Goal: Task Accomplishment & Management: Use online tool/utility

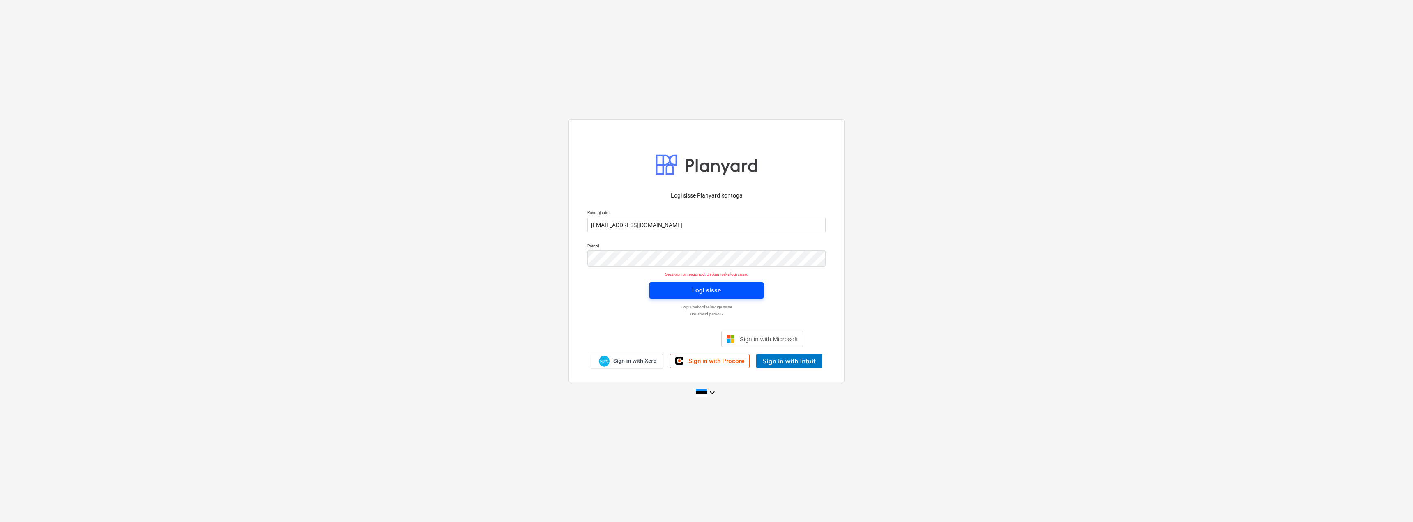
click at [692, 293] on span "Logi sisse" at bounding box center [706, 290] width 94 height 11
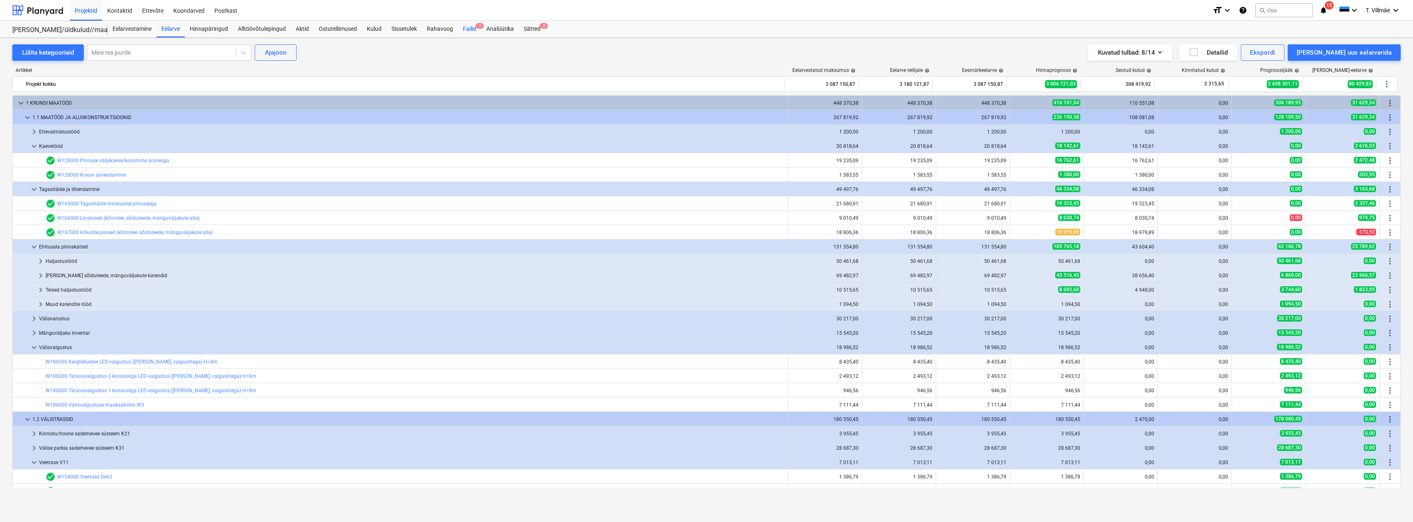
click at [471, 29] on div "Failid 1" at bounding box center [469, 29] width 23 height 16
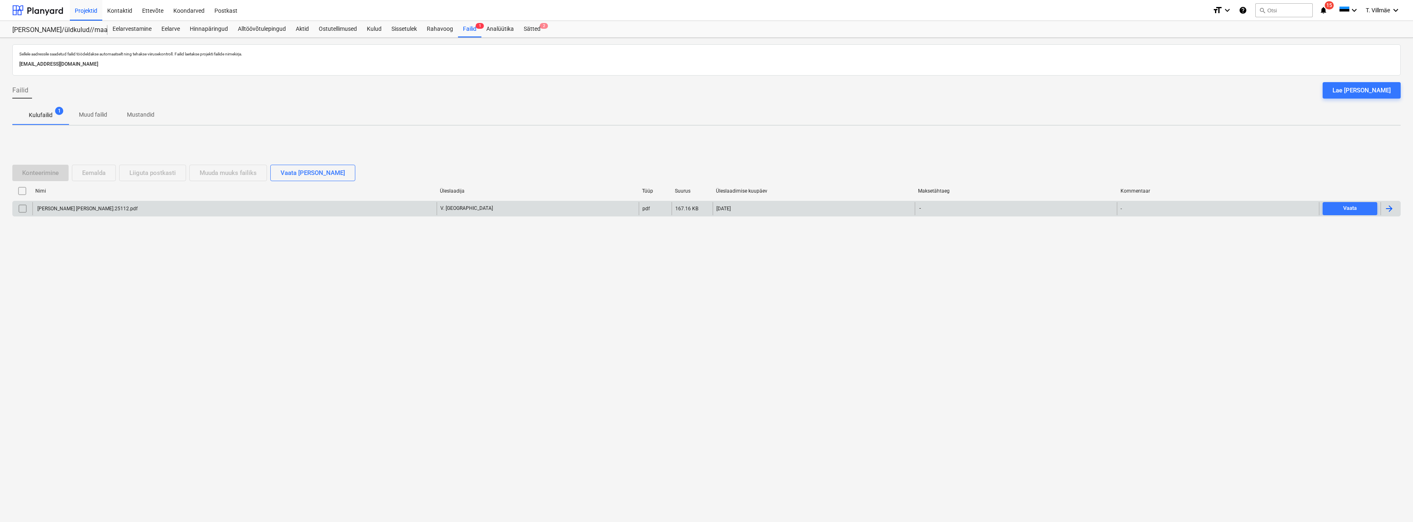
click at [76, 210] on div "[PERSON_NAME] [PERSON_NAME].25112.pdf" at bounding box center [86, 209] width 101 height 6
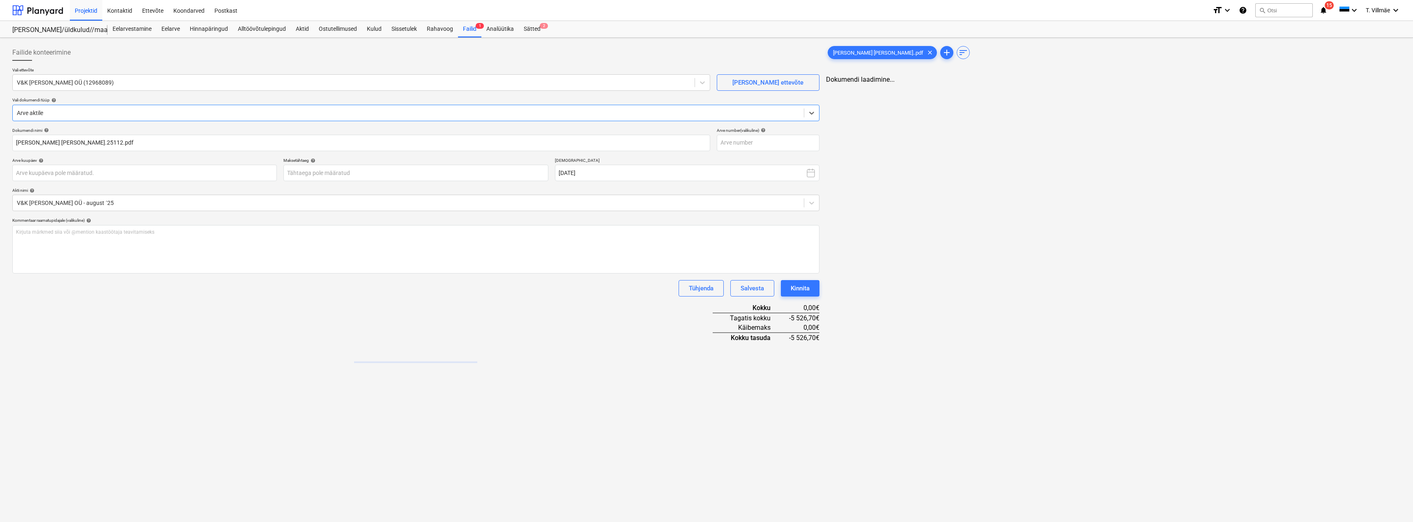
type input "[PERSON_NAME] [PERSON_NAME].25112.pdf"
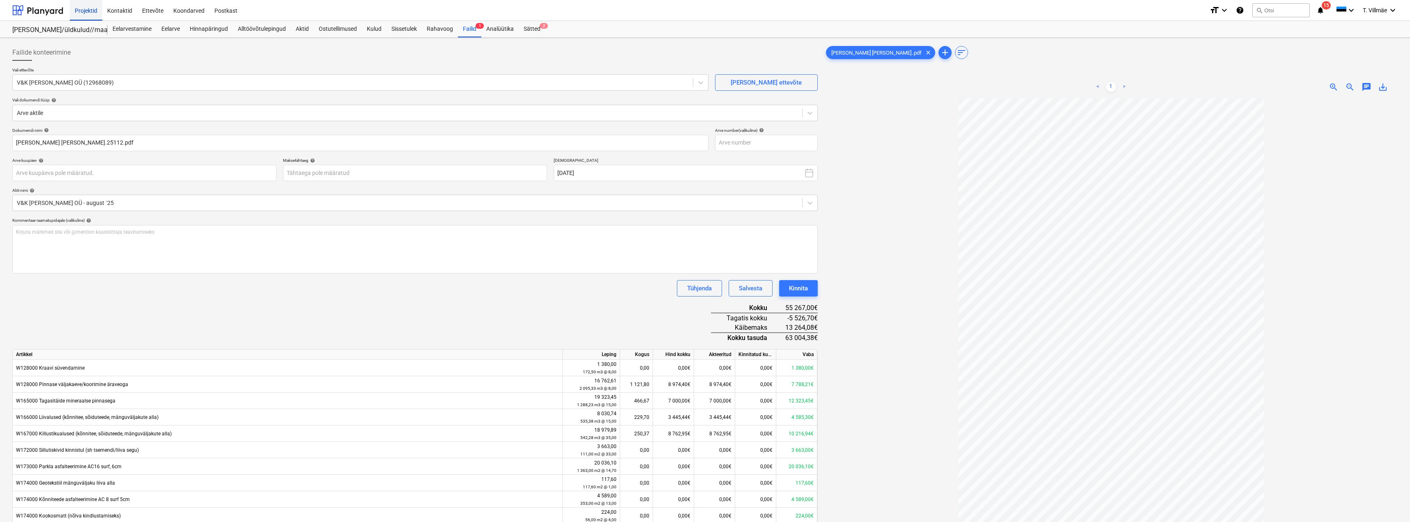
click at [94, 10] on div "Projektid" at bounding box center [86, 10] width 32 height 21
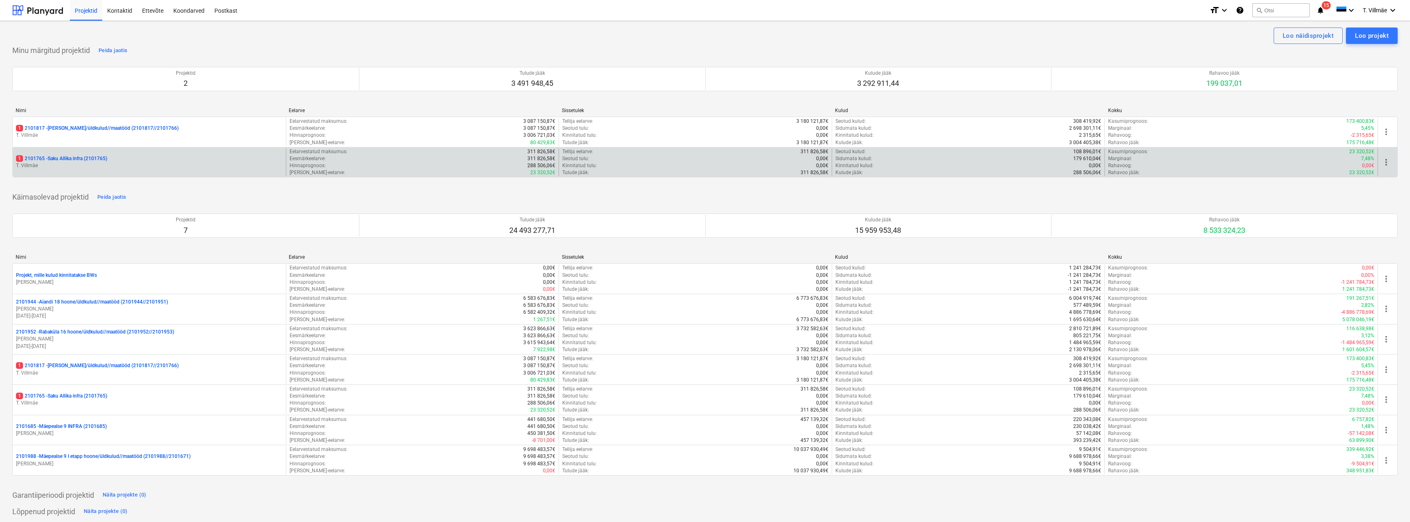
click at [86, 162] on p "1 2101765 - Saku Allika infra (2101765)" at bounding box center [61, 158] width 91 height 7
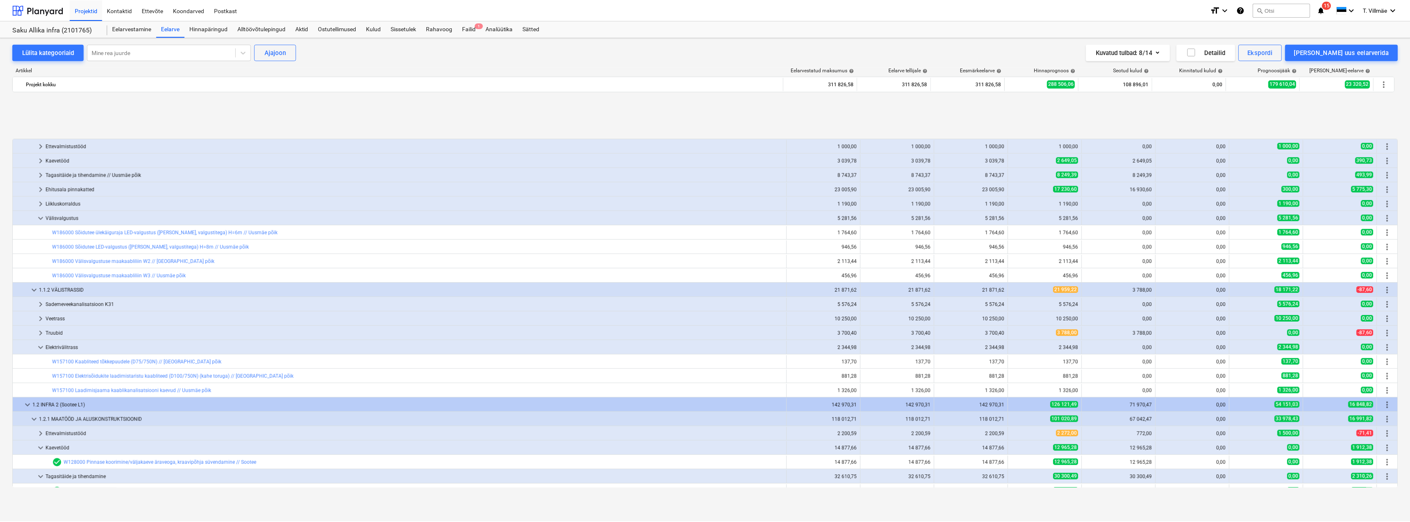
scroll to position [341, 0]
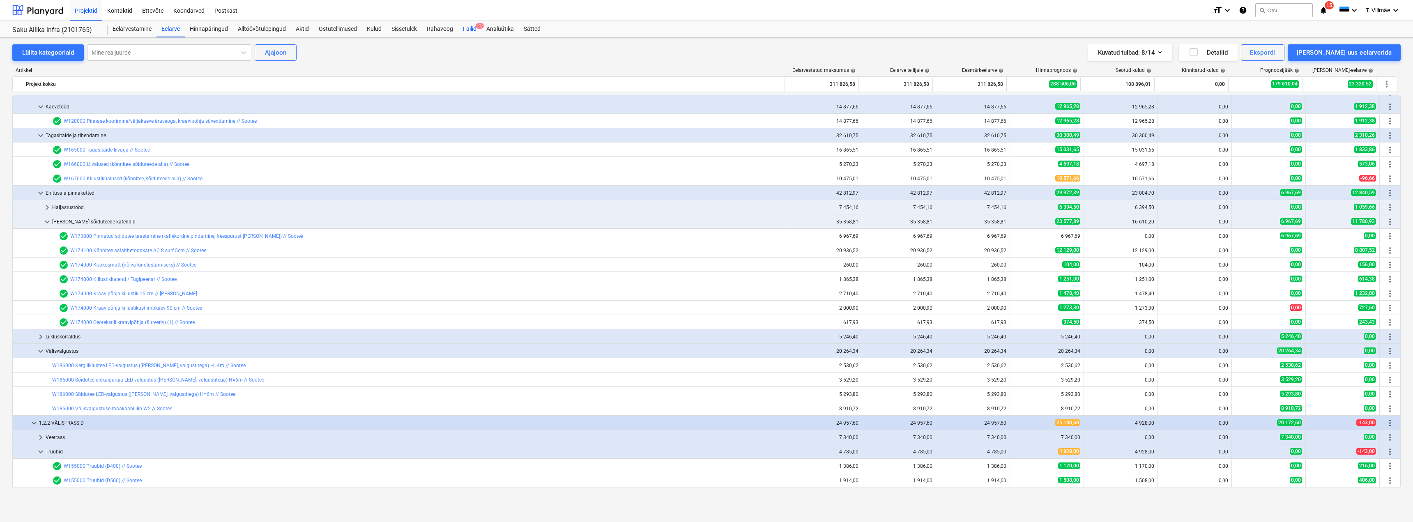
click at [470, 29] on div "Failid 1" at bounding box center [469, 29] width 23 height 16
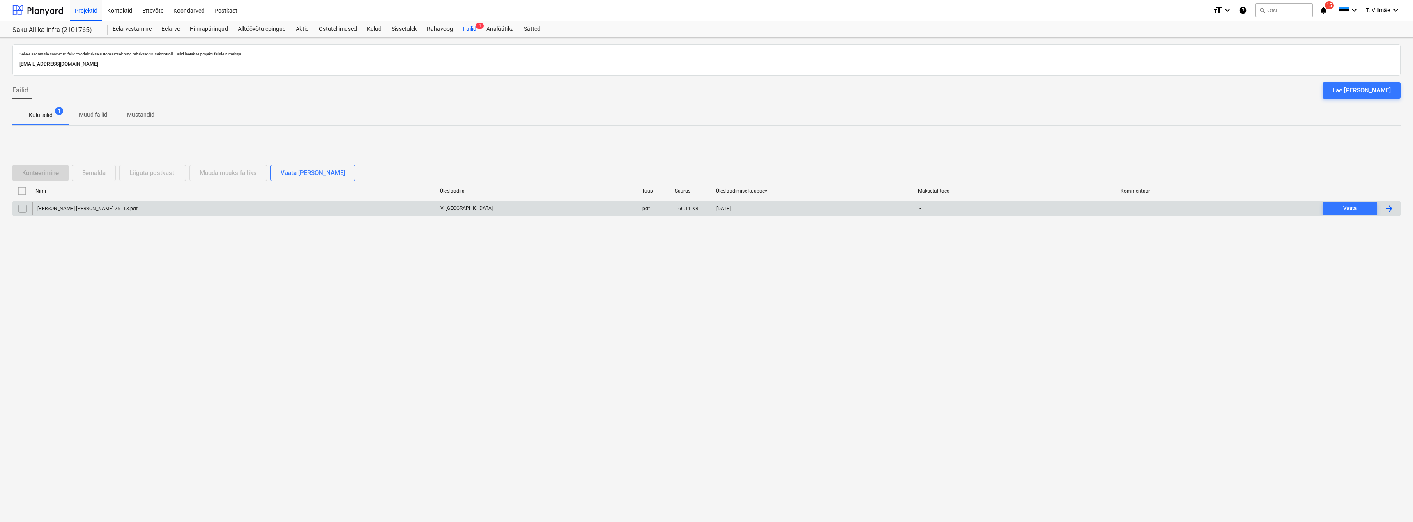
click at [93, 209] on div "[PERSON_NAME] [PERSON_NAME].25113.pdf" at bounding box center [86, 209] width 101 height 6
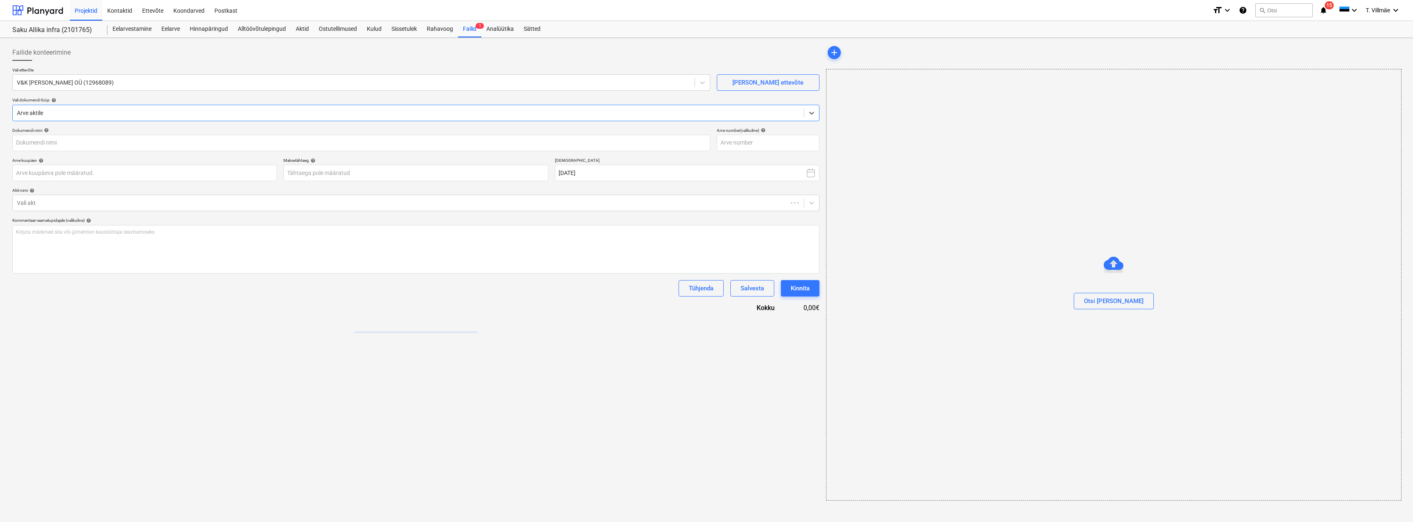
type input "[PERSON_NAME] [PERSON_NAME].25113.pdf"
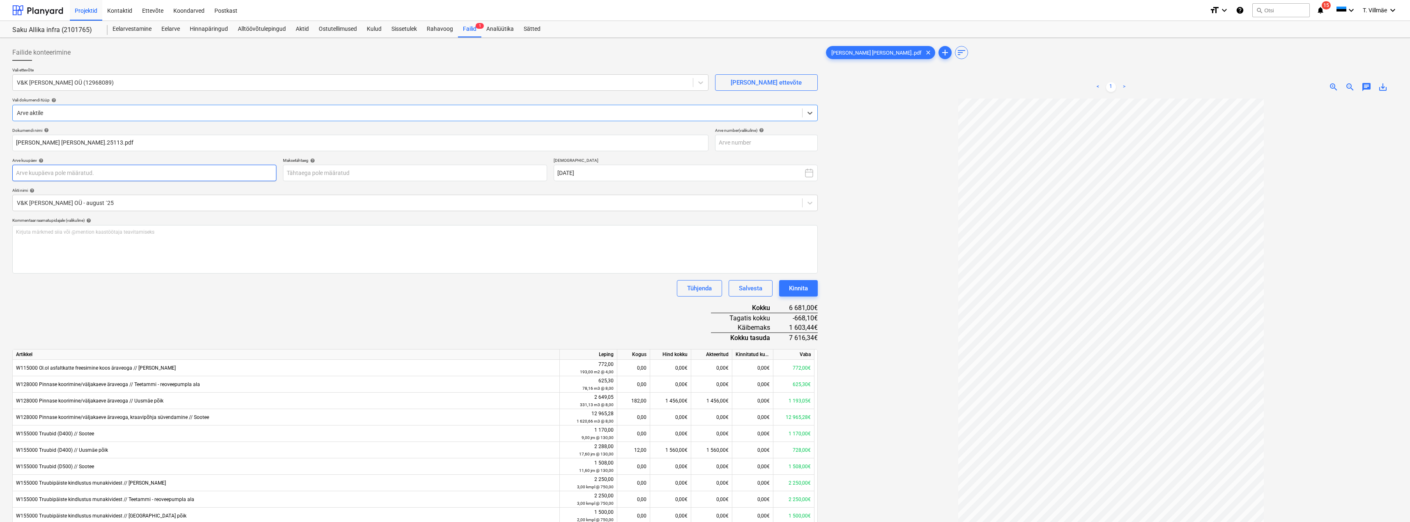
click at [133, 174] on body "Projektid Kontaktid Ettevõte Koondarved Postkast format_size keyboard_arrow_dow…" at bounding box center [705, 261] width 1410 height 522
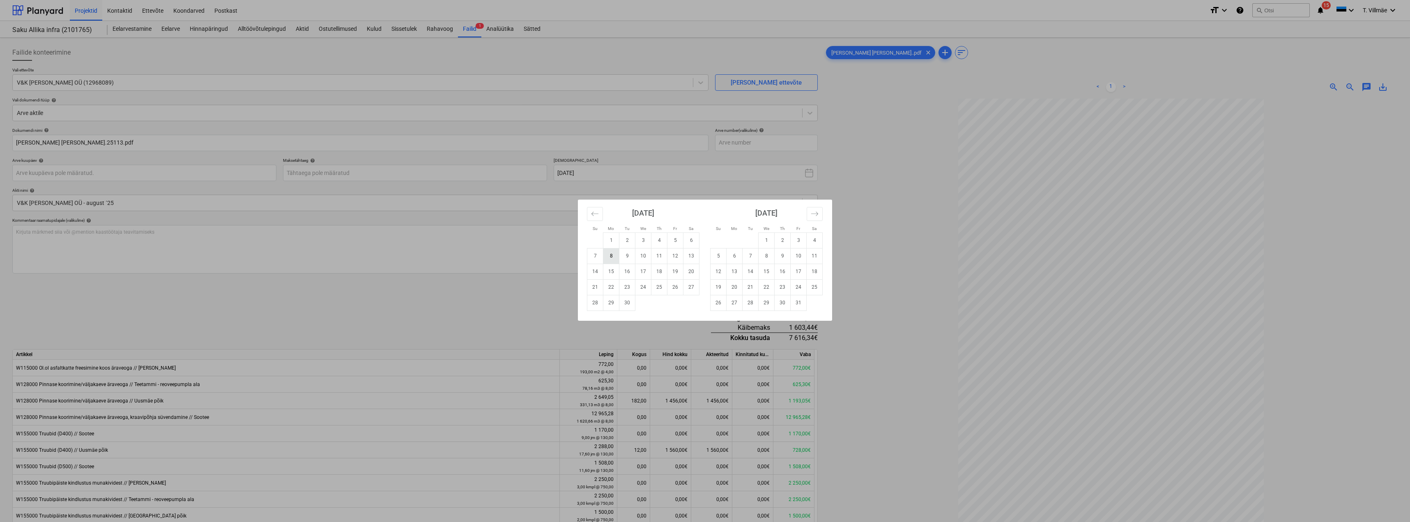
click at [609, 259] on td "8" at bounding box center [611, 256] width 16 height 16
type input "[DATE]"
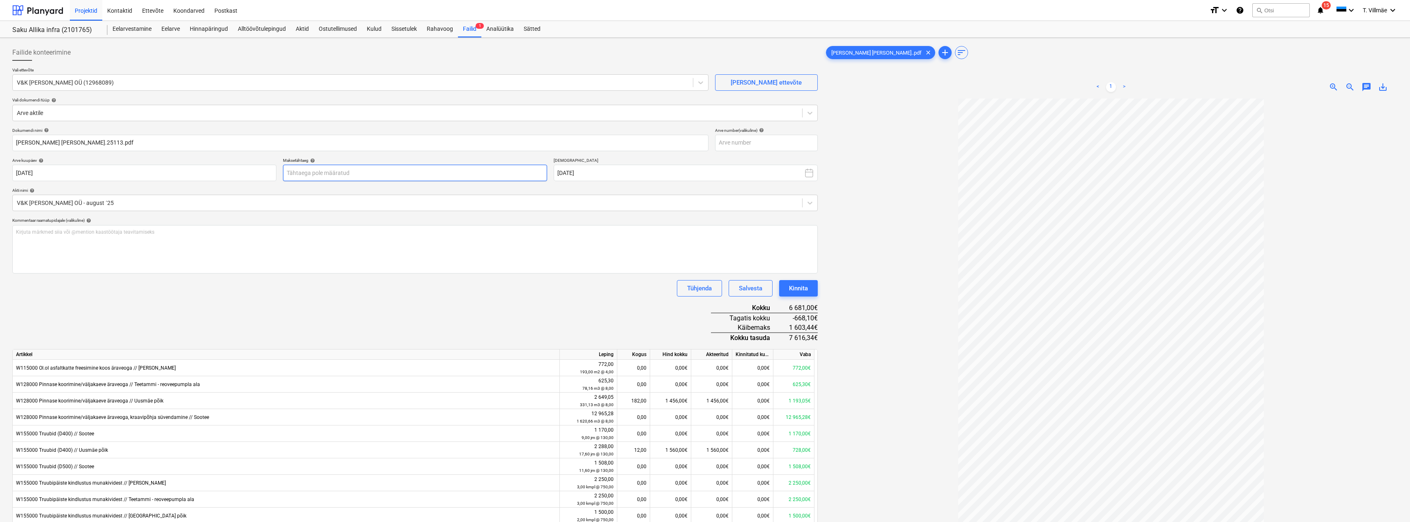
click at [384, 175] on body "Projektid Kontaktid Ettevõte Koondarved Postkast format_size keyboard_arrow_dow…" at bounding box center [705, 261] width 1410 height 522
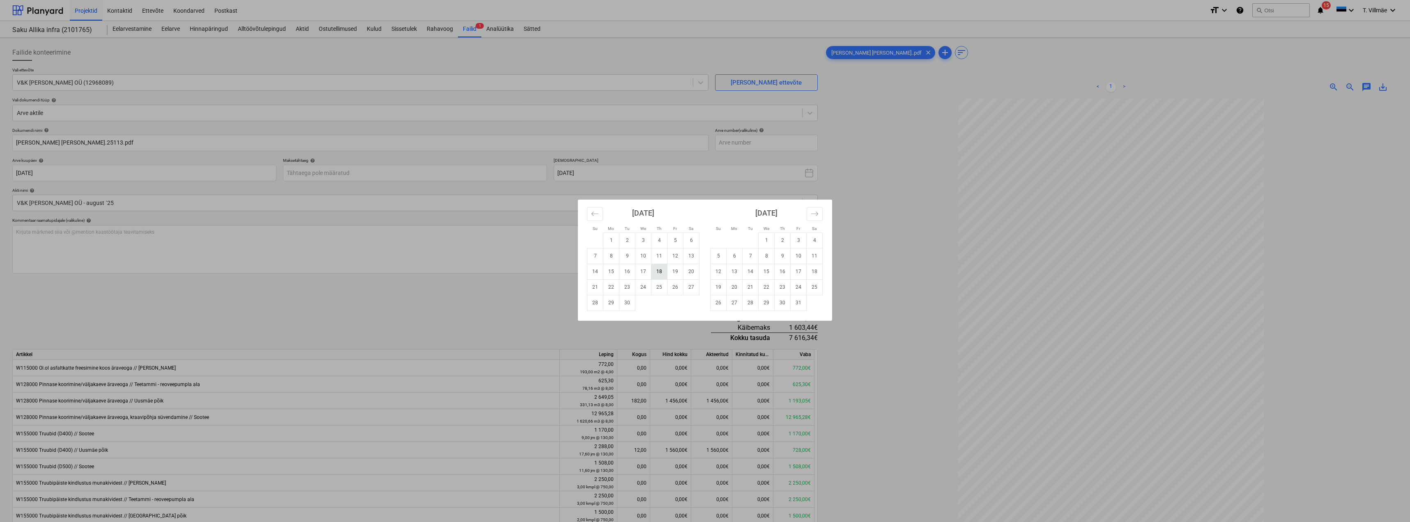
click at [657, 272] on td "18" at bounding box center [659, 272] width 16 height 16
type input "[DATE]"
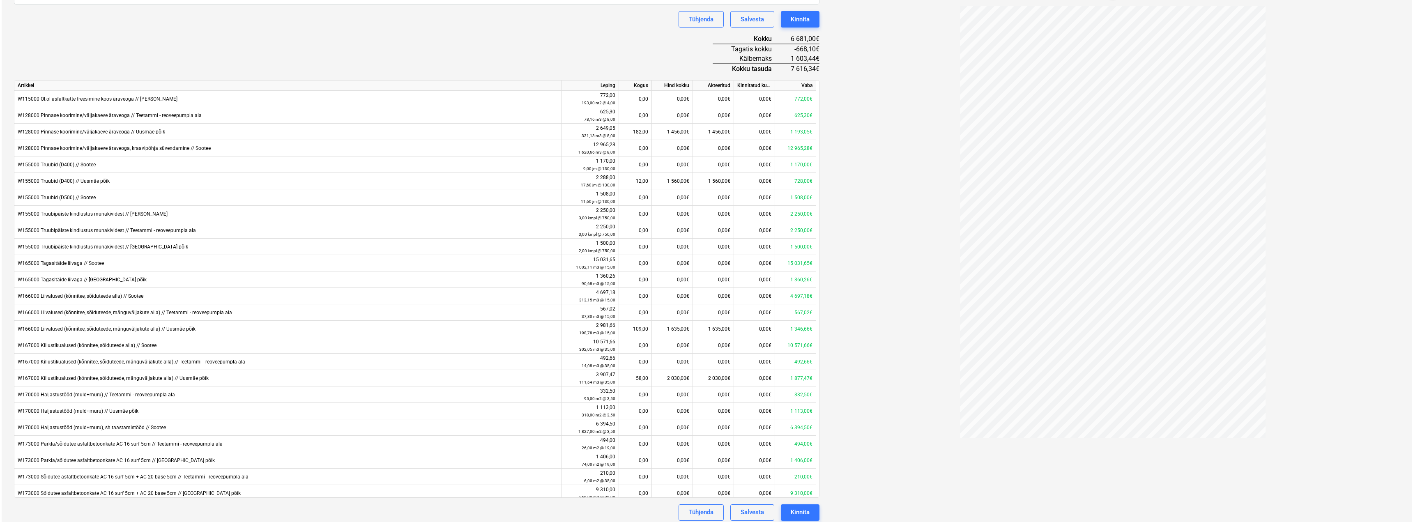
scroll to position [274, 0]
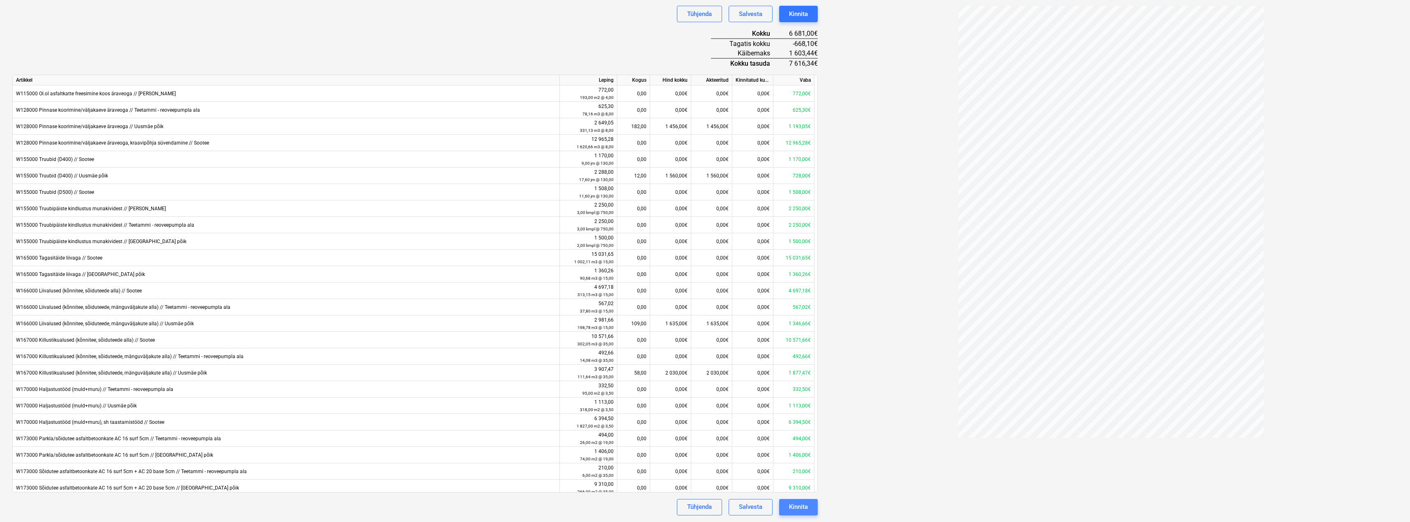
click at [803, 508] on div "Kinnita" at bounding box center [798, 507] width 19 height 11
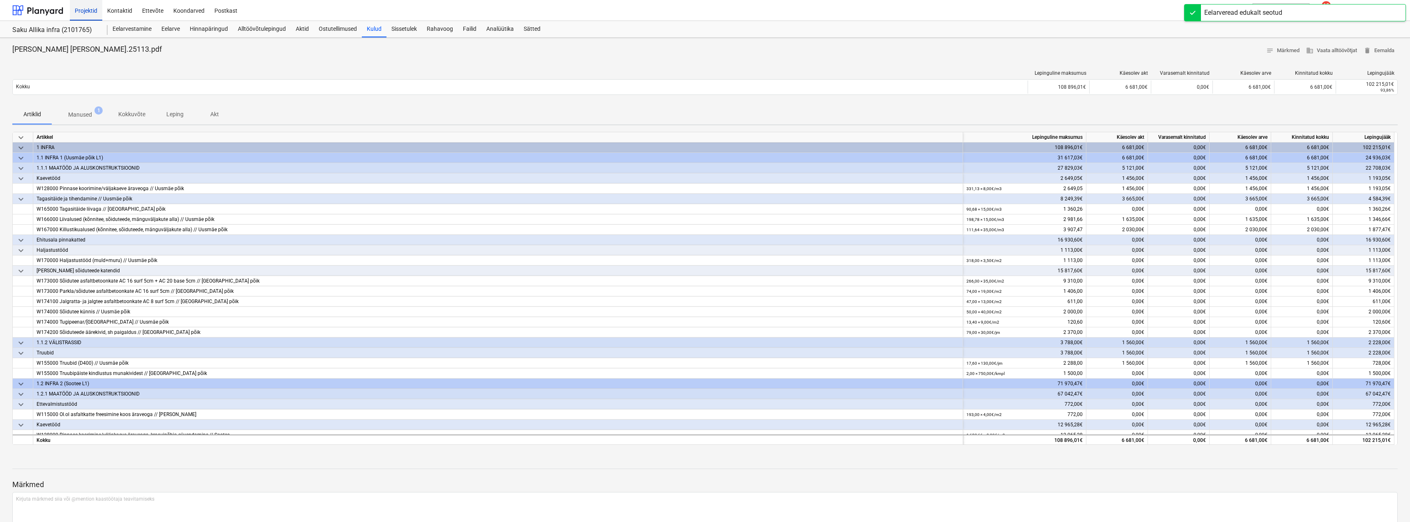
click at [94, 14] on div "Projektid" at bounding box center [86, 10] width 32 height 21
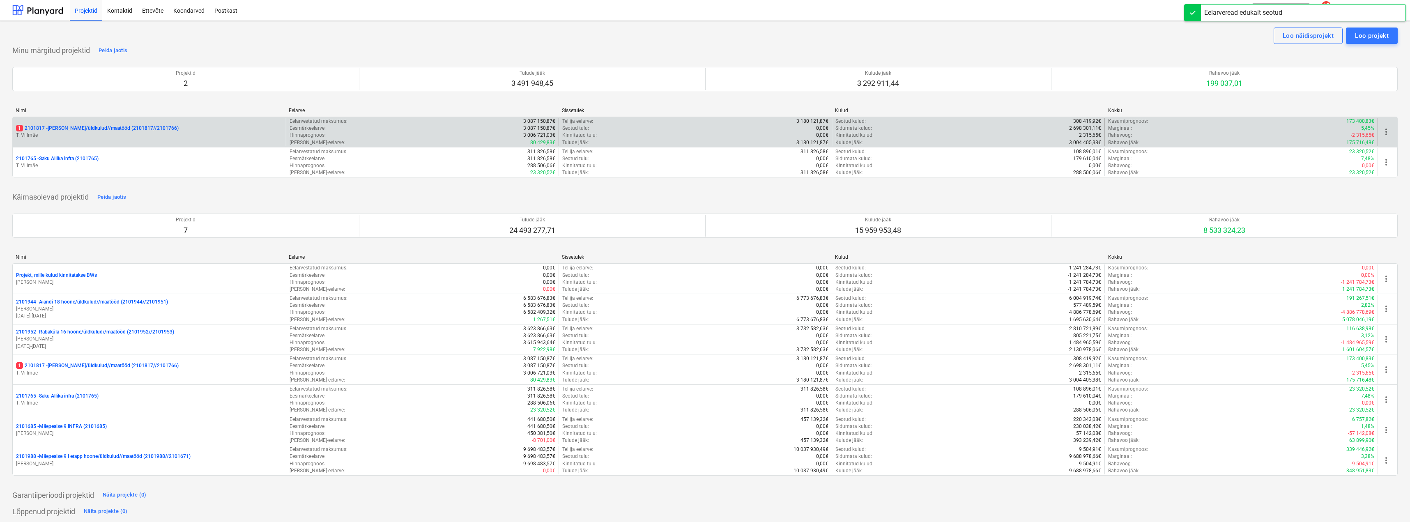
click at [90, 130] on p "1 2101817 - [PERSON_NAME]/üldkulud//maatööd (2101817//2101766)" at bounding box center [97, 128] width 163 height 7
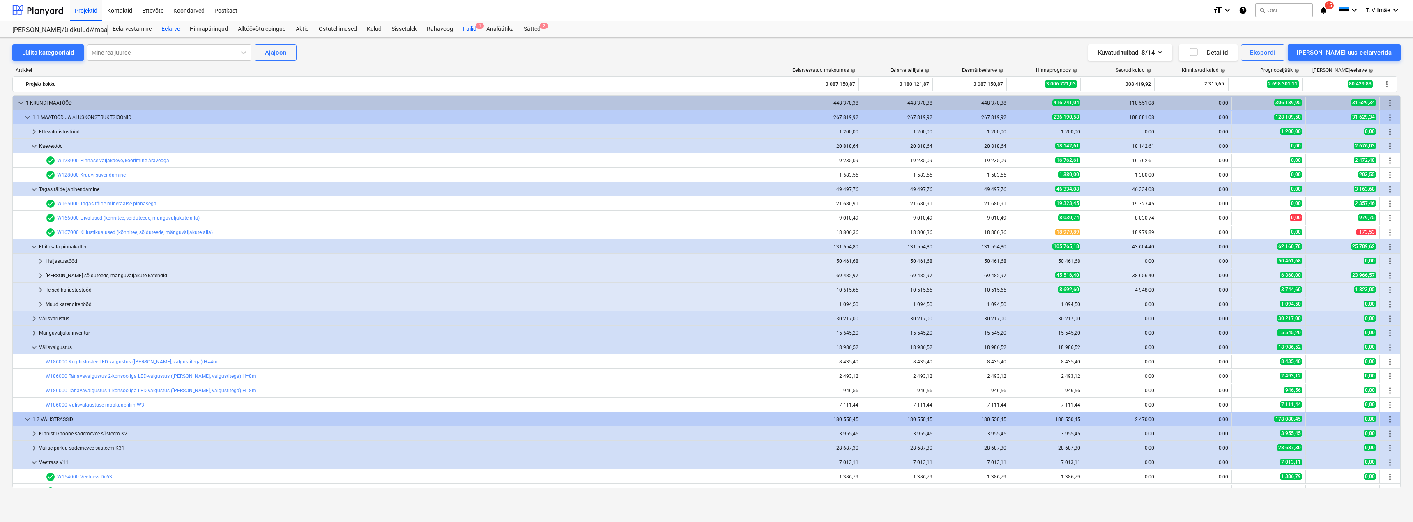
click at [465, 28] on div "Failid 1" at bounding box center [469, 29] width 23 height 16
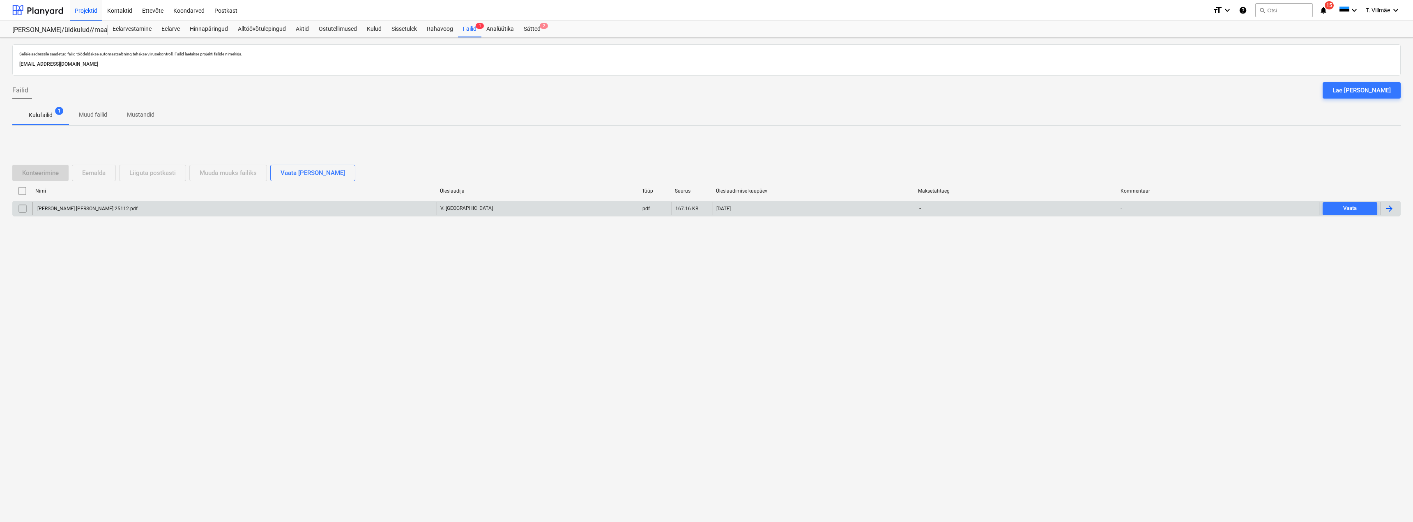
click at [82, 207] on div "[PERSON_NAME] [PERSON_NAME].25112.pdf" at bounding box center [86, 209] width 101 height 6
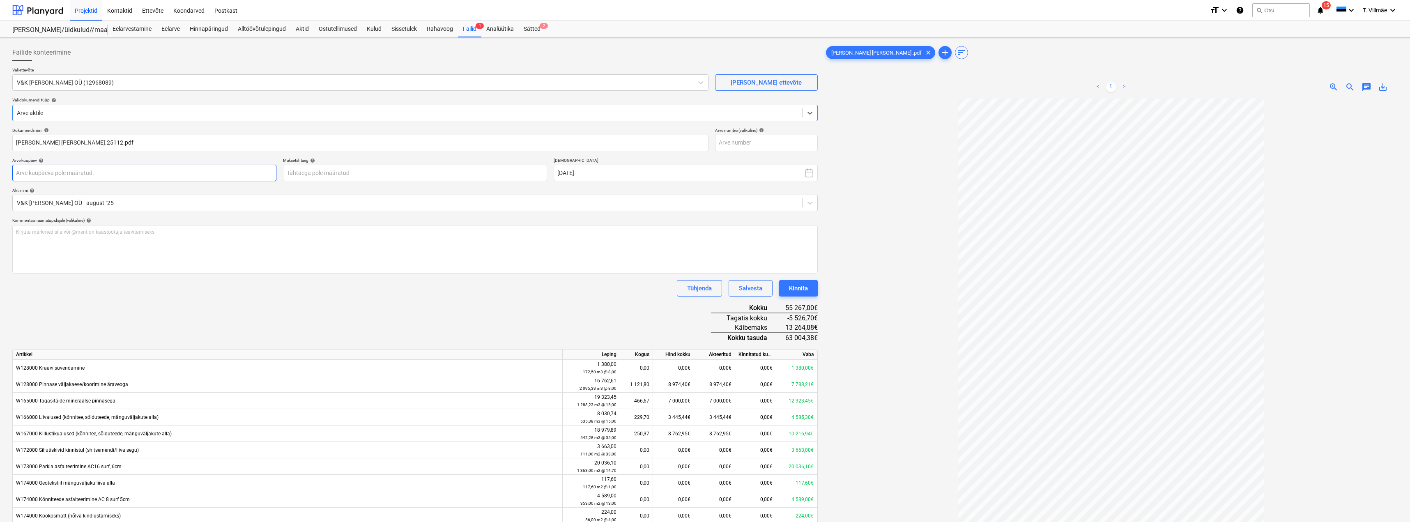
click at [142, 175] on body "Projektid Kontaktid Ettevõte Koondarved Postkast format_size keyboard_arrow_dow…" at bounding box center [705, 261] width 1410 height 522
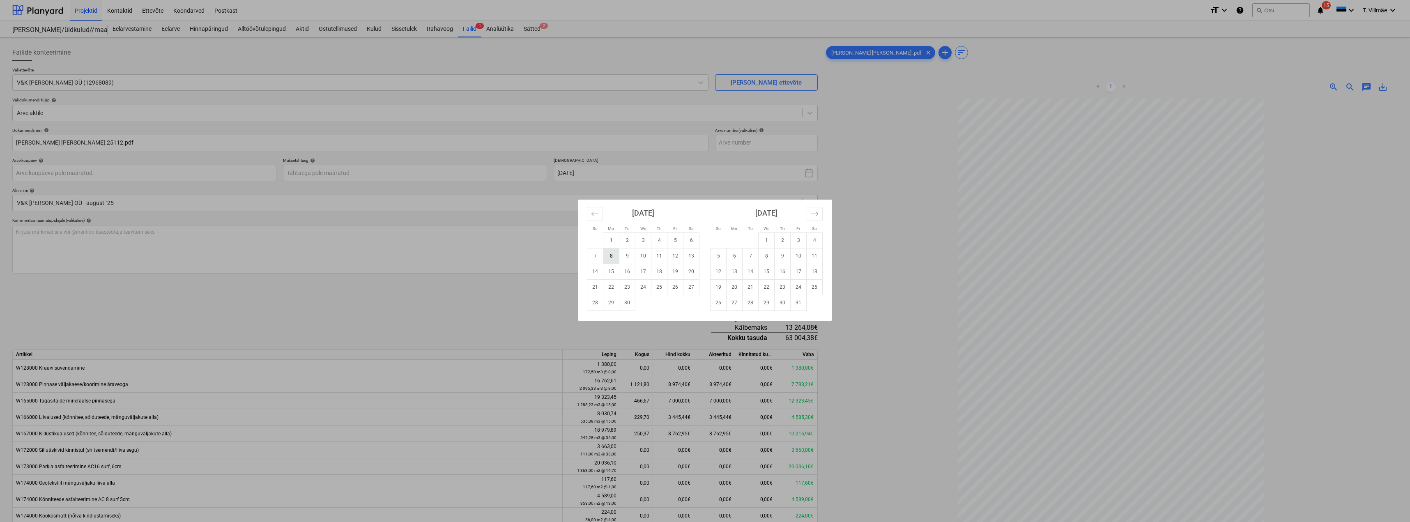
click at [614, 258] on td "8" at bounding box center [611, 256] width 16 height 16
type input "[DATE]"
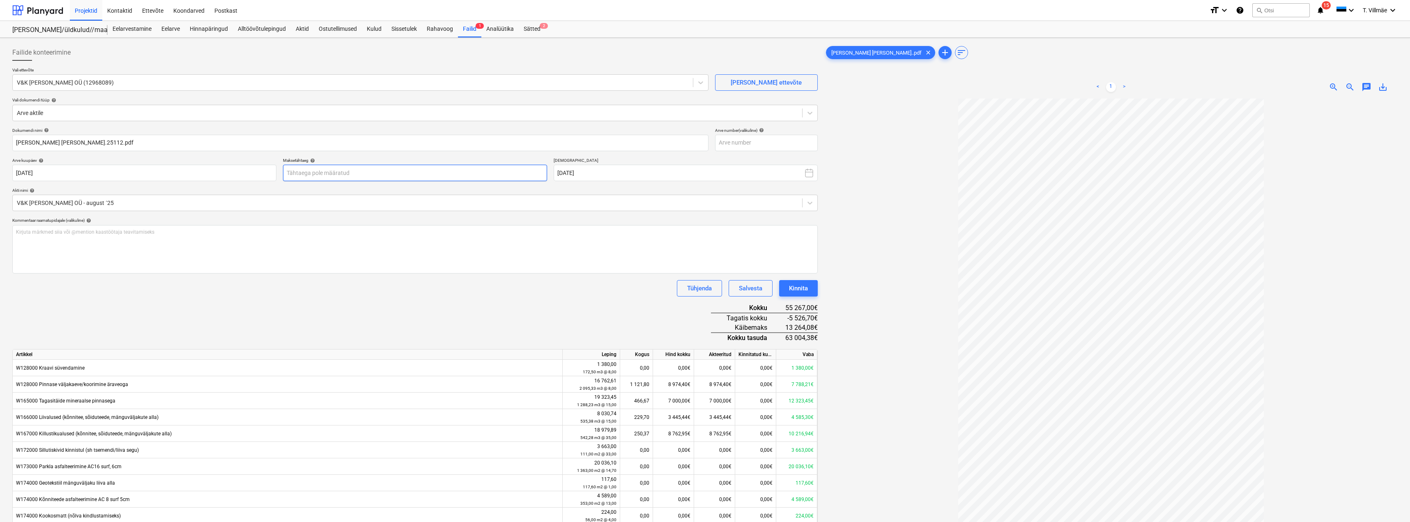
click at [458, 175] on body "Projektid Kontaktid Ettevõte Koondarved Postkast format_size keyboard_arrow_dow…" at bounding box center [705, 261] width 1410 height 522
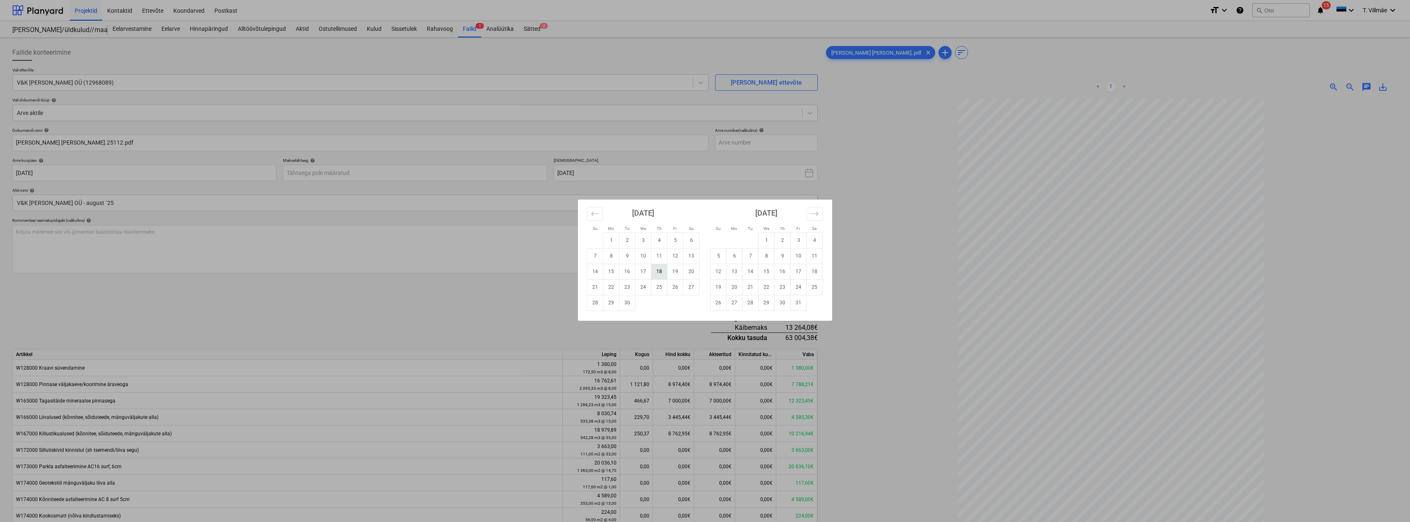
click at [663, 272] on td "18" at bounding box center [659, 272] width 16 height 16
type input "[DATE]"
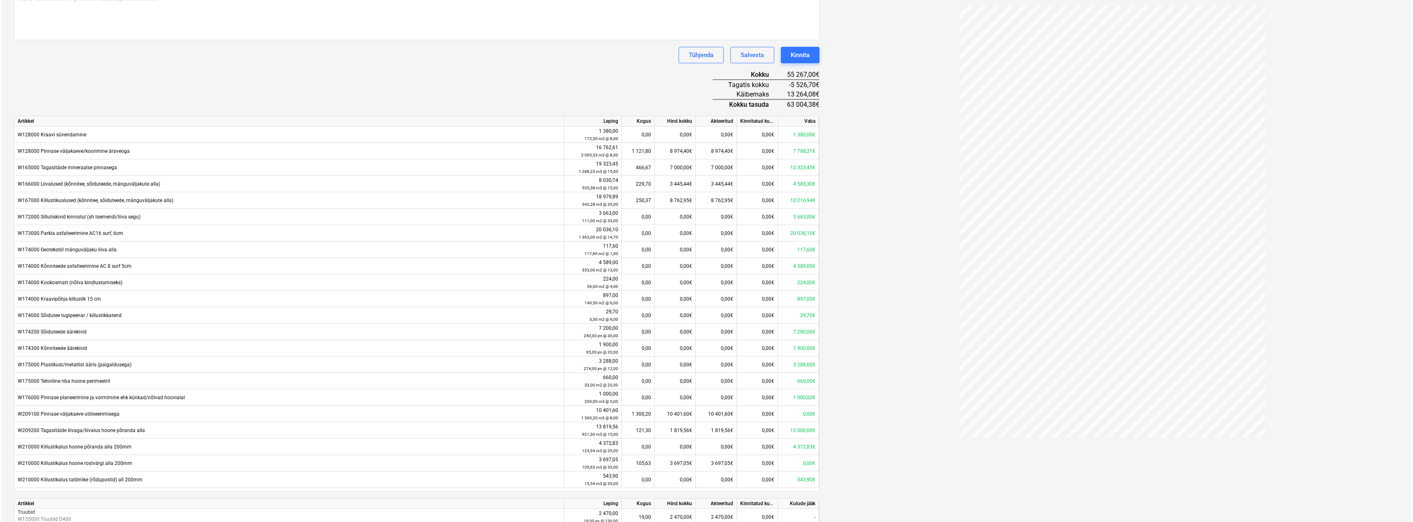
scroll to position [286, 0]
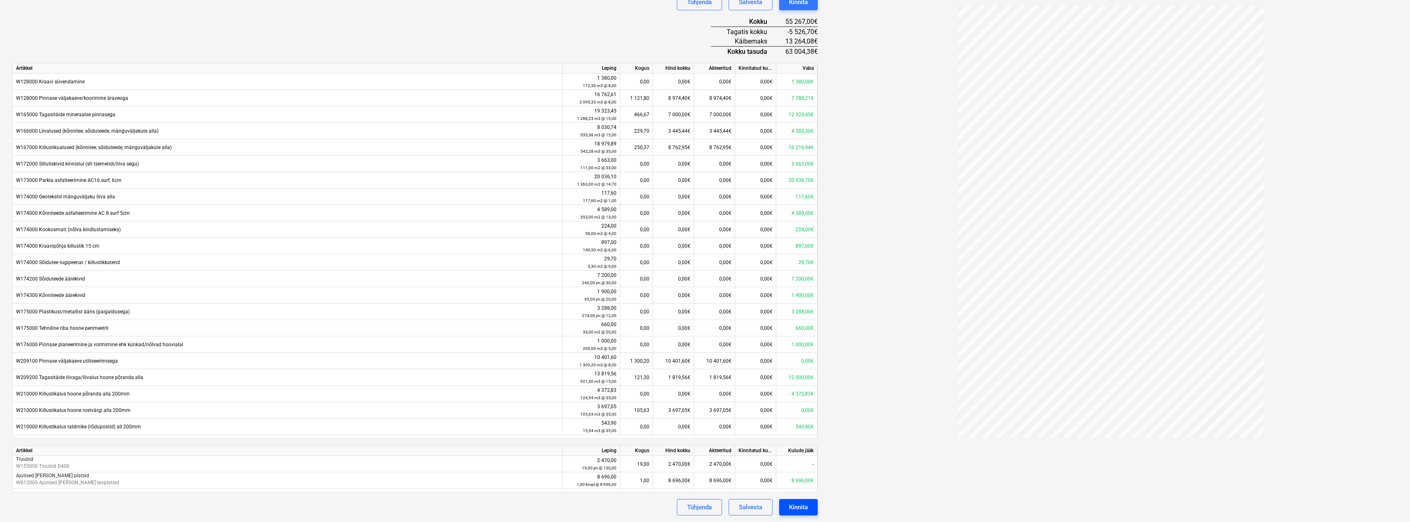
click at [798, 506] on div "Kinnita" at bounding box center [798, 507] width 19 height 11
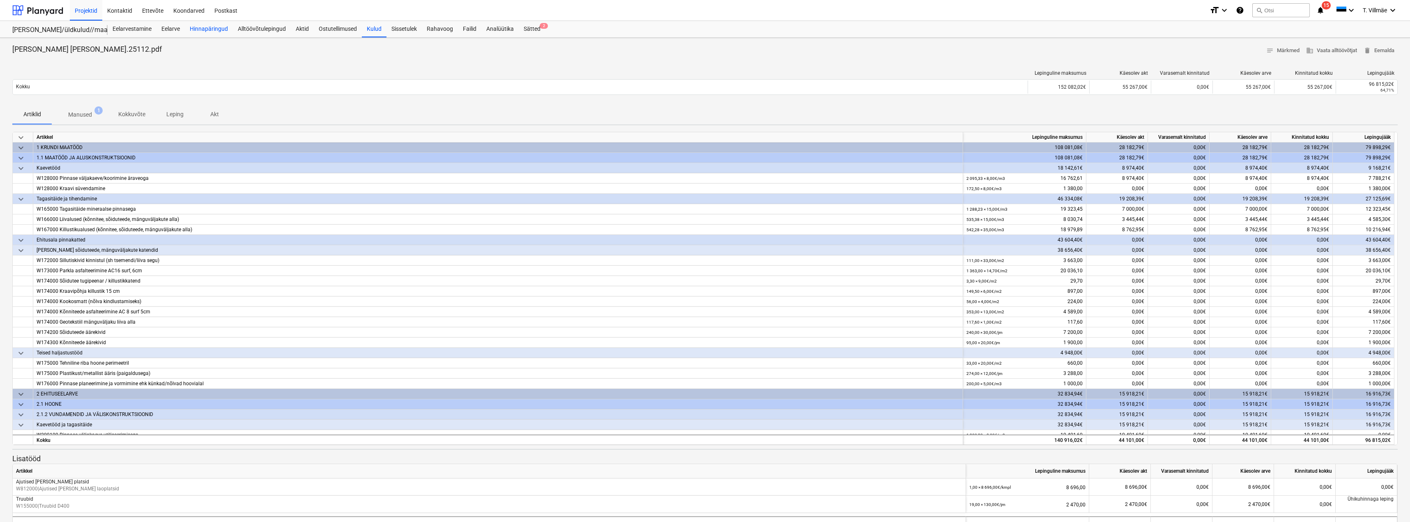
click at [210, 32] on div "Hinnapäringud" at bounding box center [209, 29] width 48 height 16
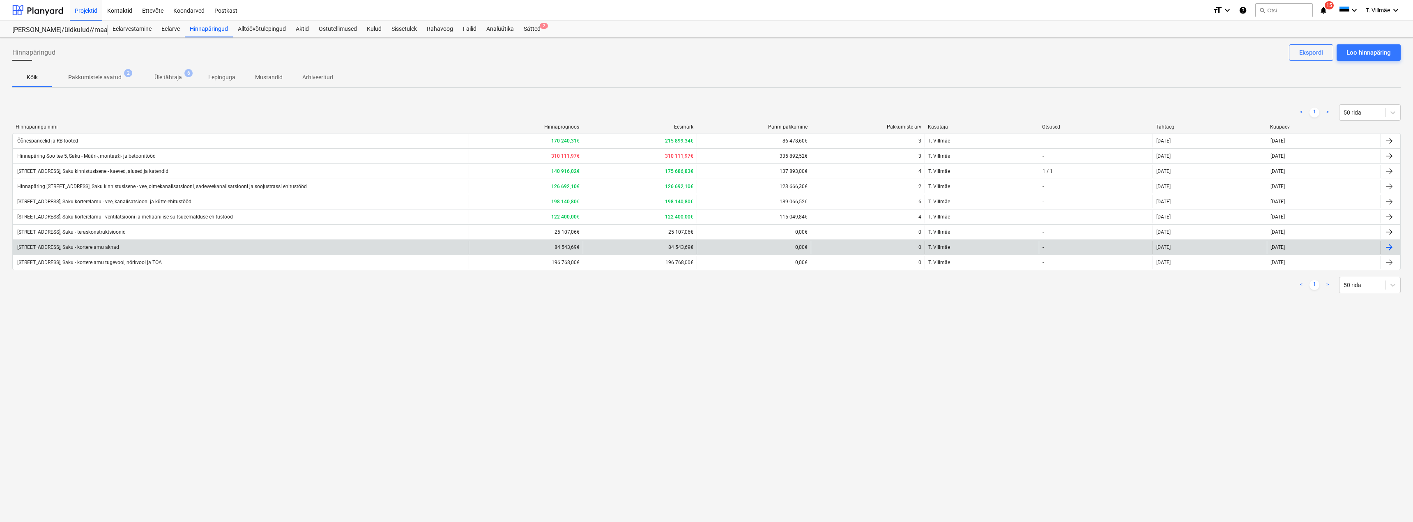
click at [112, 249] on div "[STREET_ADDRESS], Saku - korterelamu aknad" at bounding box center [67, 247] width 103 height 6
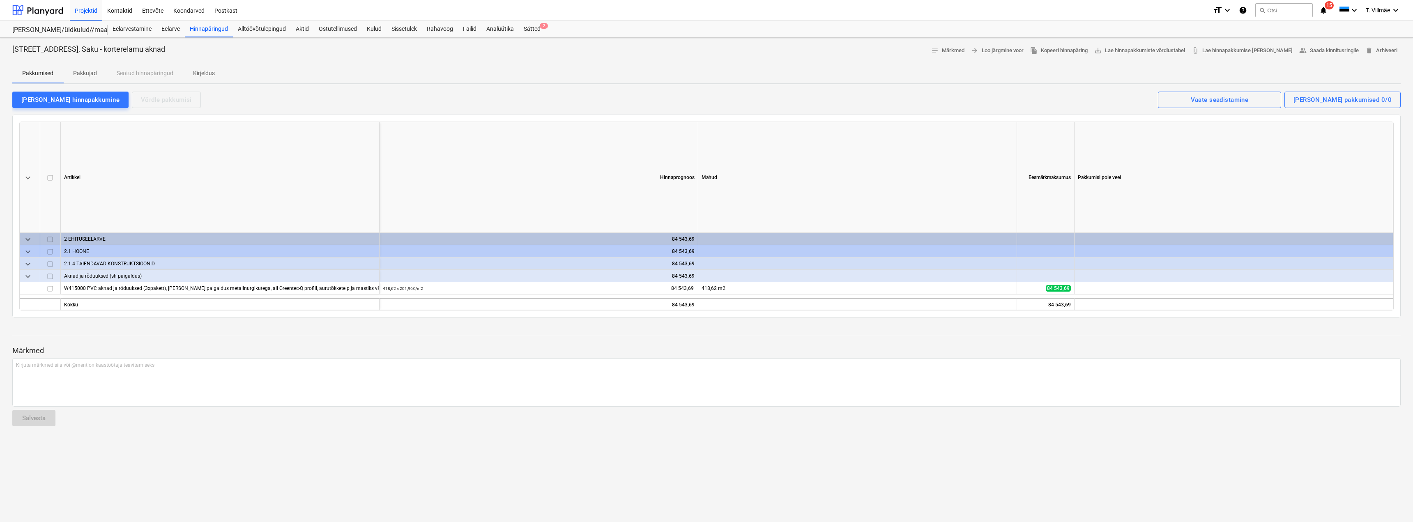
click at [82, 73] on p "Pakkujad" at bounding box center [85, 73] width 24 height 9
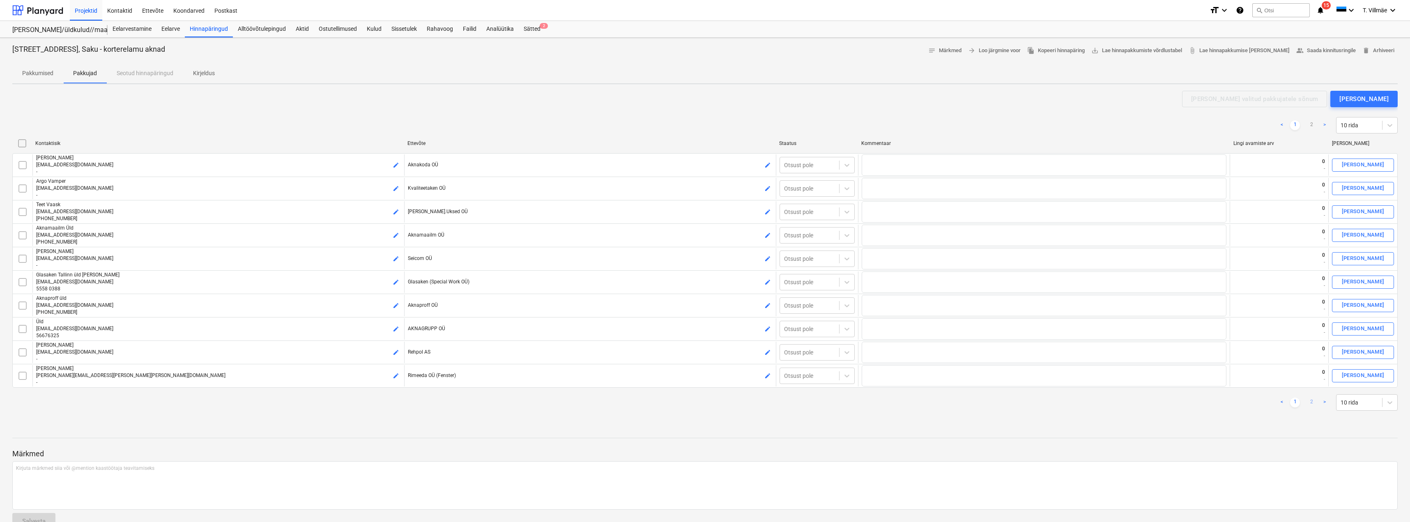
click at [1314, 403] on link "2" at bounding box center [1312, 403] width 10 height 10
type textarea "x"
checkbox input "false"
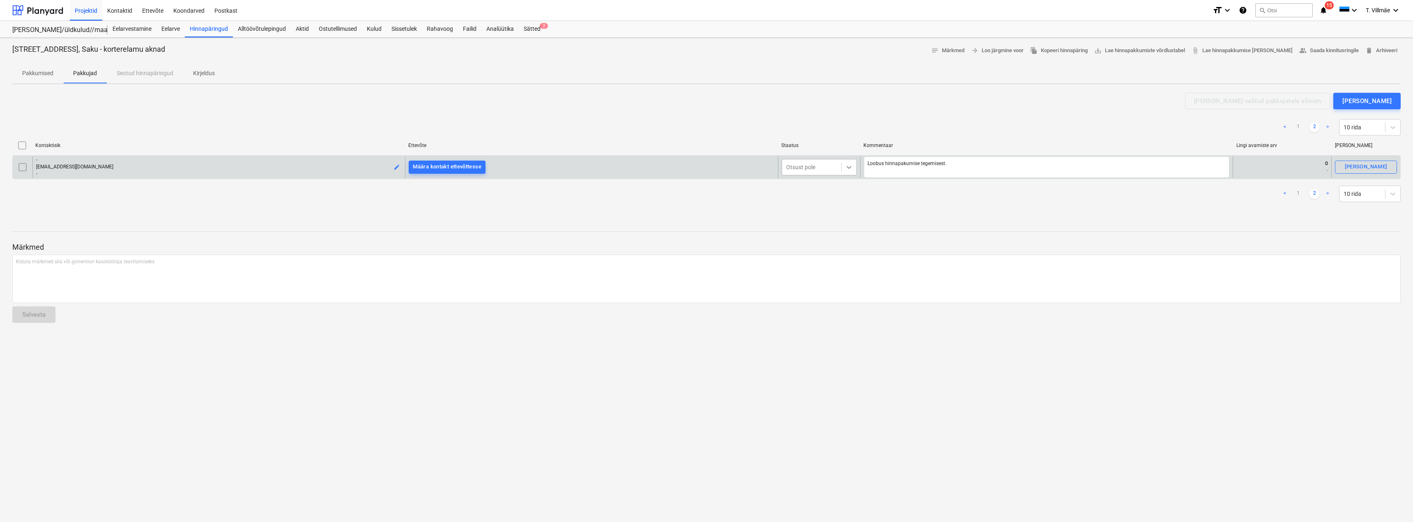
click at [851, 168] on icon at bounding box center [849, 167] width 8 height 8
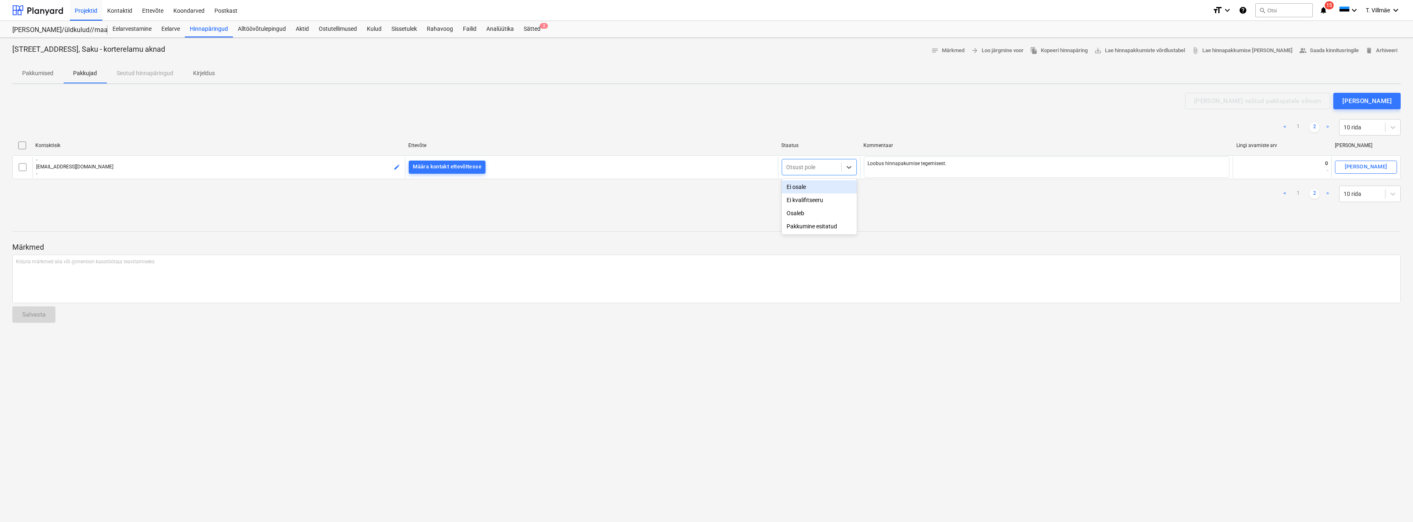
click at [817, 189] on div "Ei osale" at bounding box center [819, 186] width 75 height 13
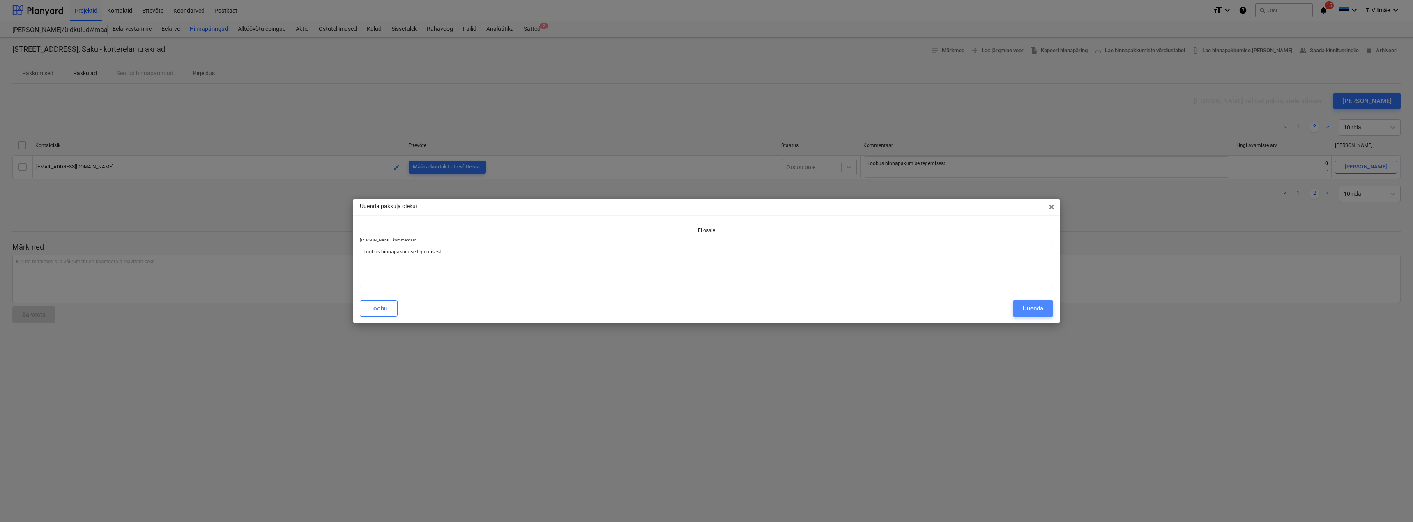
click at [1040, 310] on div "Uuenda" at bounding box center [1033, 308] width 21 height 11
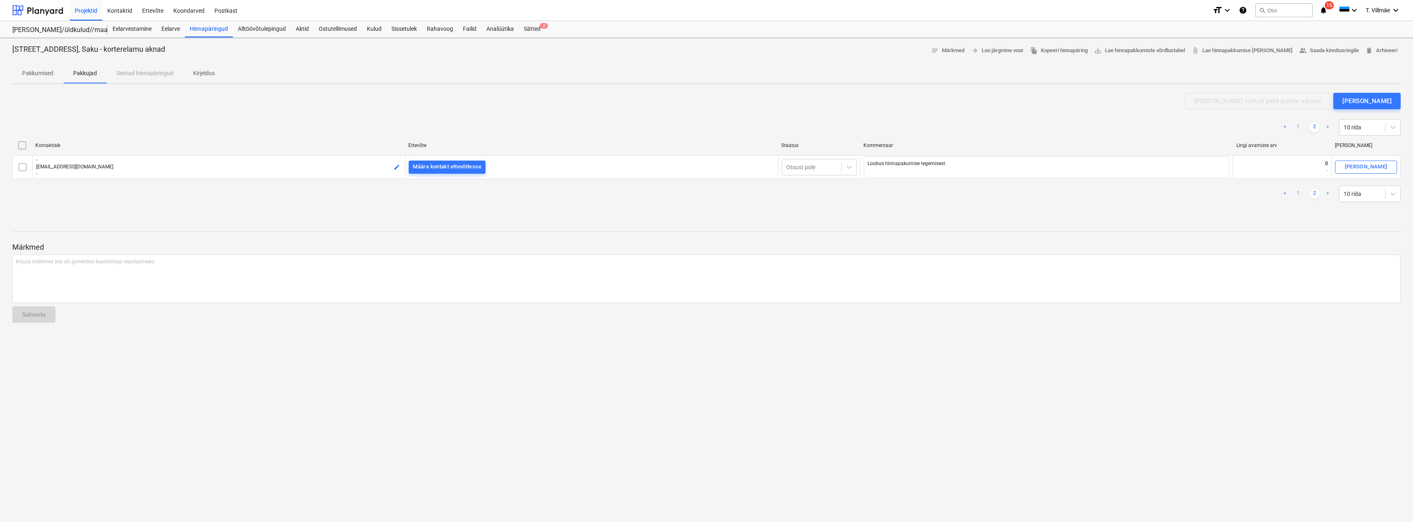
type textarea "x"
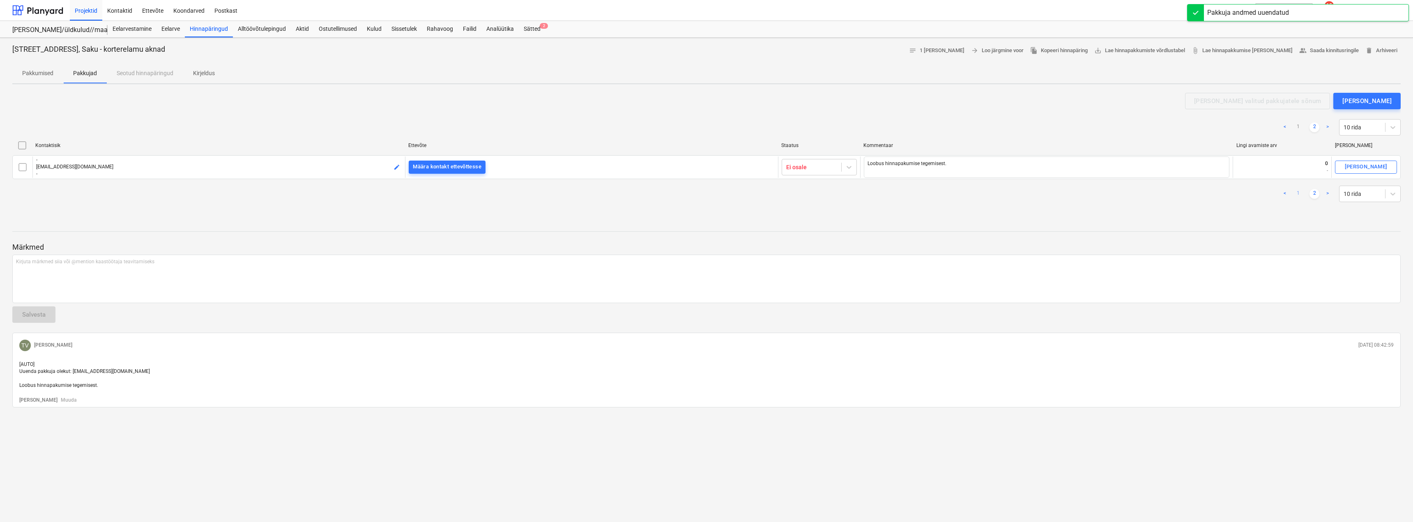
click at [1298, 193] on link "1" at bounding box center [1298, 194] width 10 height 10
checkbox input "false"
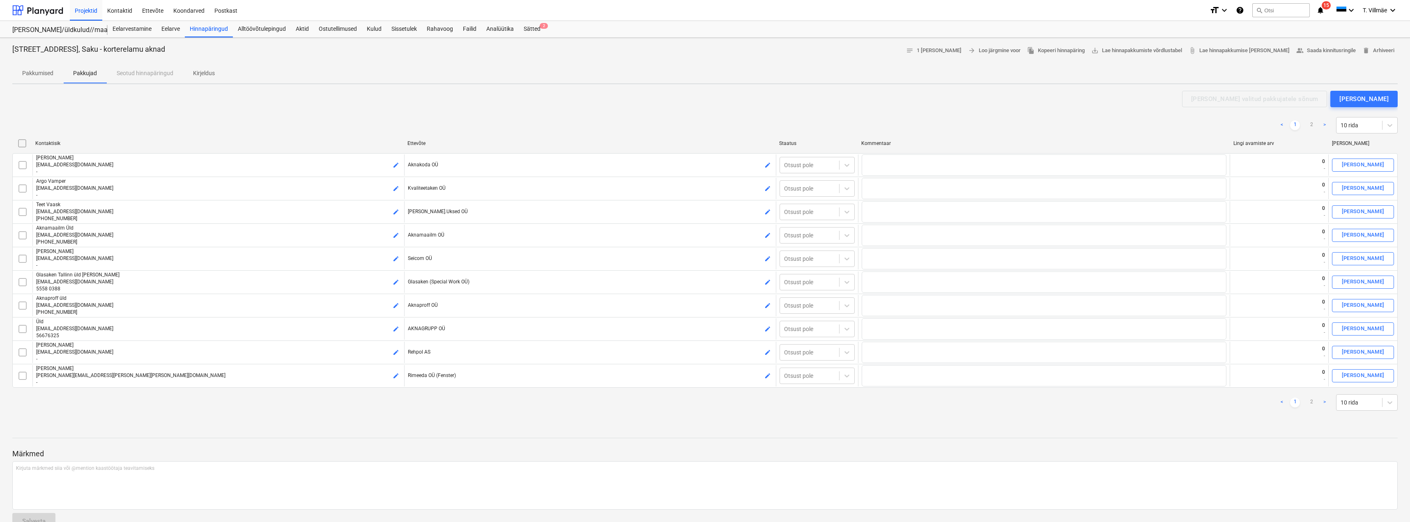
click at [204, 73] on p "Kirjeldus" at bounding box center [204, 73] width 22 height 9
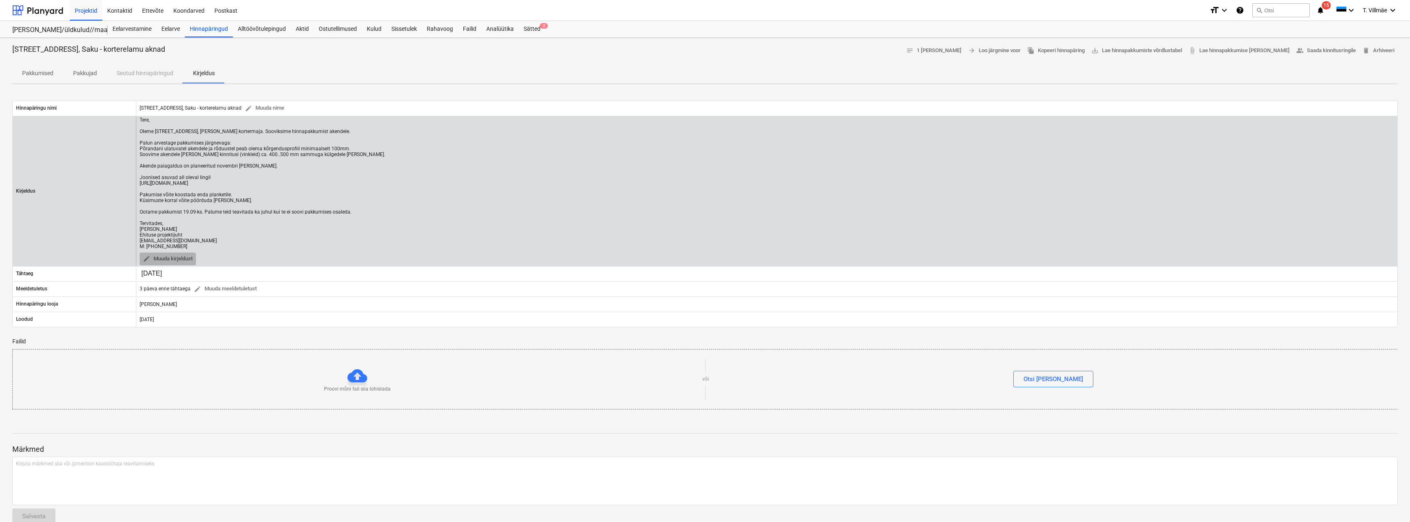
click at [179, 259] on span "edit Muuda kirjeldust" at bounding box center [168, 258] width 50 height 9
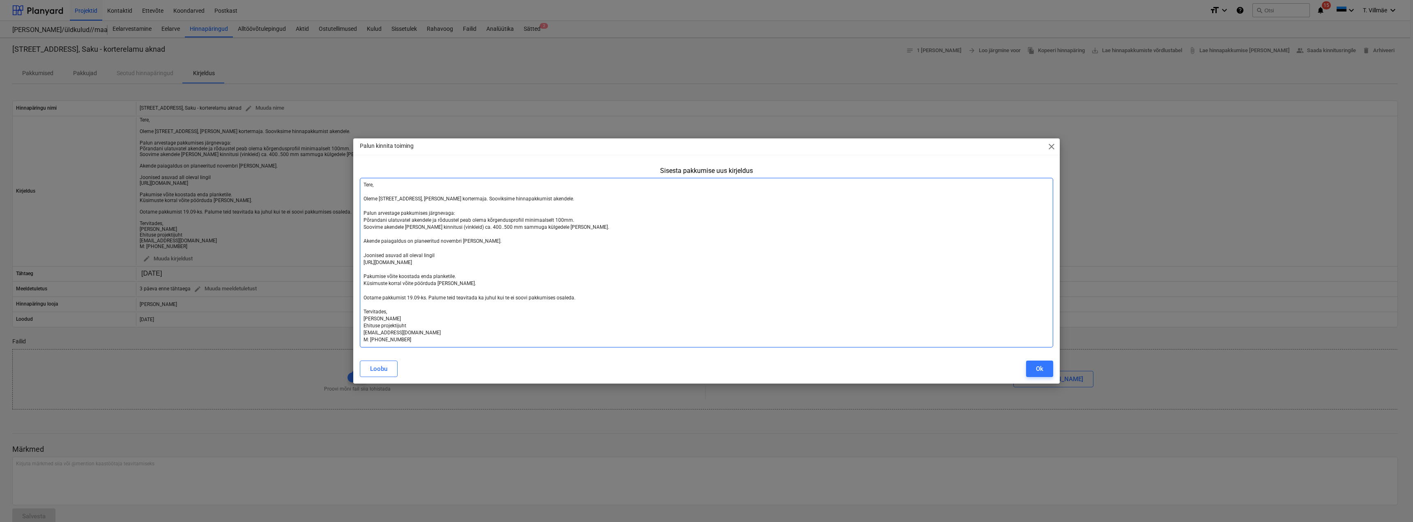
click at [433, 275] on textarea "Tere, Oleme [STREET_ADDRESS], [PERSON_NAME] kortermaja. Sooviksime hinnapakkumi…" at bounding box center [706, 263] width 693 height 170
type textarea "x"
type textarea "Tere, Oleme [STREET_ADDRESS], [PERSON_NAME] kortermaja. Sooviksime hinnapakkumi…"
type textarea "x"
type textarea "Tere, Oleme [STREET_ADDRESS], [PERSON_NAME] kortermaja. Sooviksime hinnapakkumi…"
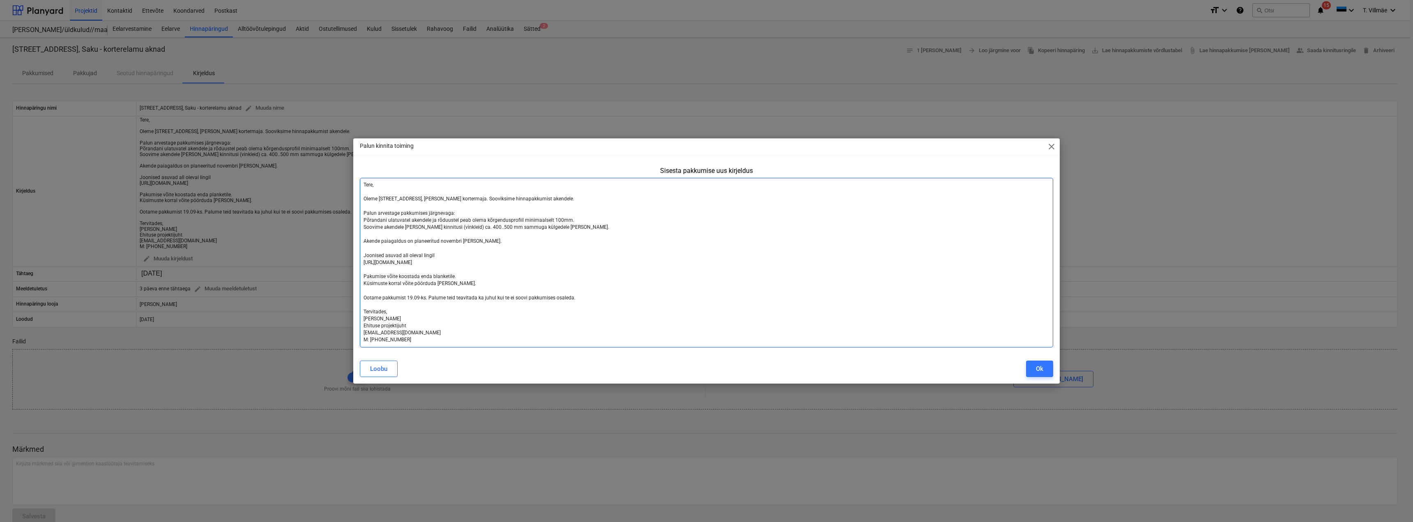
click at [451, 227] on textarea "Tere, Oleme [STREET_ADDRESS], [PERSON_NAME] kortermaja. Sooviksime hinnapakkumi…" at bounding box center [706, 263] width 693 height 170
type textarea "x"
type textarea "Tere, Oleme [STREET_ADDRESS], [PERSON_NAME] kortermaja. Sooviksime hinnapakkumi…"
type textarea "x"
type textarea "Tere, Oleme [STREET_ADDRESS], [PERSON_NAME] kortermaja. Sooviksime hinnapakkumi…"
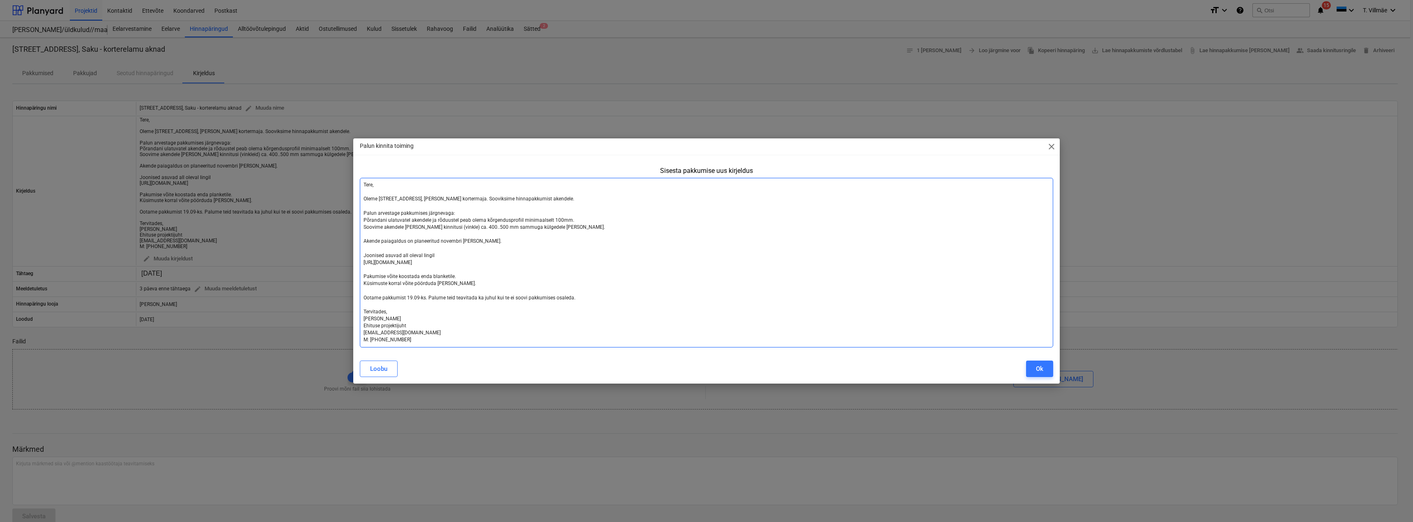
type textarea "x"
type textarea "Tere, Oleme [STREET_ADDRESS], [PERSON_NAME] kortermaja. Sooviksime hinnapakkumi…"
type textarea "x"
type textarea "Tere, Oleme [STREET_ADDRESS], [PERSON_NAME] kortermaja. Sooviksime hinnapakkumi…"
type textarea "x"
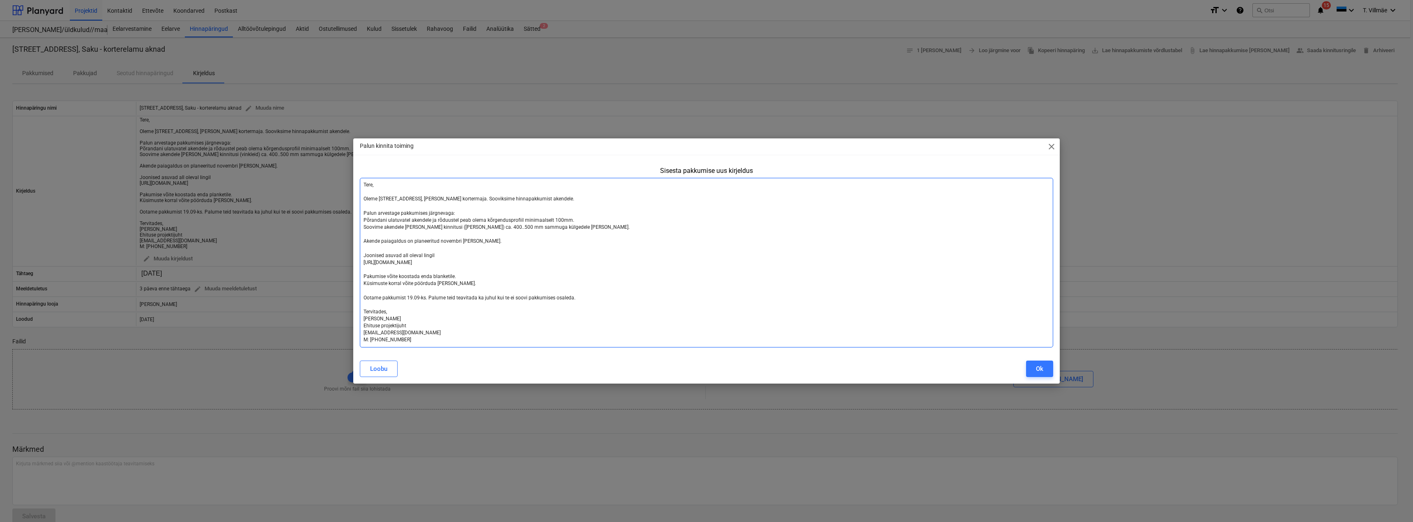
type textarea "Tere, Oleme [STREET_ADDRESS], [PERSON_NAME] kortermaja. Sooviksime hinnapakkumi…"
type textarea "x"
type textarea "Tere, Oleme [STREET_ADDRESS], [PERSON_NAME] kortermaja. Sooviksime hinnapakkumi…"
type textarea "x"
type textarea "Tere, Oleme [STREET_ADDRESS], [PERSON_NAME] kortermaja. Sooviksime hinnapakkumi…"
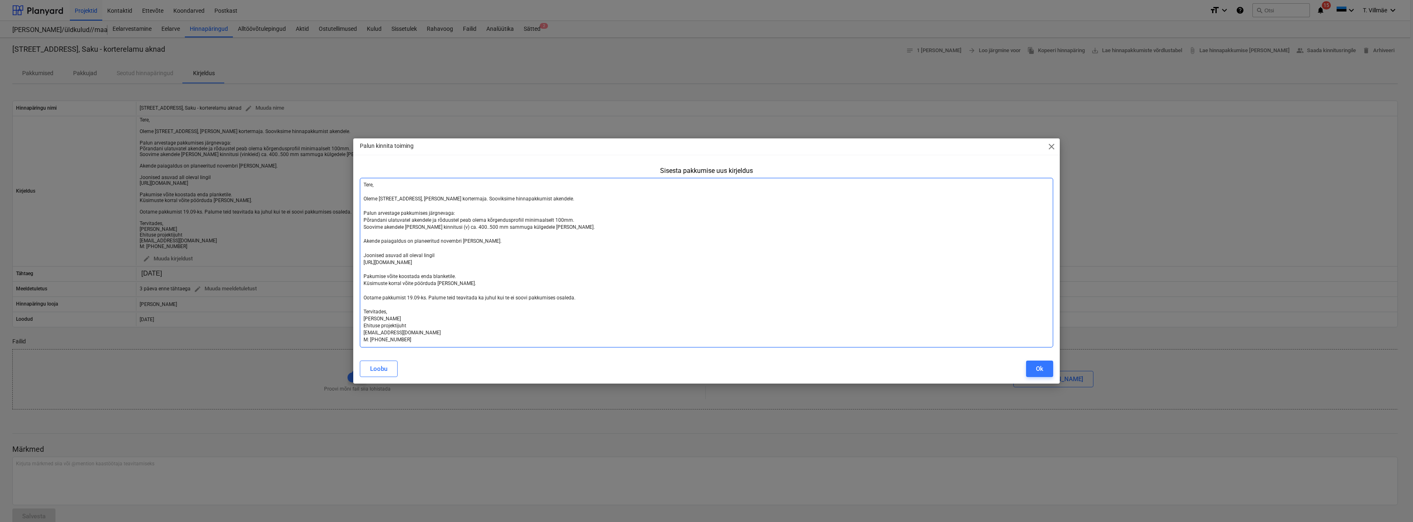
type textarea "x"
type textarea "Tere, Oleme [STREET_ADDRESS], [PERSON_NAME] kortermaja. Sooviksime hinnapakkumi…"
type textarea "x"
type textarea "Tere, Oleme [STREET_ADDRESS], [PERSON_NAME] kortermaja. Sooviksime hinnapakkumi…"
type textarea "x"
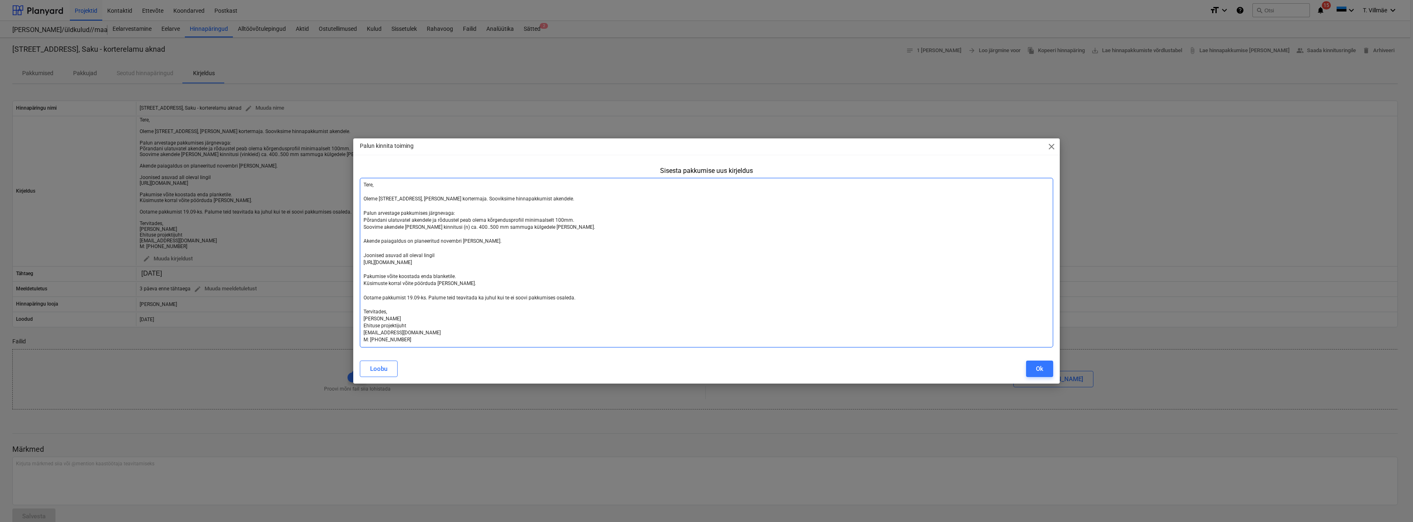
type textarea "Tere, Oleme [STREET_ADDRESS], [PERSON_NAME] kortermaja. Sooviksime hinnapakkumi…"
type textarea "x"
type textarea "Tere, Oleme [STREET_ADDRESS], [PERSON_NAME] kortermaja. Sooviksime hinnapakkumi…"
type textarea "x"
type textarea "Tere, Oleme [STREET_ADDRESS], [PERSON_NAME] kortermaja. Sooviksime hinnapakkumi…"
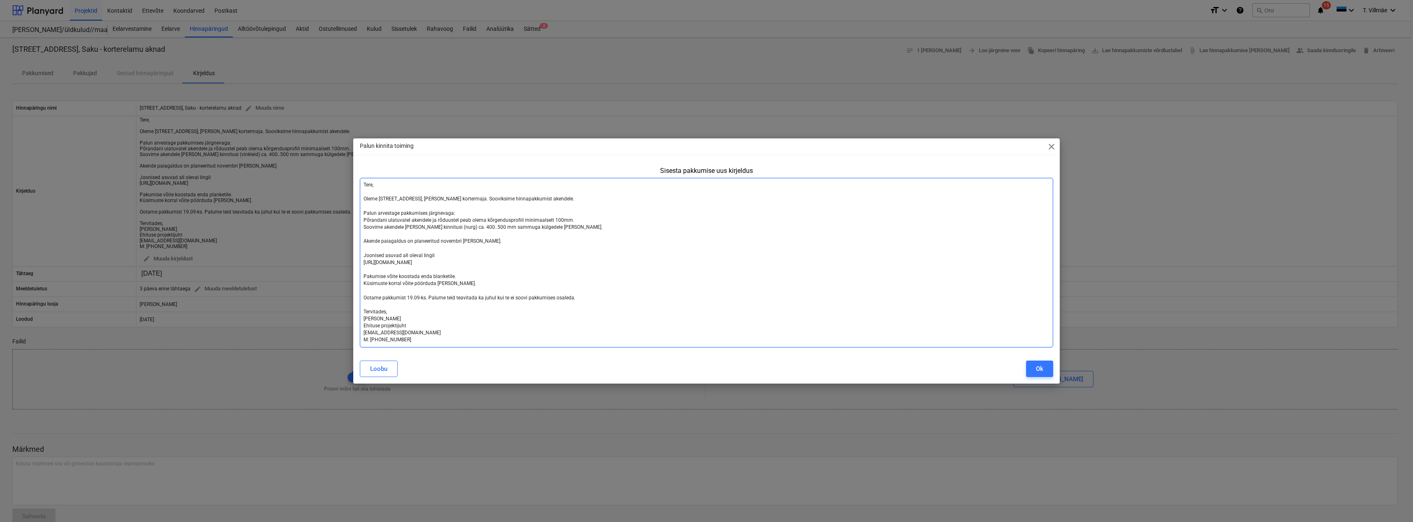
type textarea "x"
type textarea "Tere, Oleme [STREET_ADDRESS], [PERSON_NAME] kortermaja. Sooviksime hinnapakkumi…"
type textarea "x"
type textarea "Tere, Oleme [STREET_ADDRESS], [PERSON_NAME] kortermaja. Sooviksime hinnapakkumi…"
type textarea "x"
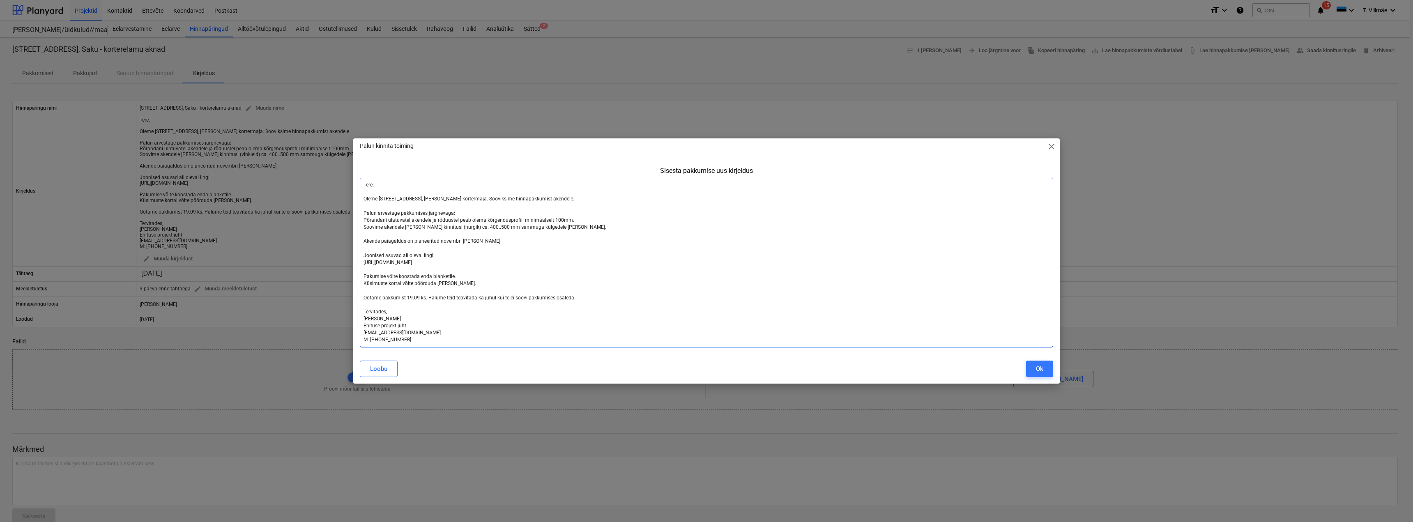
type textarea "Tere, Oleme [STREET_ADDRESS], [PERSON_NAME] kortermaja. Sooviksime hinnapakkumi…"
type textarea "x"
type textarea "Tere, Oleme [STREET_ADDRESS], [PERSON_NAME] kortermaja. Sooviksime hinnapakkumi…"
type textarea "x"
click at [602, 253] on textarea "Tere, Oleme [STREET_ADDRESS], [PERSON_NAME] kortermaja. Sooviksime hinnapakkumi…" at bounding box center [706, 263] width 693 height 170
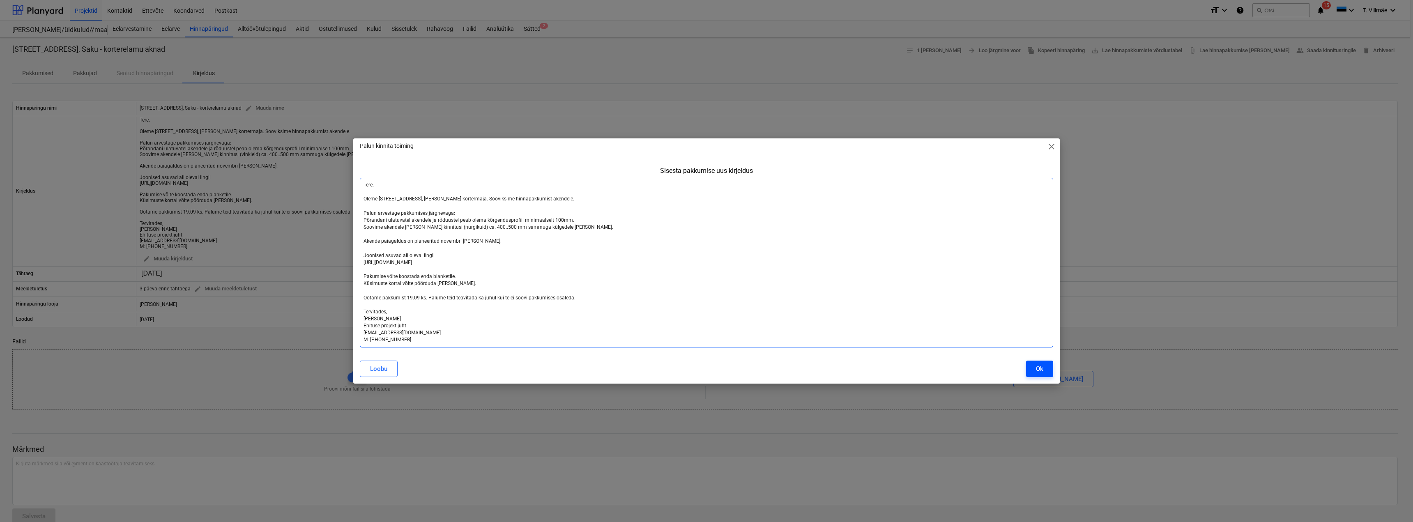
type textarea "Tere, Oleme [STREET_ADDRESS], [PERSON_NAME] kortermaja. Sooviksime hinnapakkumi…"
click at [1046, 371] on button "Ok" at bounding box center [1039, 369] width 27 height 16
type textarea "x"
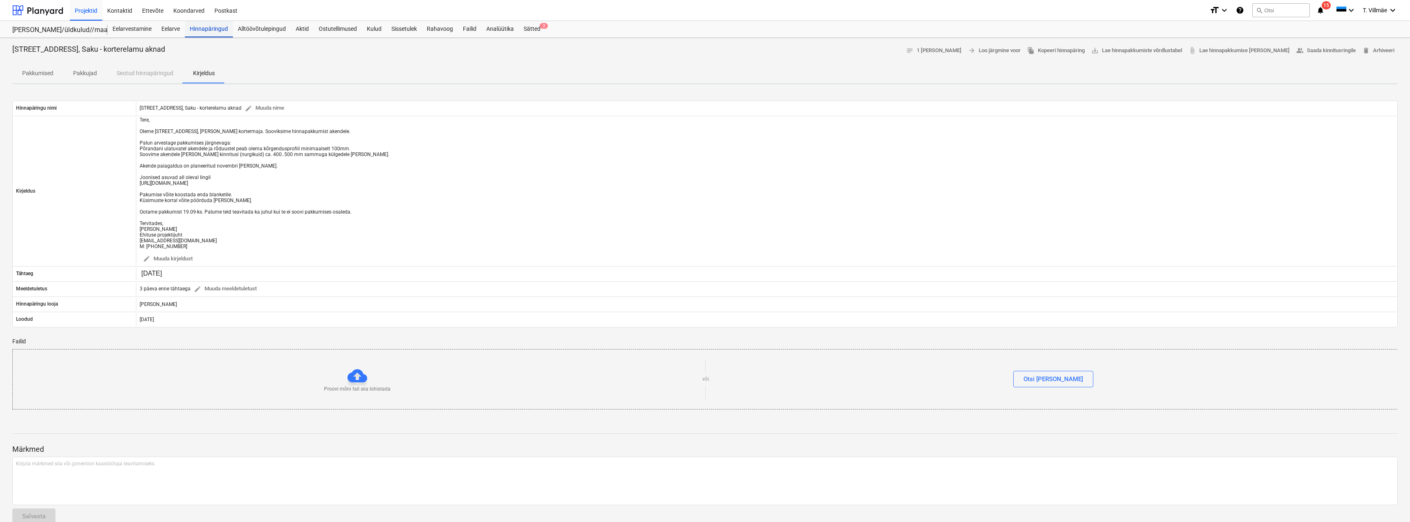
click at [202, 30] on div "Hinnapäringud" at bounding box center [209, 29] width 48 height 16
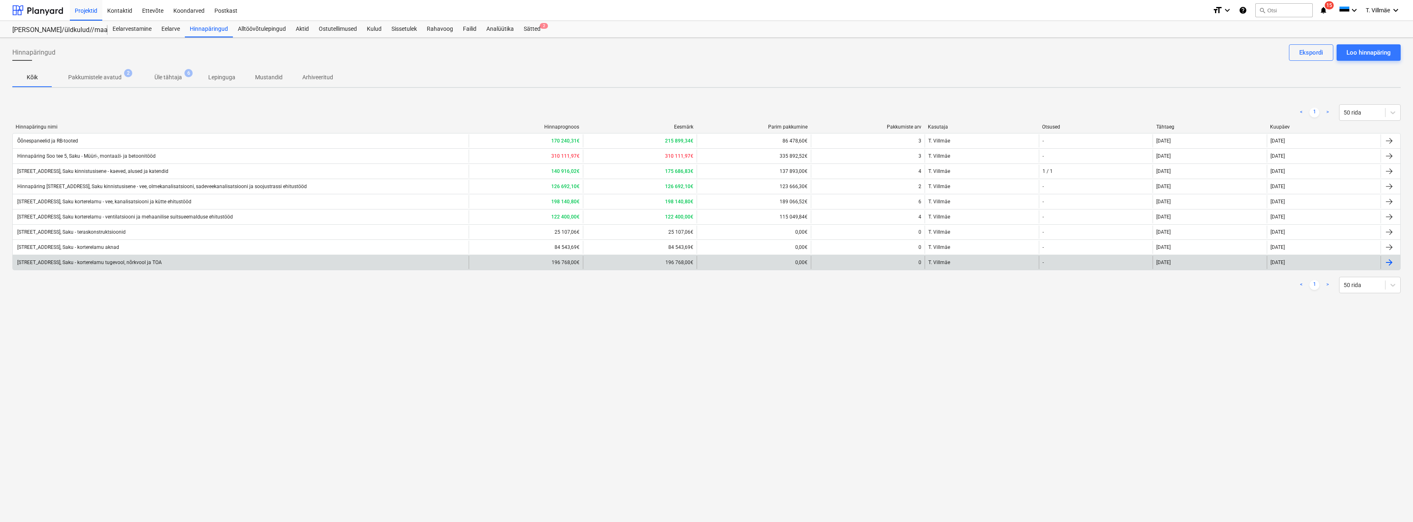
click at [106, 262] on div "[STREET_ADDRESS], Saku - korterelamu tugevool, nõrkvool ja TOA" at bounding box center [89, 263] width 146 height 6
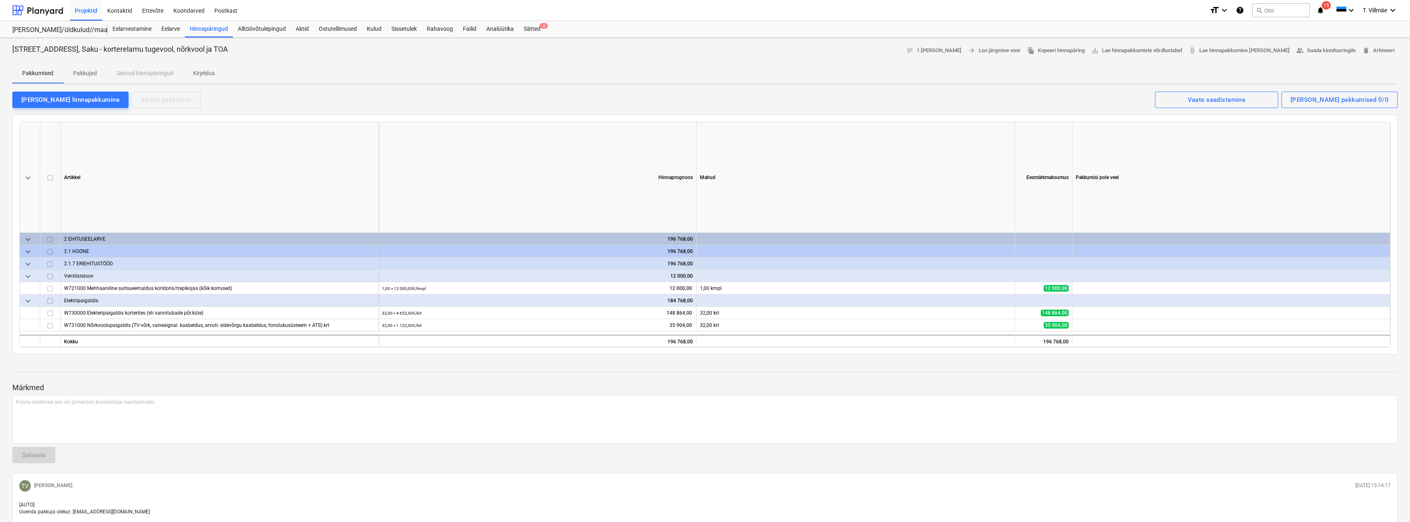
click at [85, 73] on p "Pakkujad" at bounding box center [85, 73] width 24 height 9
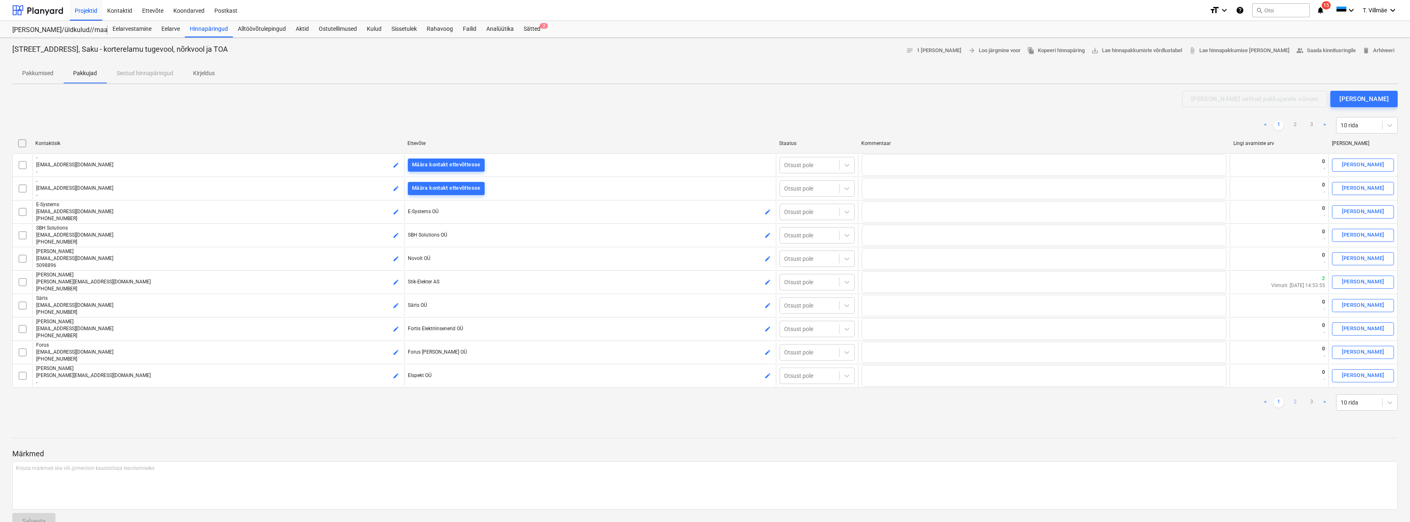
click at [1294, 404] on link "2" at bounding box center [1295, 403] width 10 height 10
checkbox input "false"
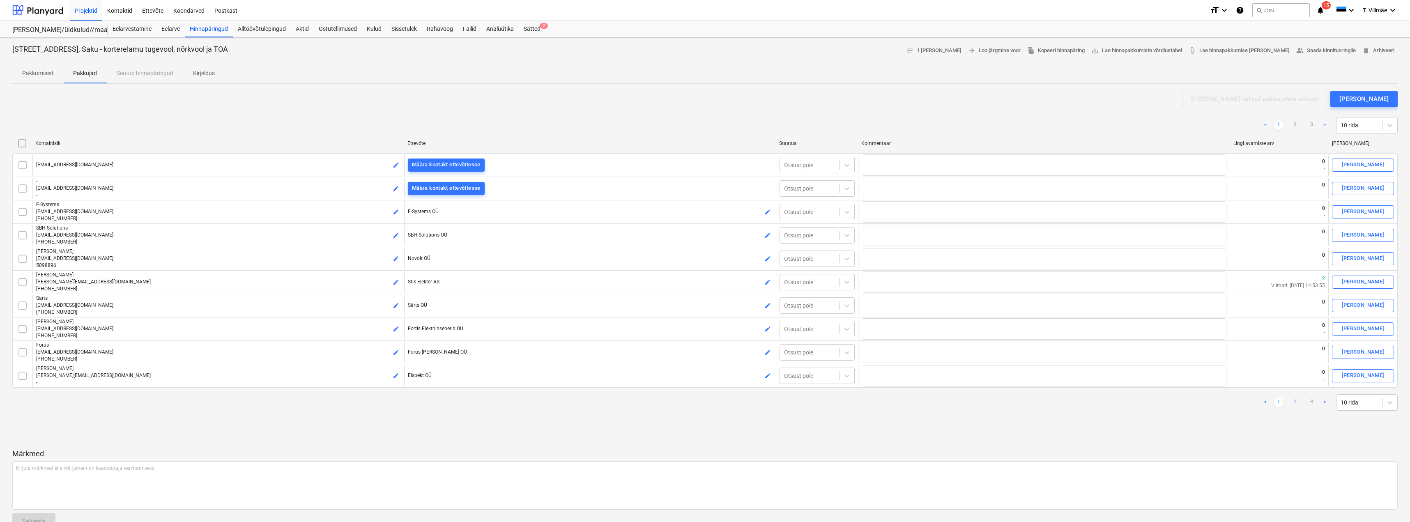
checkbox input "false"
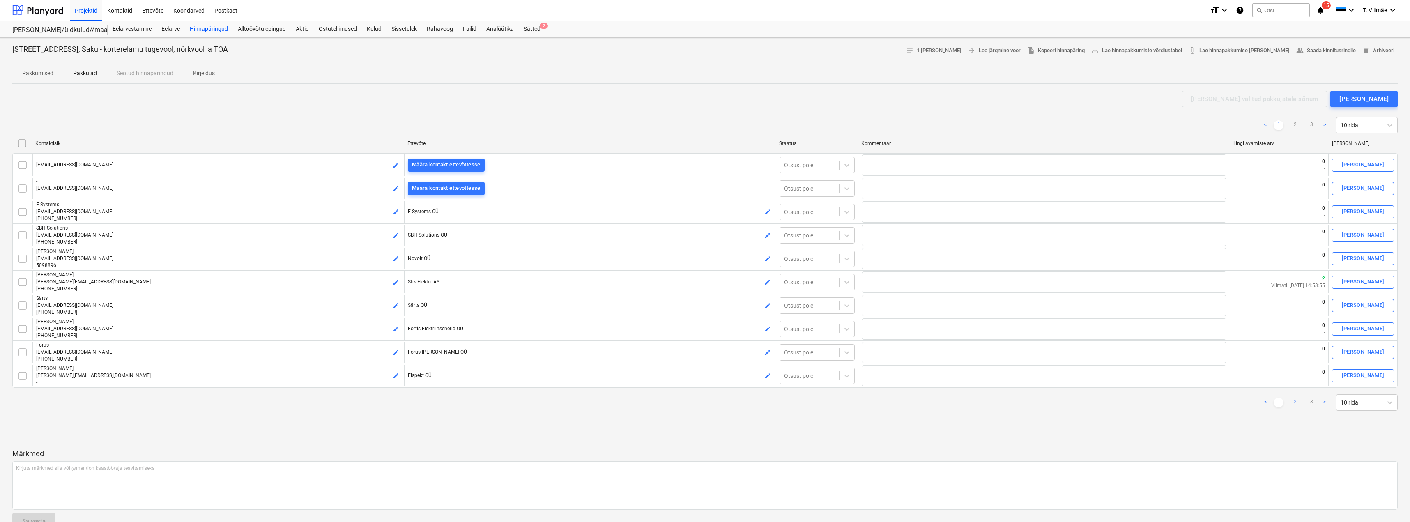
checkbox input "false"
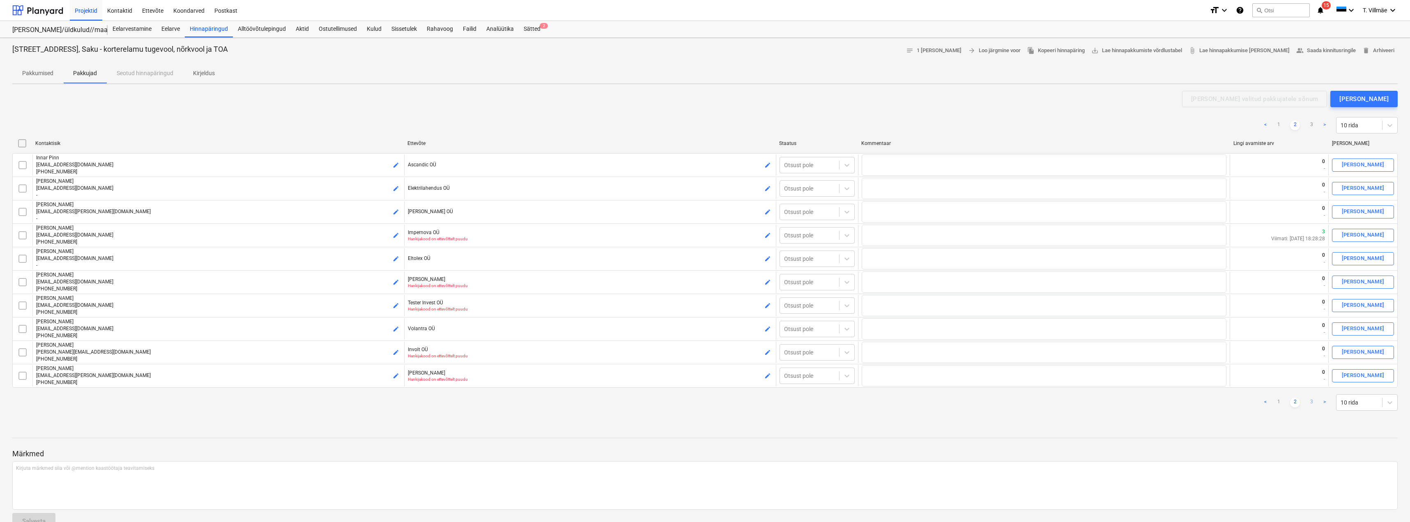
click at [1311, 402] on link "3" at bounding box center [1312, 403] width 10 height 10
type textarea "x"
checkbox input "false"
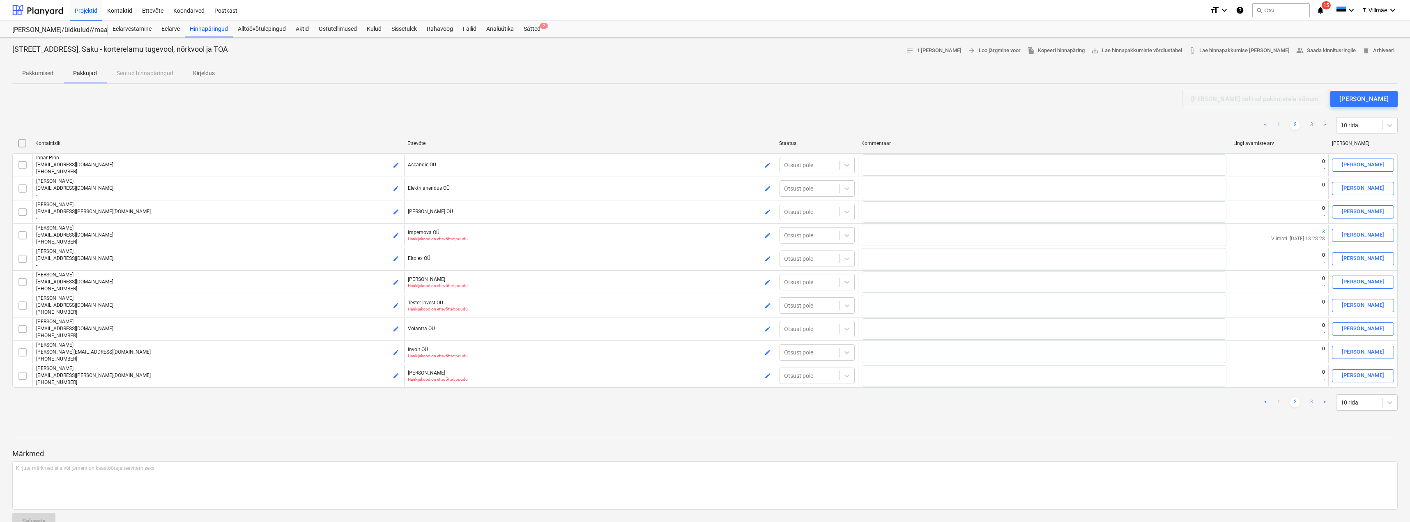
checkbox input "false"
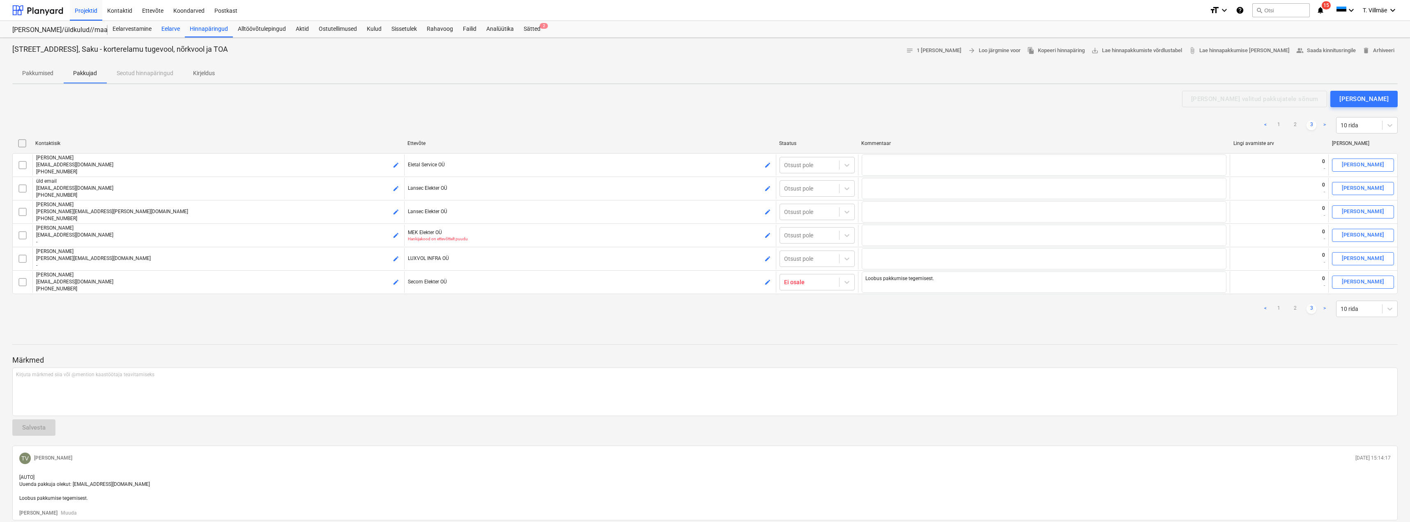
click at [167, 31] on div "Eelarve" at bounding box center [170, 29] width 28 height 16
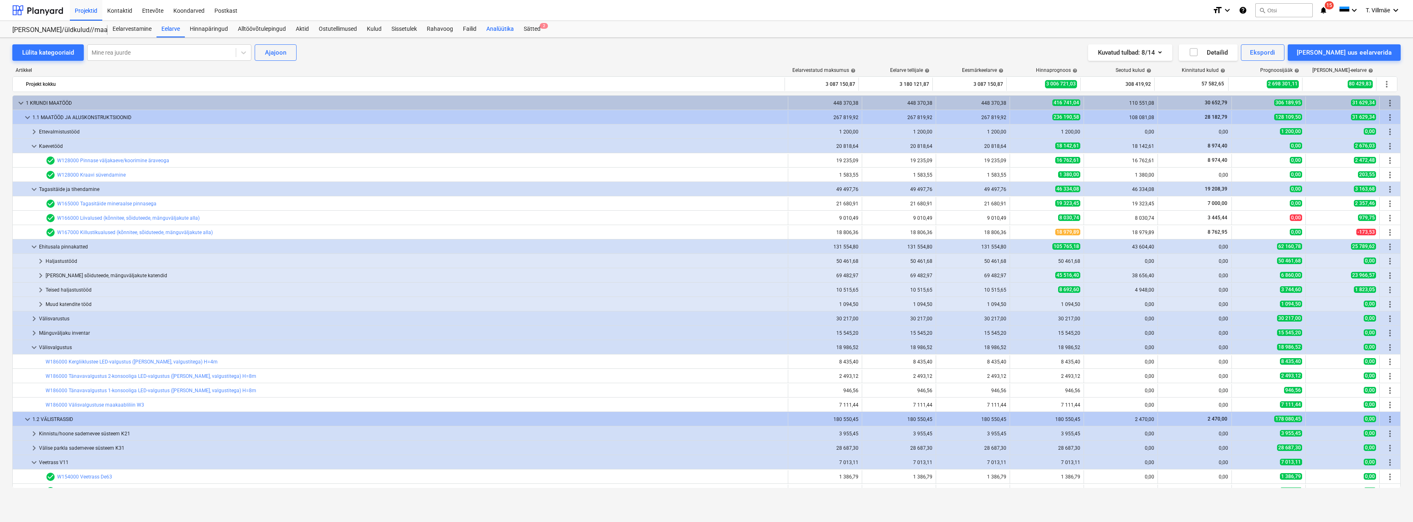
click at [504, 28] on div "Analüütika" at bounding box center [499, 29] width 37 height 16
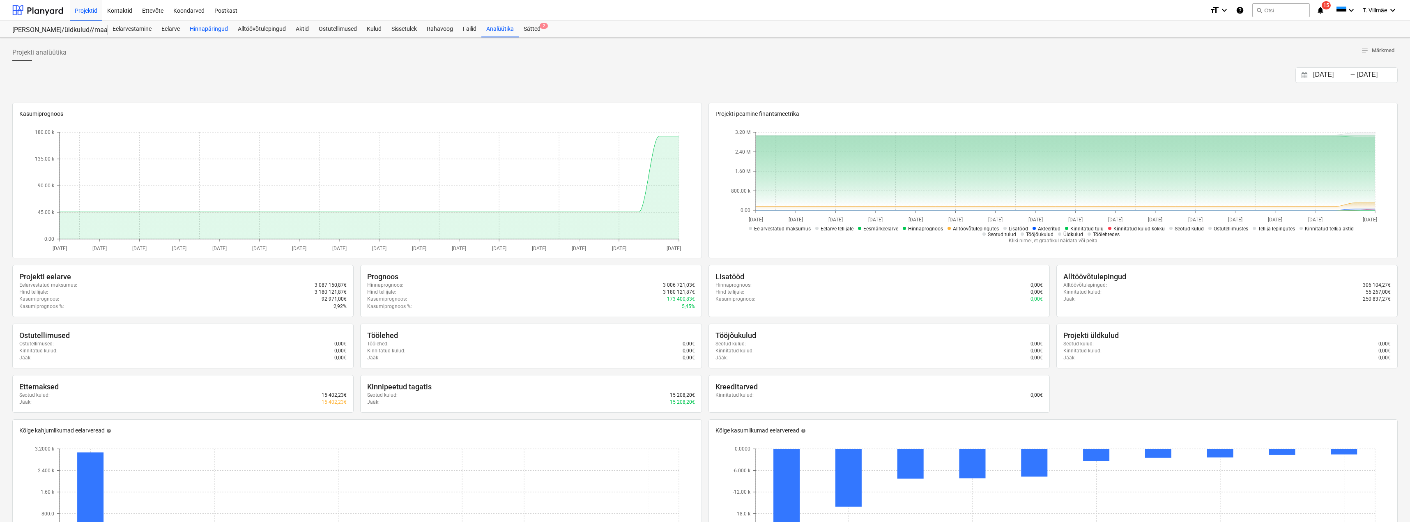
click at [207, 30] on div "Hinnapäringud" at bounding box center [209, 29] width 48 height 16
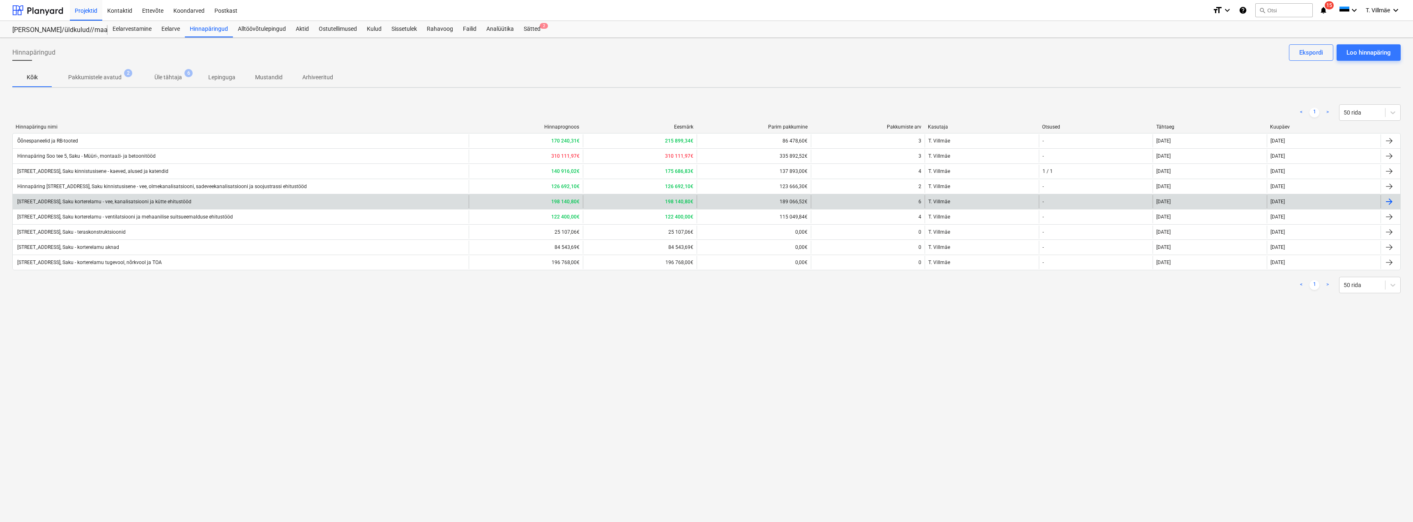
click at [104, 202] on div "[STREET_ADDRESS], Saku korterelamu - vee, kanalisatsiooni ja kütte ehitustööd" at bounding box center [103, 202] width 175 height 6
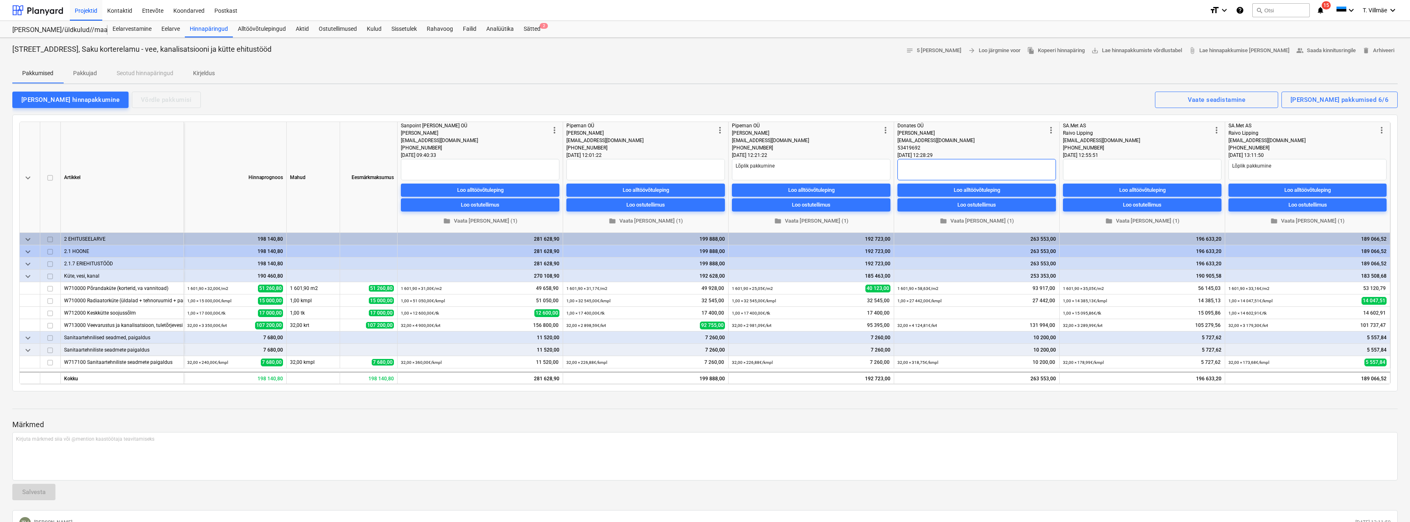
click at [918, 165] on textarea at bounding box center [976, 169] width 159 height 21
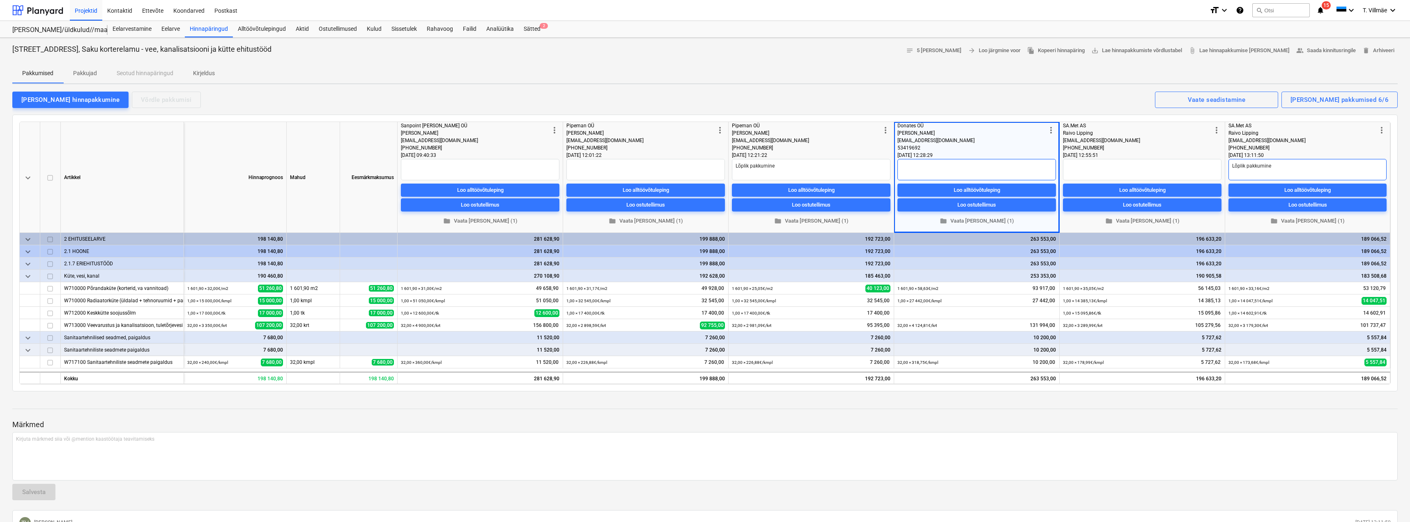
type textarea "x"
type textarea "L"
type textarea "x"
type textarea "Lõ"
type textarea "x"
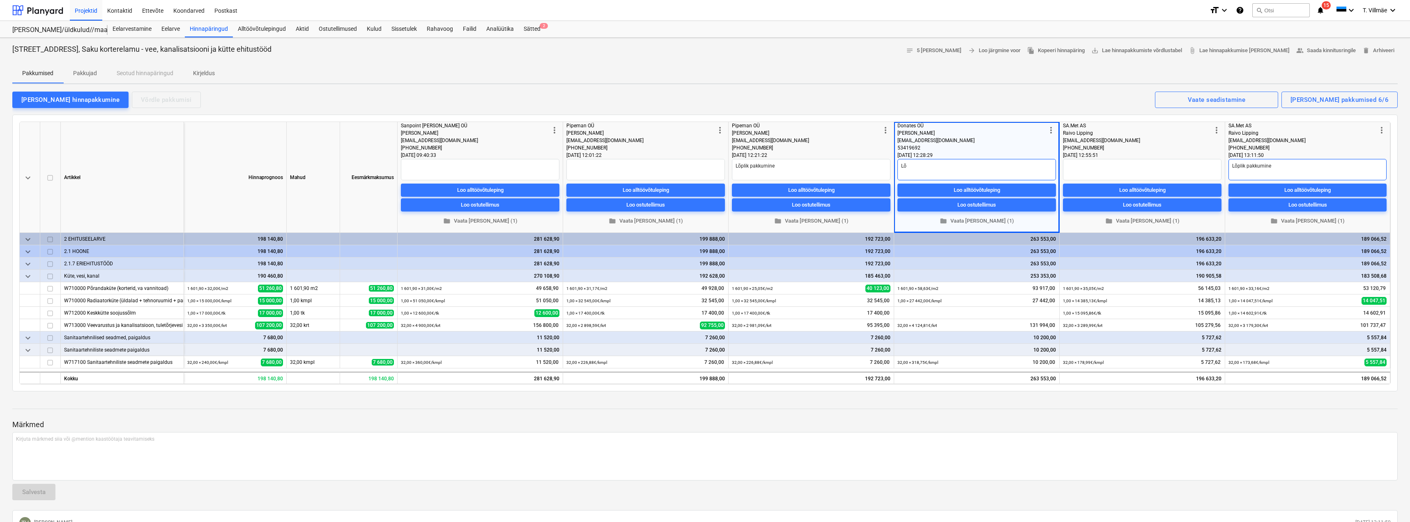
type textarea "Lõp"
type textarea "x"
type textarea "Lõpl"
type textarea "x"
type textarea "Lõpli"
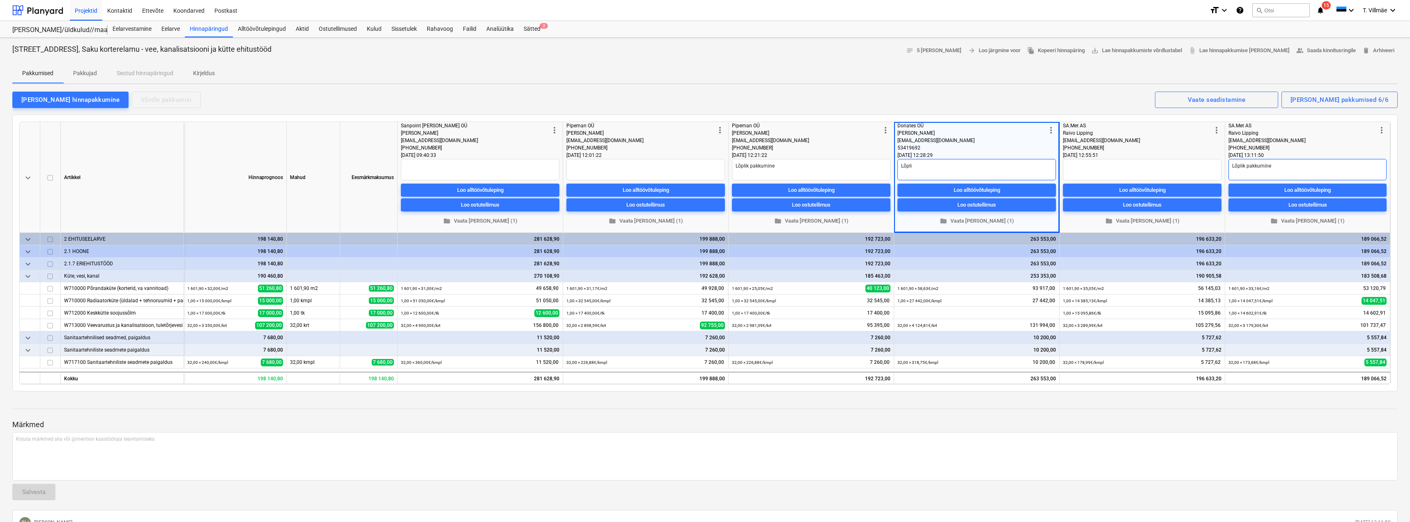
type textarea "x"
type textarea "Lõplik"
type textarea "x"
type textarea "Lõplik"
type textarea "x"
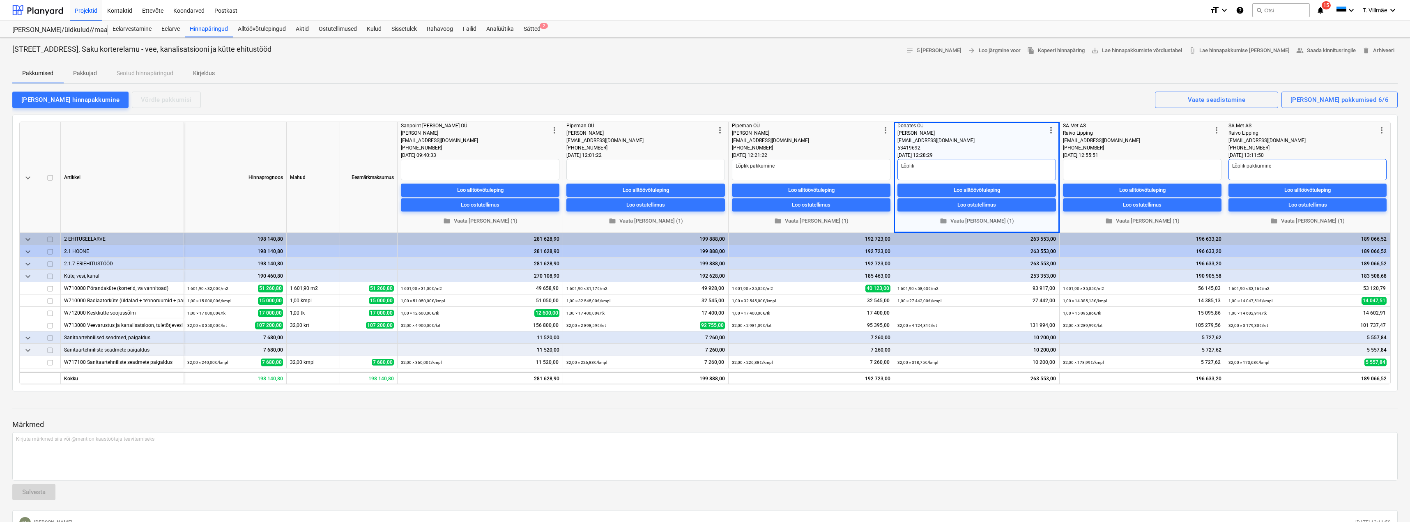
type textarea "Lõplik h"
type textarea "x"
type textarea "Lõplik hi"
type textarea "x"
type textarea "Lõplik hin"
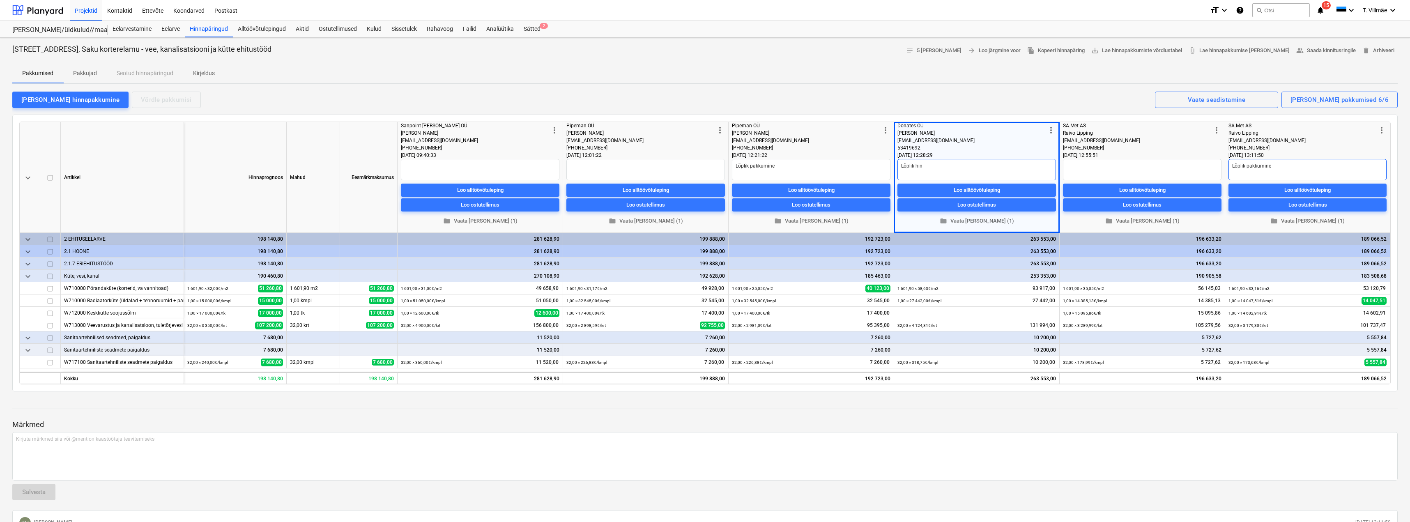
type textarea "x"
type textarea "Lõplik hind"
type textarea "x"
type textarea "Lõplik hin"
type textarea "x"
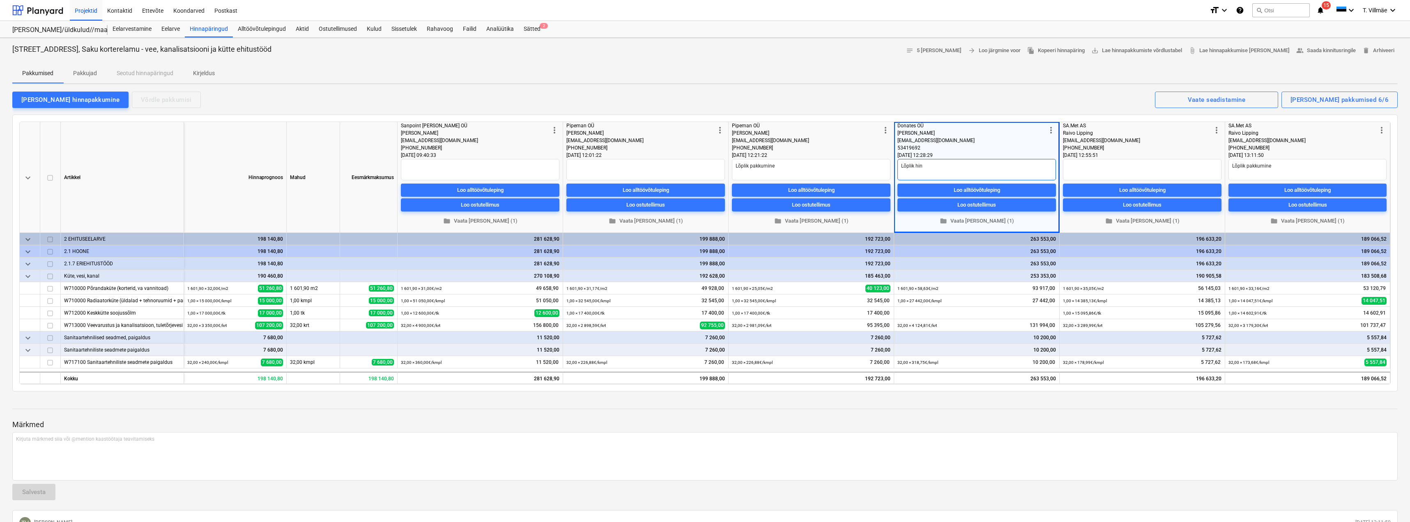
type textarea "Lõplik hi"
type textarea "x"
type textarea "Lõplik h"
type textarea "x"
type textarea "Lõplik"
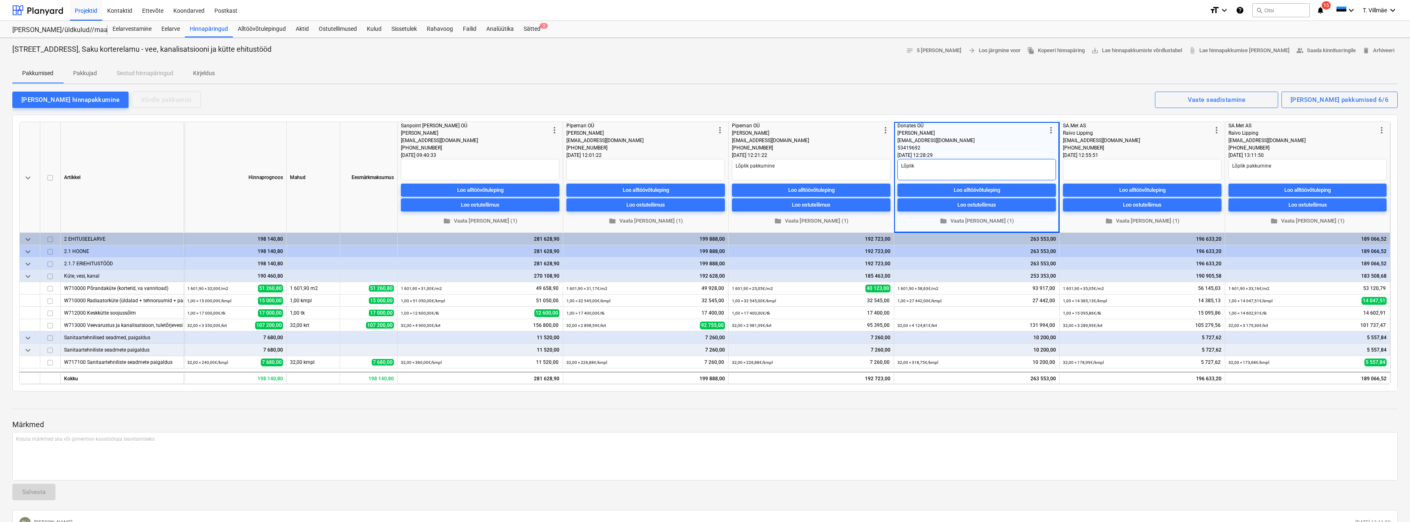
type textarea "x"
type textarea "Lõpli"
type textarea "x"
type textarea "Lõpl"
type textarea "x"
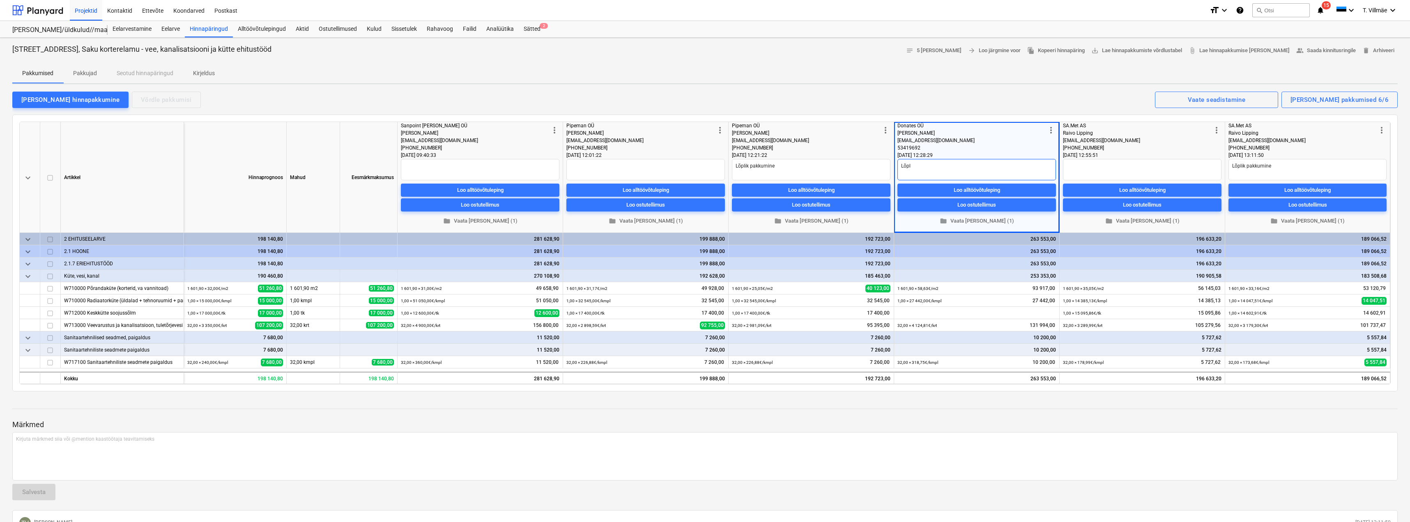
type textarea "Lõp"
type textarea "x"
type textarea "Lõ"
type textarea "x"
type textarea "L"
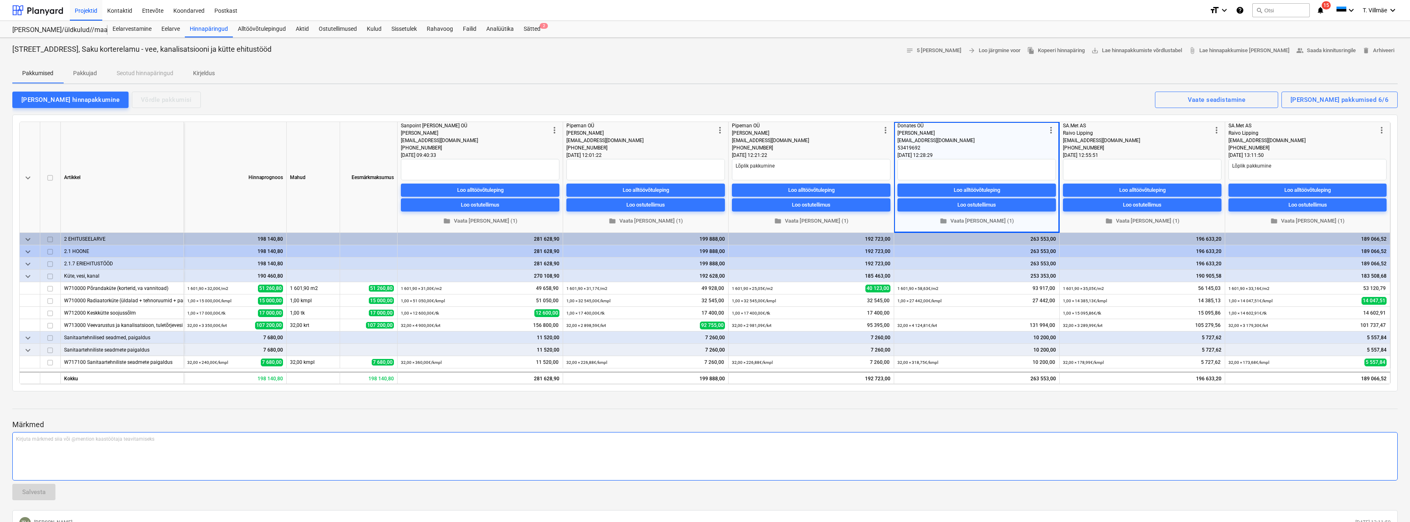
click at [1066, 453] on div "Kirjuta märkmed siia või @mention kaastöötaja teavitamiseks ﻿" at bounding box center [704, 456] width 1385 height 48
click at [1271, 165] on textarea "Lõplik pakkumine" at bounding box center [1308, 169] width 158 height 21
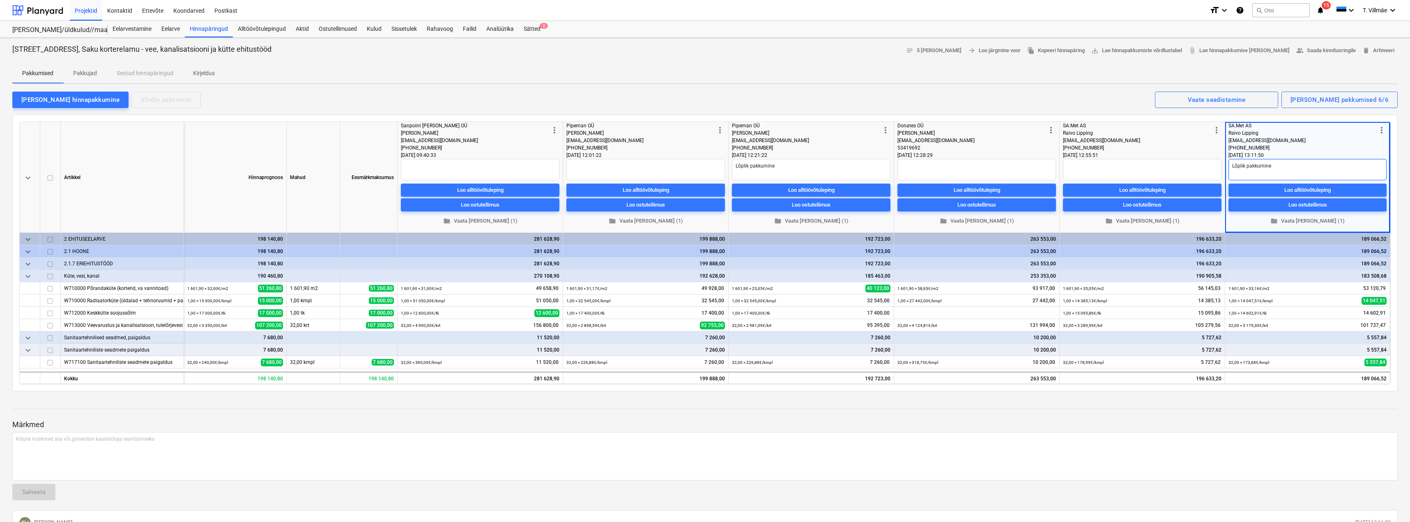
type textarea "x"
type textarea "Lõplik pakkumine."
type textarea "x"
type textarea "Lõplik pakkumine."
type textarea "x"
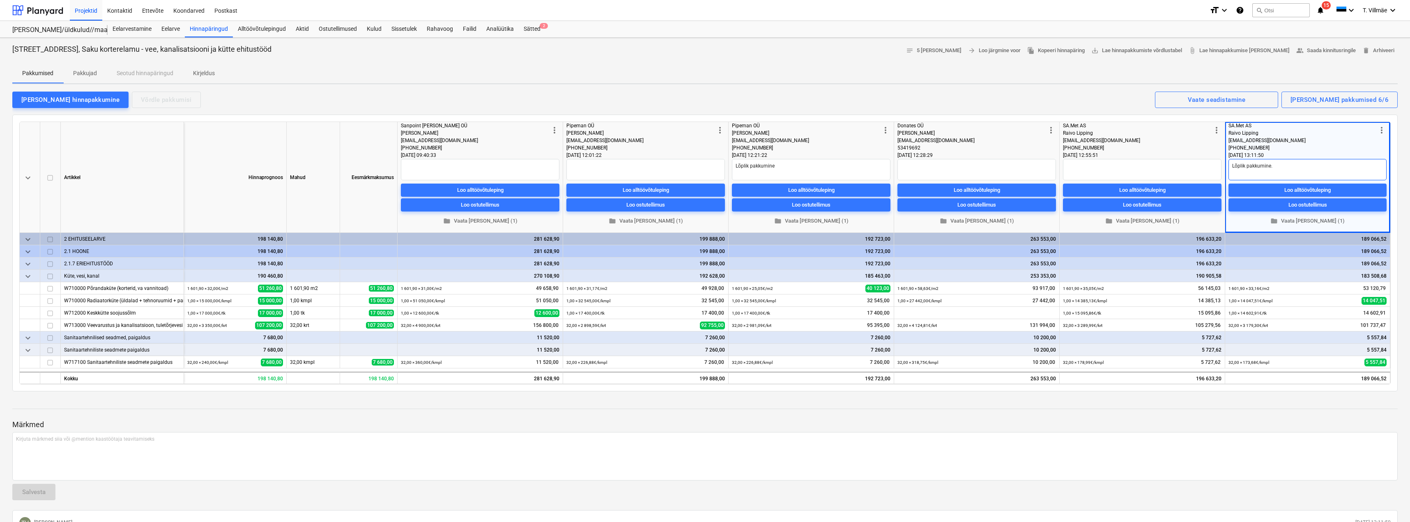
type textarea "Lõplik pakkumine. S"
type textarea "x"
type textarea "Lõplik pakkumine. Si"
type textarea "x"
type textarea "Lõplik pakkumine. Sis"
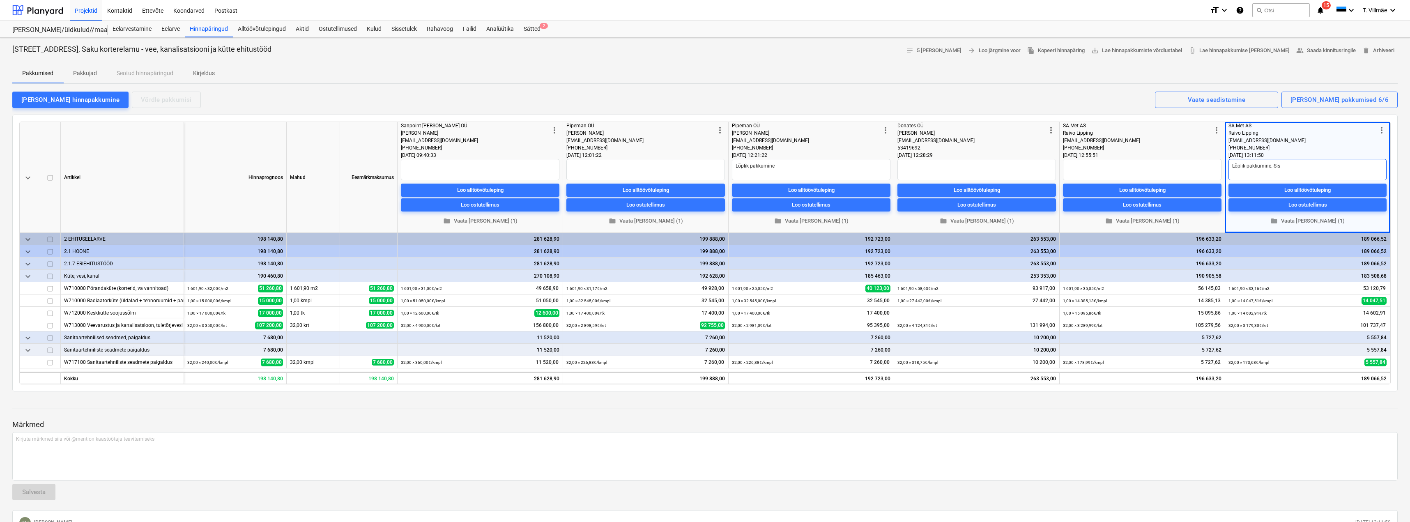
type textarea "x"
type textarea "Lõplik pakkumine. [GEOGRAPHIC_DATA]"
type textarea "x"
type textarea "Lõplik pakkumine. [GEOGRAPHIC_DATA]"
type textarea "x"
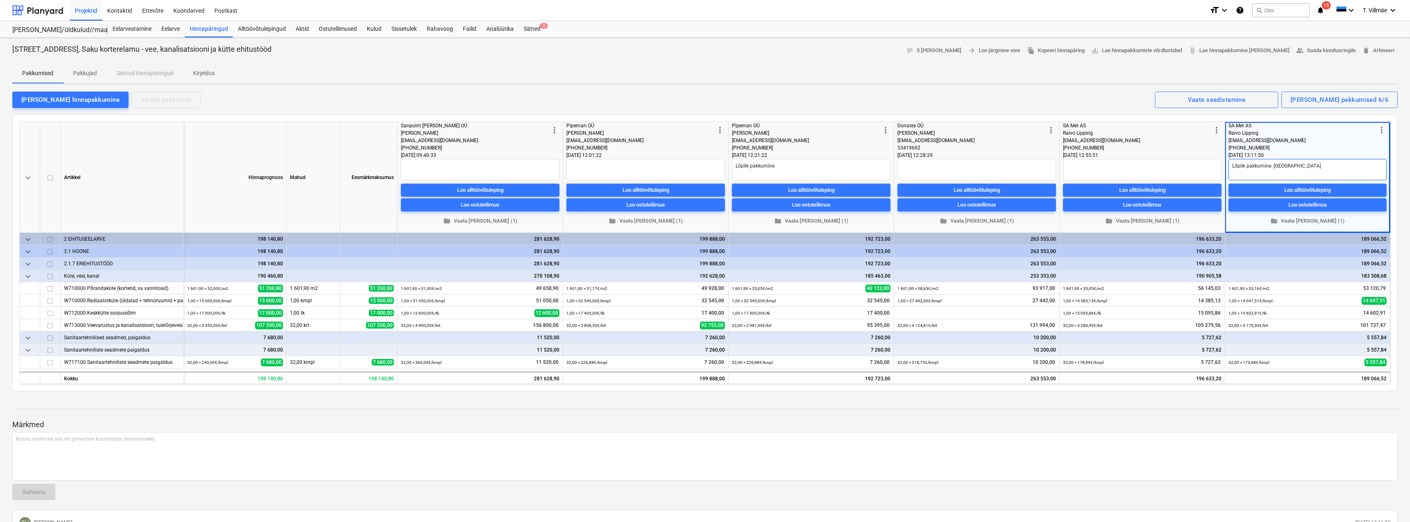
type textarea "Lõplik pakkumine. [GEOGRAPHIC_DATA]"
type textarea "x"
type textarea "Lõplik pakkumine. [GEOGRAPHIC_DATA]"
type textarea "x"
type textarea "Lõplik pakkumine. [GEOGRAPHIC_DATA]"
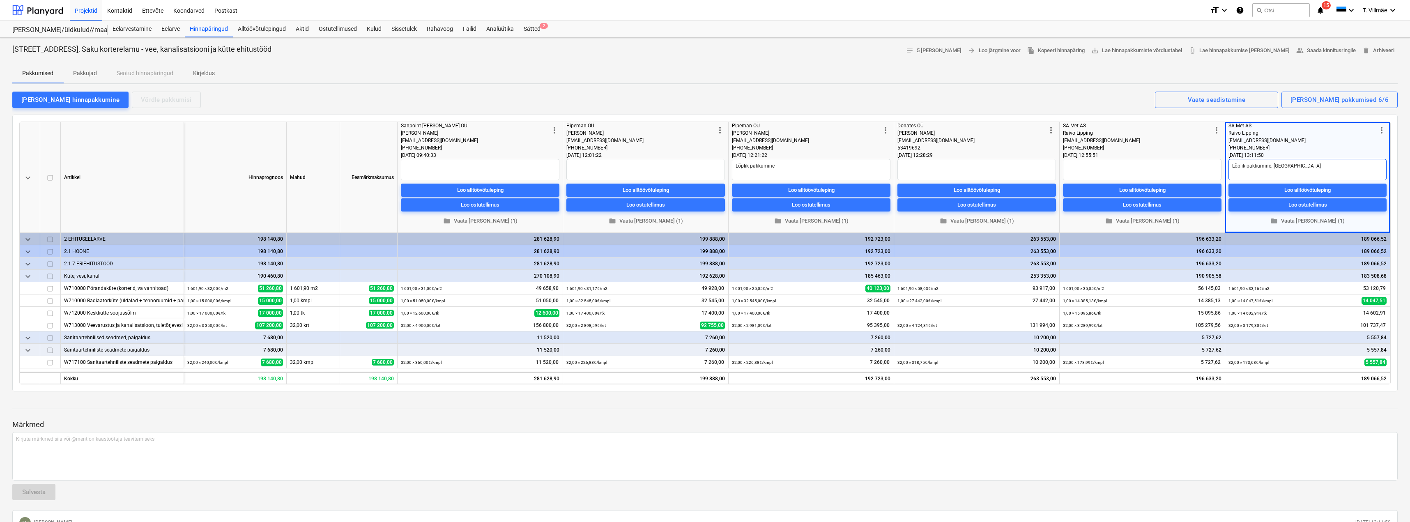
type textarea "x"
type textarea "Lõplik pakkumine. [GEOGRAPHIC_DATA]"
type textarea "x"
type textarea "Lõplik pakkumine. [GEOGRAPHIC_DATA] k"
type textarea "x"
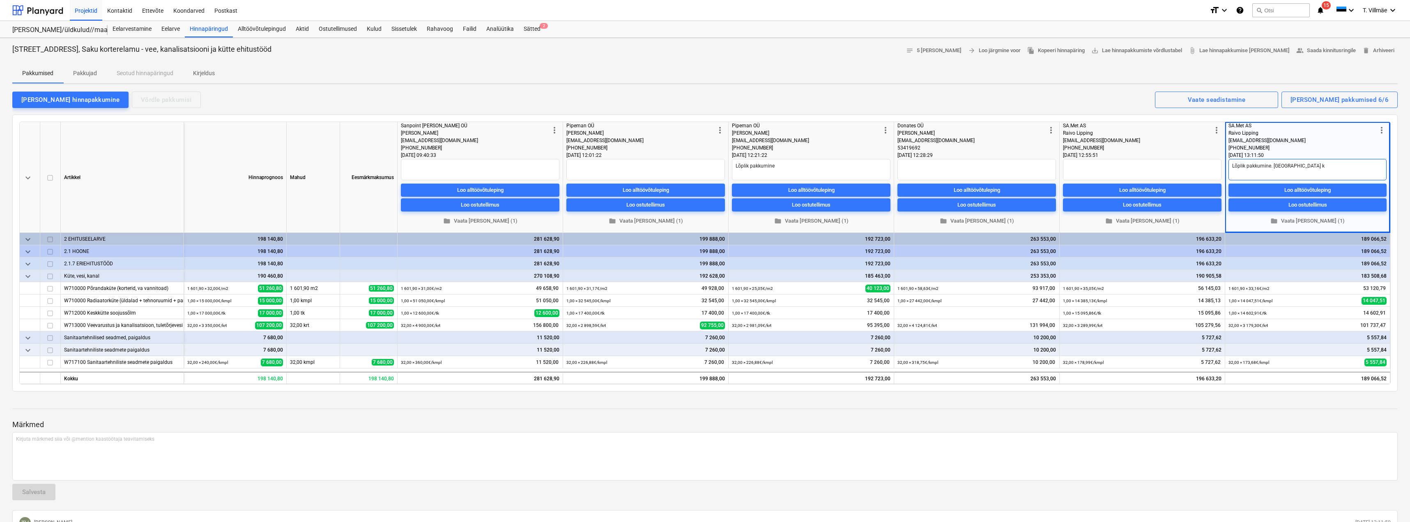
type textarea "Lõplik pakkumine. [GEOGRAPHIC_DATA]"
type textarea "x"
type textarea "Lõplik pakkumine. [GEOGRAPHIC_DATA] k"
type textarea "x"
type textarea "Lõplik pakkumine. [GEOGRAPHIC_DATA] kõ"
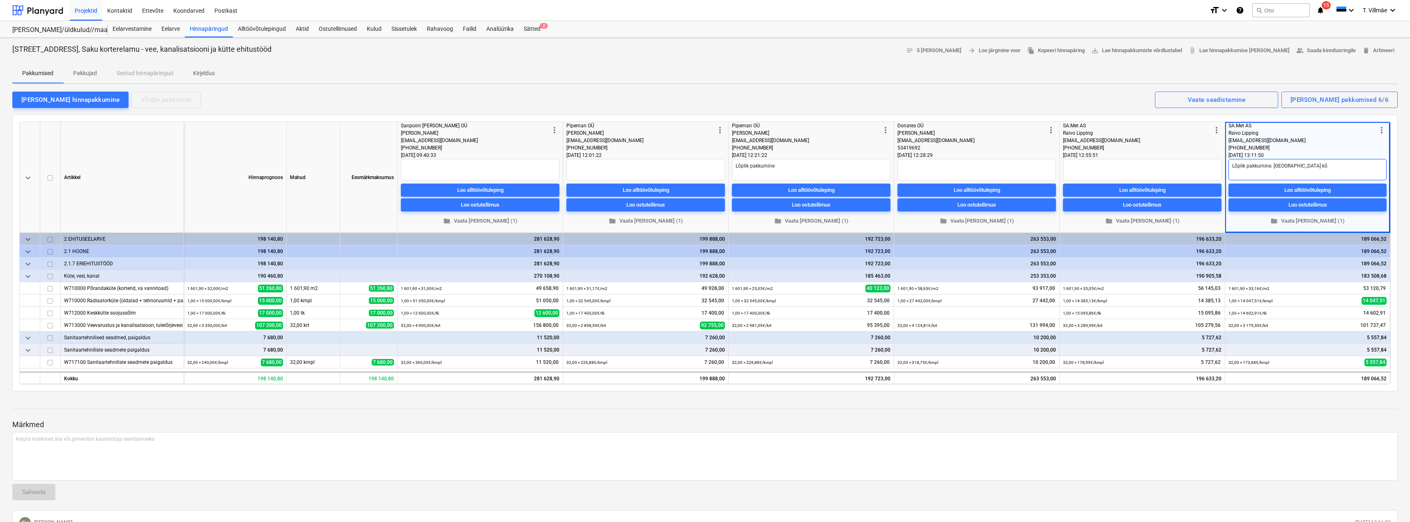
type textarea "x"
type textarea "Lõplik pakkumine. [GEOGRAPHIC_DATA] kõi"
type textarea "x"
type textarea "Lõplik pakkumine. Sisaldab kõik"
type textarea "x"
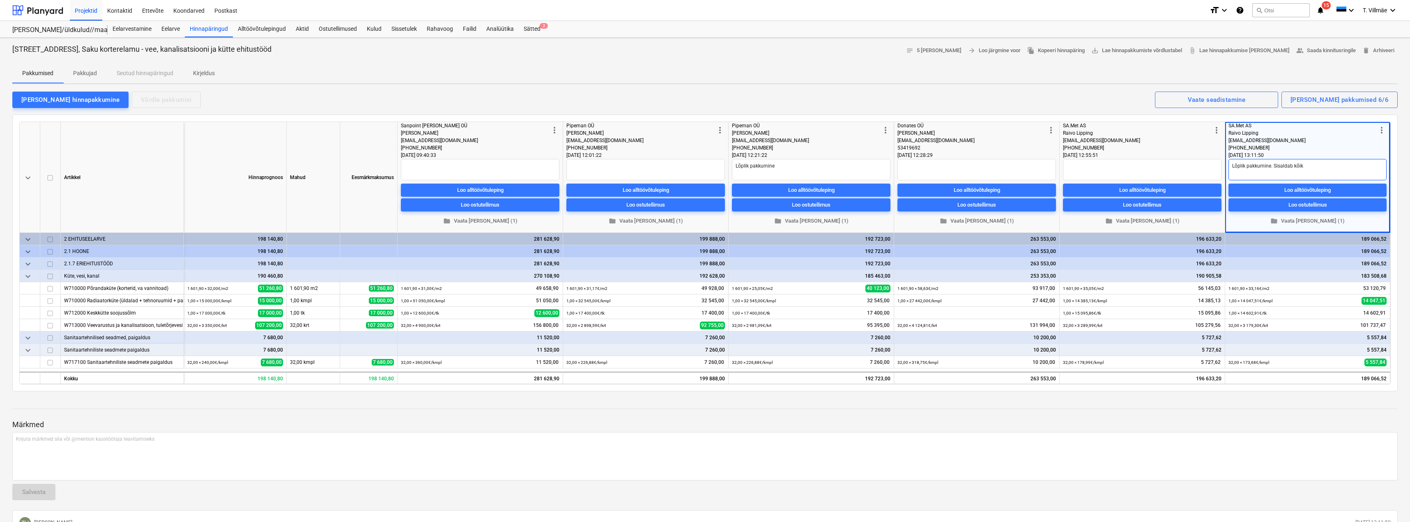
type textarea "Lõplik pakkumine. Sisaldab kõiki"
type textarea "x"
type textarea "Lõplik pakkumine. Sisaldab kõiki"
type textarea "x"
type textarea "Lõplik pakkumine. Sisaldab kõiki p"
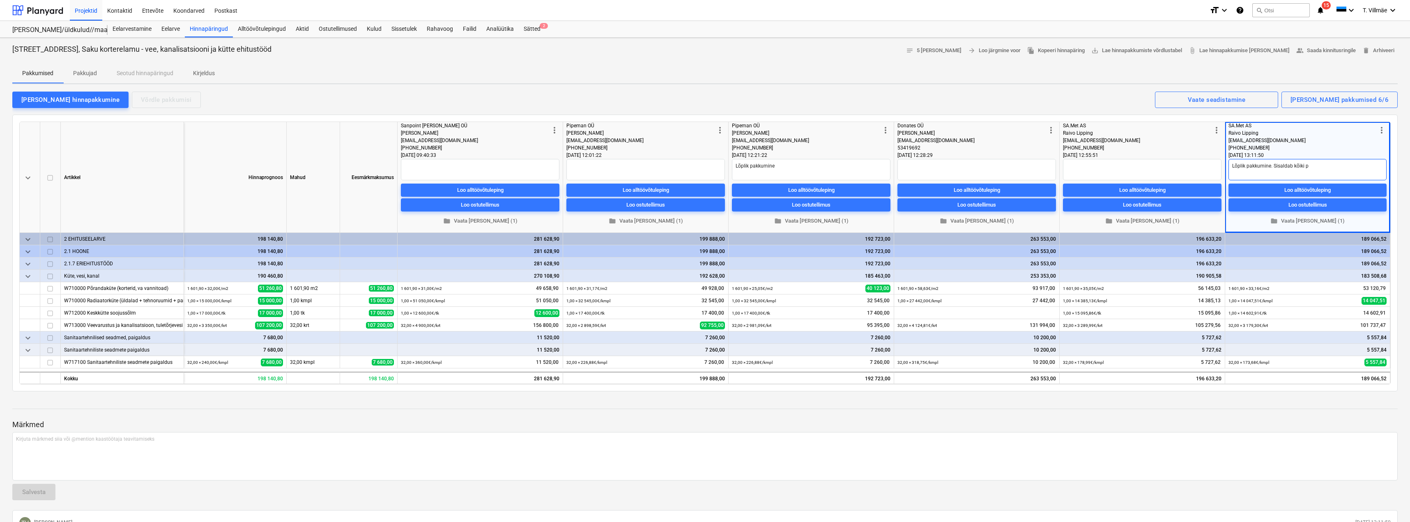
type textarea "x"
type textarea "Lõplik pakkumine. Sisaldab kõiki pr"
type textarea "x"
type textarea "Lõplik pakkumine. Sisaldab kõiki pro"
type textarea "x"
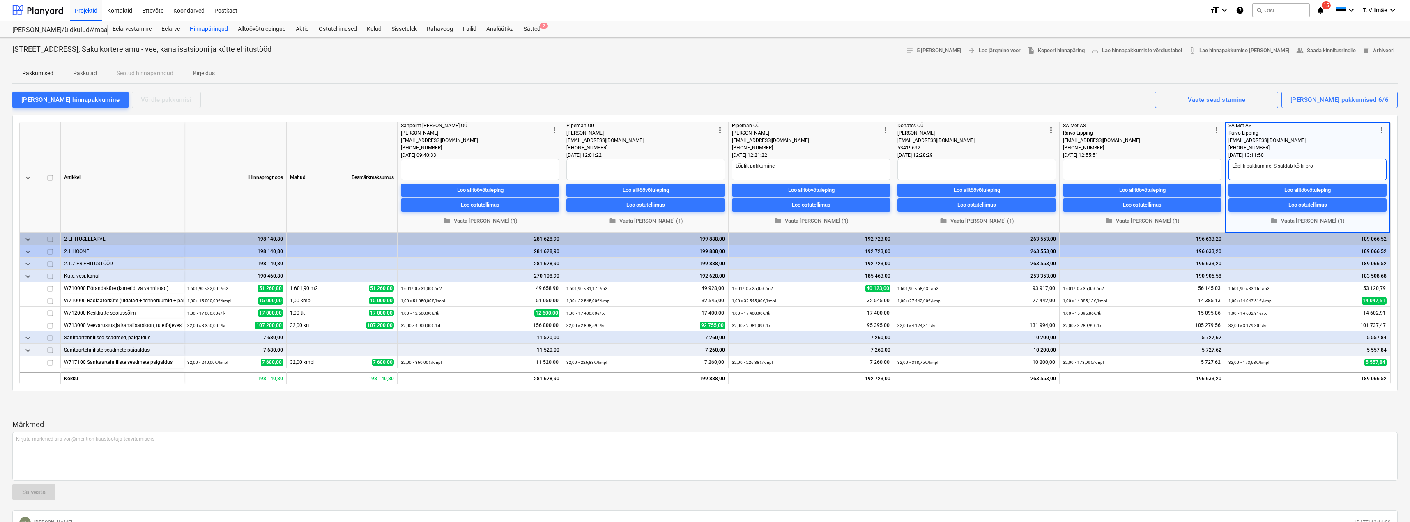
type textarea "Lõplik pakkumine. Sisaldab kõiki proj"
type textarea "x"
type textarea "Lõplik pakkumine. Sisaldab kõiki projk"
type textarea "x"
type textarea "Lõplik pakkumine. Sisaldab kõiki projke"
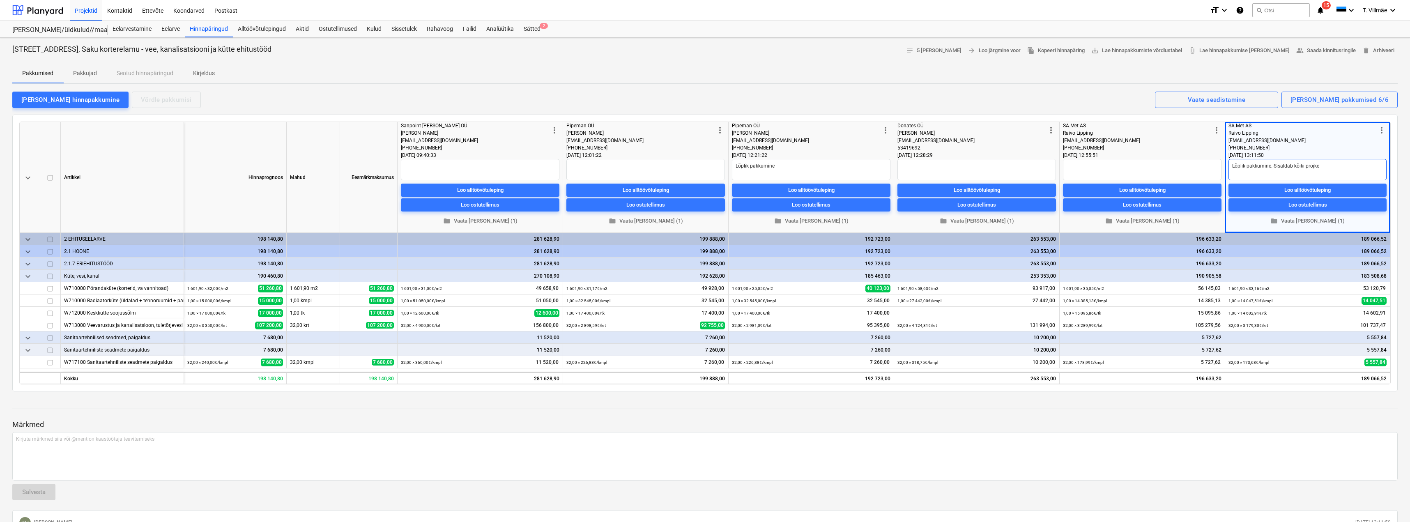
type textarea "x"
type textarea "Lõplik pakkumine. Sisaldab kõiki projket"
type textarea "x"
type textarea "Lõplik pakkumine. Sisaldab kõiki projketj"
type textarea "x"
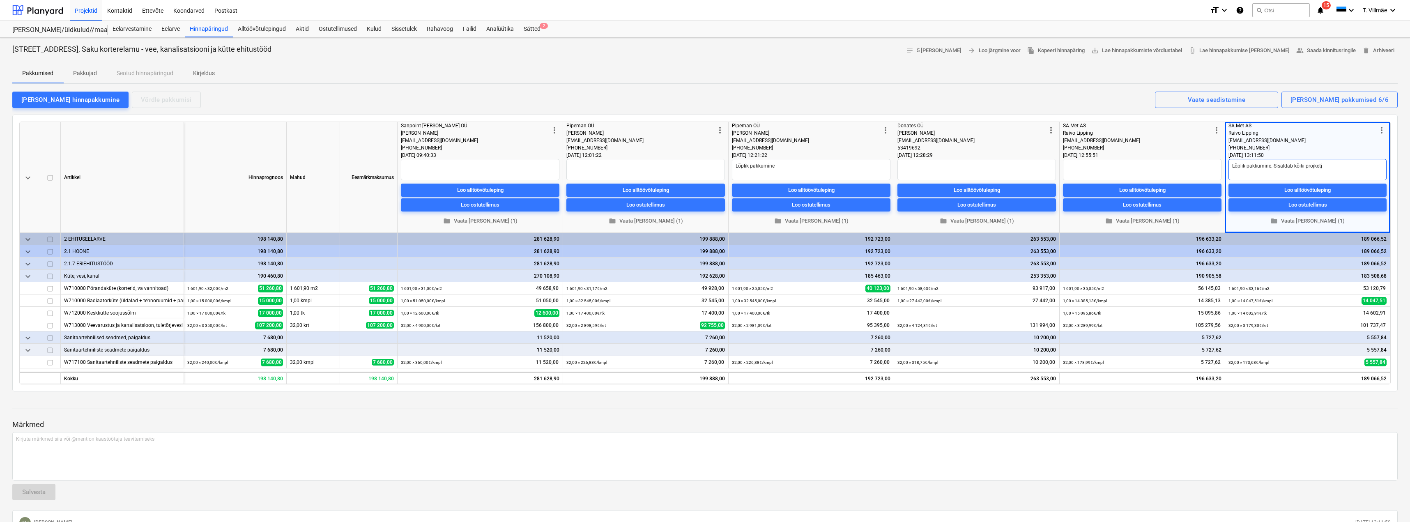
type textarea "Lõplik pakkumine. Sisaldab kõiki projketjä"
type textarea "x"
type textarea "Lõplik pakkumine. Sisaldab kõiki projketjär"
type textarea "x"
type textarea "Lõplik pakkumine. Sisaldab kõiki projketjärg"
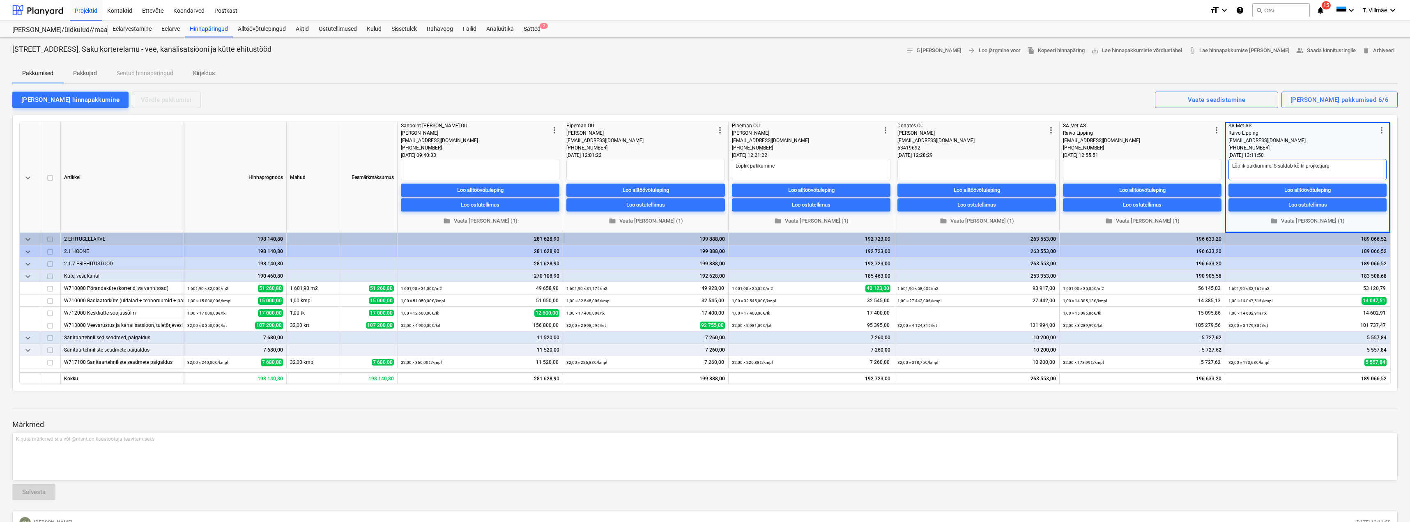
type textarea "x"
type textarea "Lõplik pakkumine. Sisaldab kõiki projketjärgs"
type textarea "x"
type textarea "Lõplik pakkumine. Sisaldab kõiki projketjärgse"
type textarea "x"
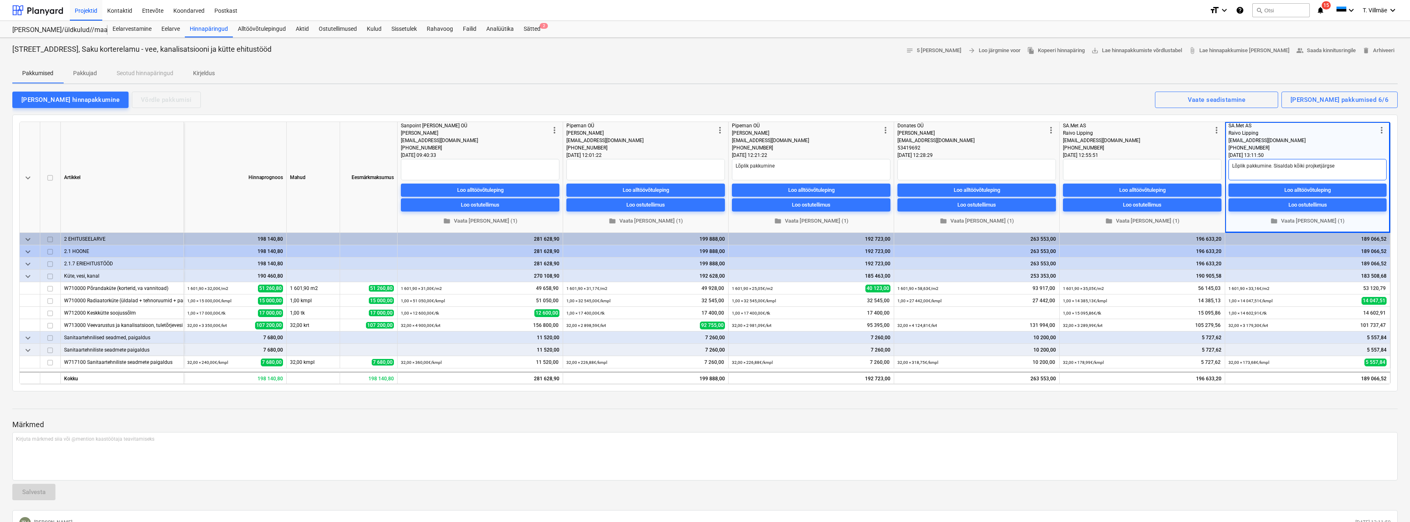
type textarea "Lõplik pakkumine. Sisaldab kõiki projketjärgsei"
type textarea "x"
type textarea "Lõplik pakkumine. Sisaldab kõiki projketjärgseid"
type textarea "x"
type textarea "Lõplik pakkumine. Sisaldab kõiki projketjärgseid"
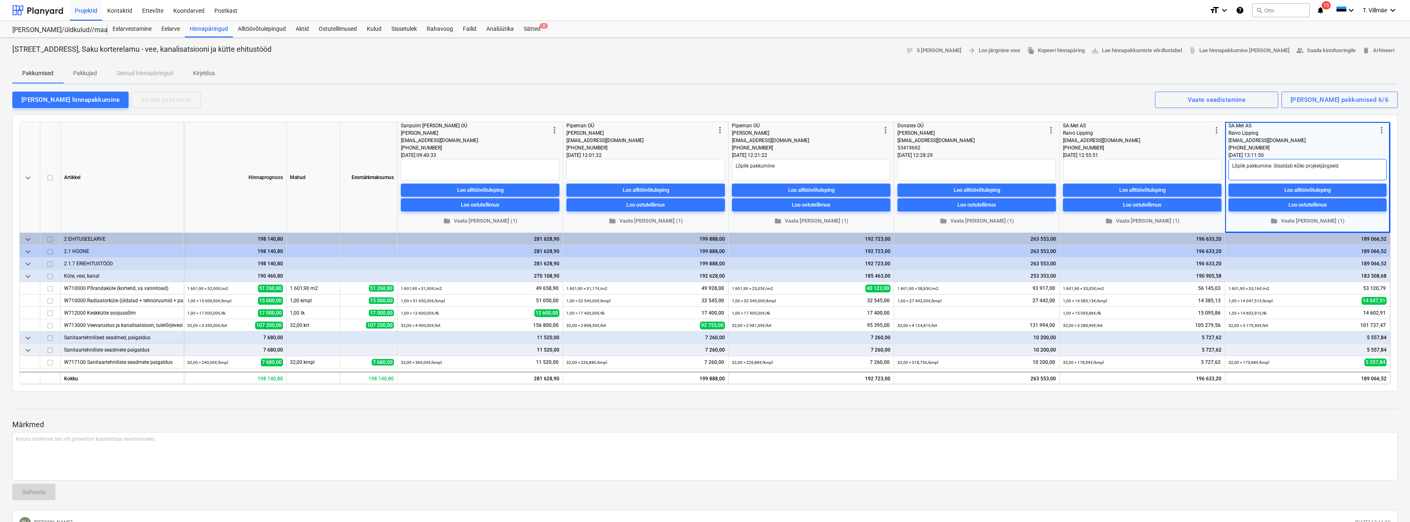
type textarea "x"
type textarea "Lõplik pakkumine. Sisaldab kõiki projketjärgseid t"
type textarea "x"
type textarea "Lõplik pakkumine. Sisaldab kõiki projketjärgseid tä"
type textarea "x"
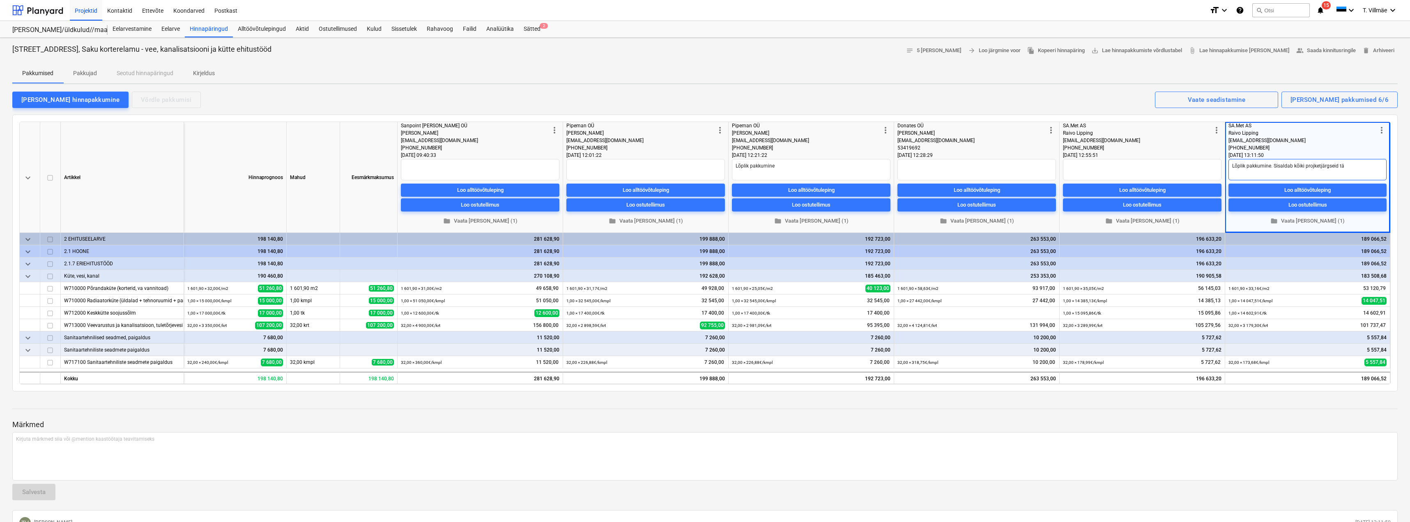
type textarea "Lõplik pakkumine. Sisaldab kõiki projketjärgseid t"
type textarea "x"
type textarea "Lõplik pakkumine. Sisaldab kõiki projketjärgseid tö"
type textarea "x"
type textarea "Lõplik pakkumine. Sisaldab kõiki projketjärgseid töi"
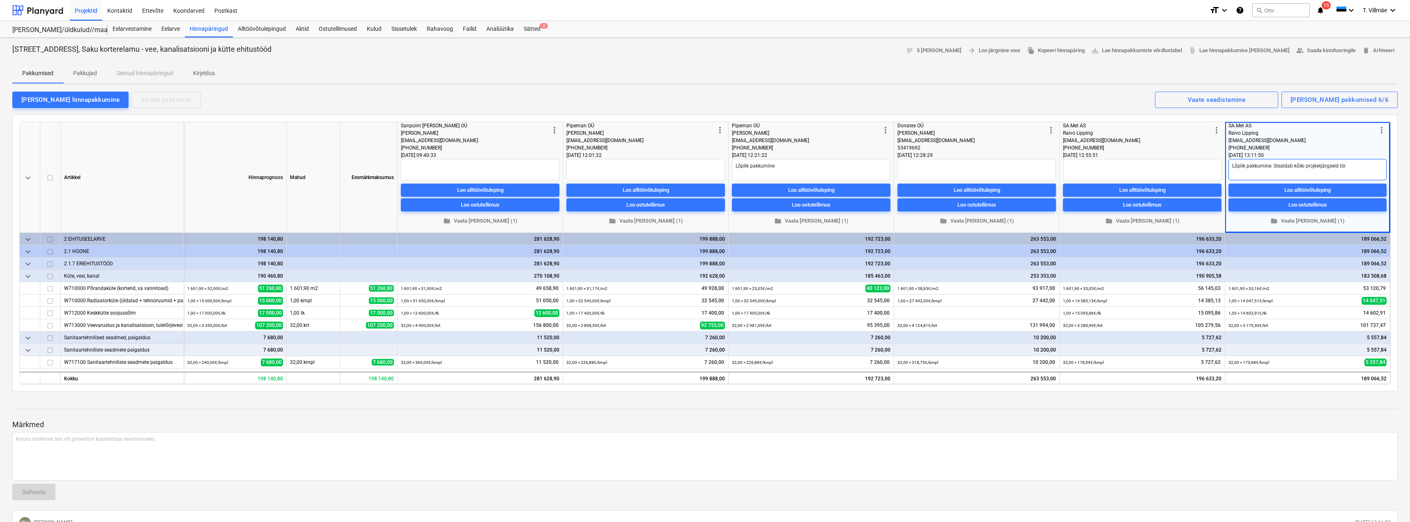
type textarea "x"
type textarea "Lõplik pakkumine. Sisaldab kõiki projketjärgseid töid"
type textarea "x"
type textarea "Lõplik pakkumine. Sisaldab kõiki projketjärgseid töid"
type textarea "x"
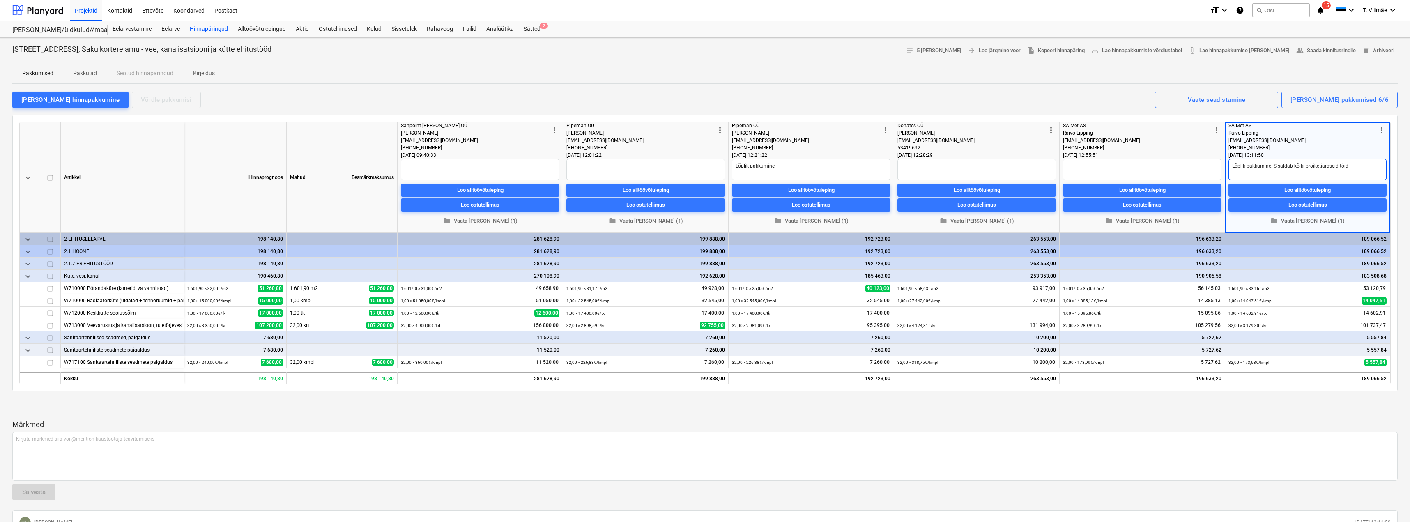
type textarea "Lõplik pakkumine. Sisaldab kõiki projketjärgseid töid j"
type textarea "x"
type textarea "Lõplik pakkumine. Sisaldab kõiki projketjärgseid töid ja"
type textarea "x"
type textarea "Lõplik pakkumine. Sisaldab kõiki projketjärgseid töid ja"
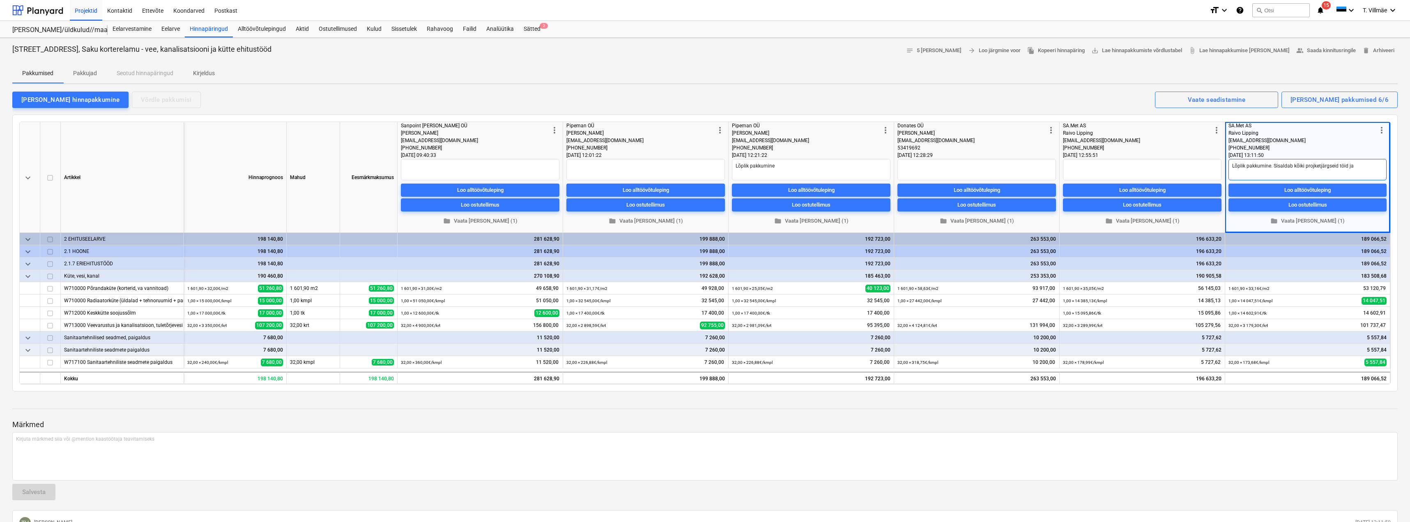
type textarea "x"
type textarea "Lõplik pakkumine. Sisaldab kõiki projketjärgseid töid ja m"
type textarea "x"
click at [1236, 423] on p "Märkmed" at bounding box center [704, 425] width 1385 height 10
click at [1334, 52] on span "people_alt Saada kinnitusringile" at bounding box center [1326, 50] width 60 height 9
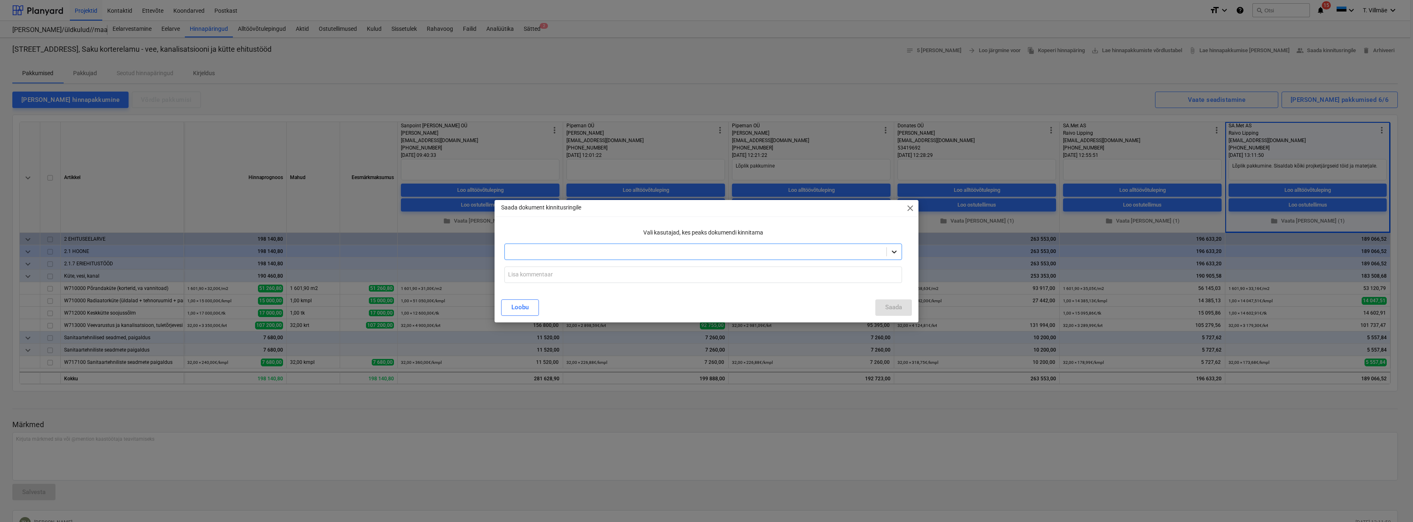
click at [895, 252] on icon at bounding box center [894, 252] width 5 height 3
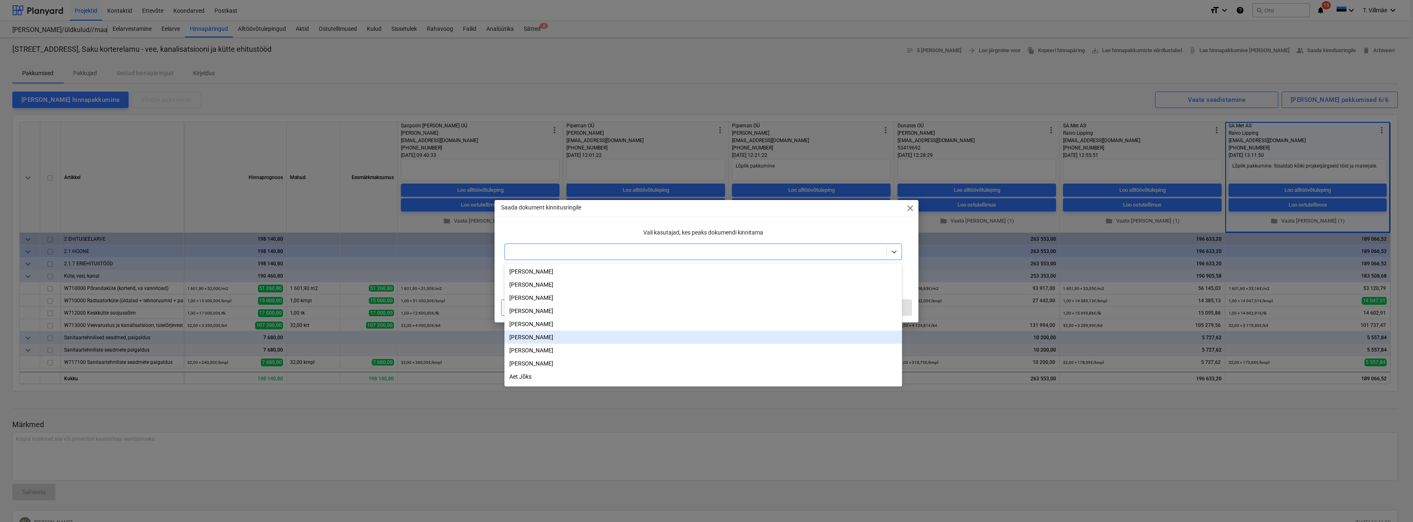
click at [538, 340] on div "[PERSON_NAME]" at bounding box center [703, 337] width 398 height 13
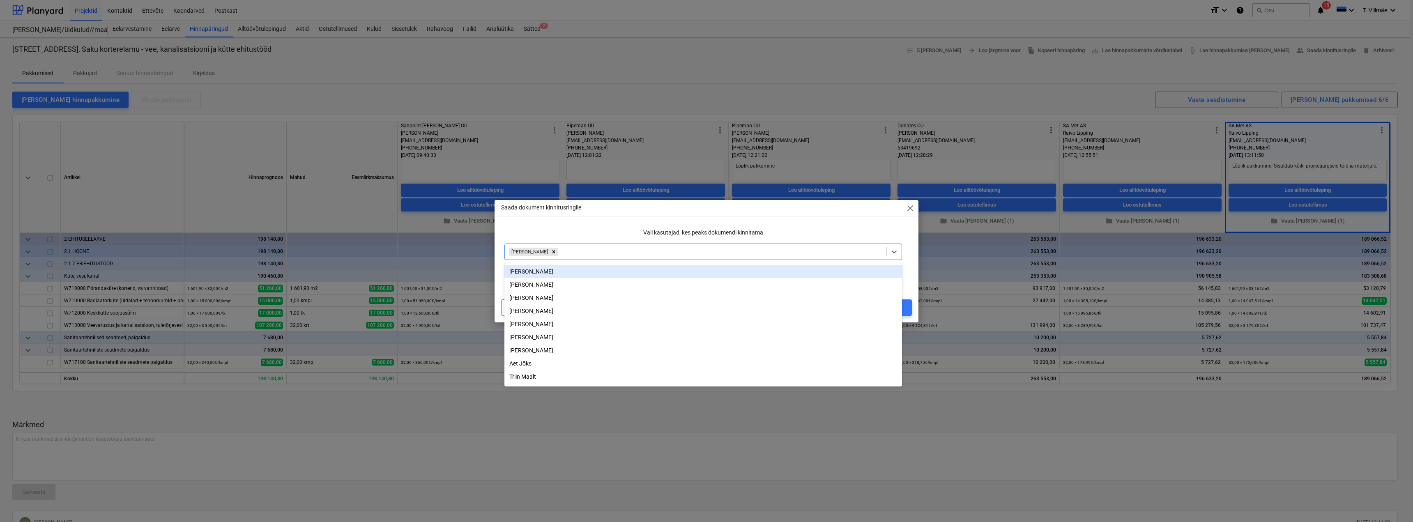
click at [580, 231] on p "Vali kasutajad, kes peaks dokumendi kinnitama" at bounding box center [703, 232] width 398 height 9
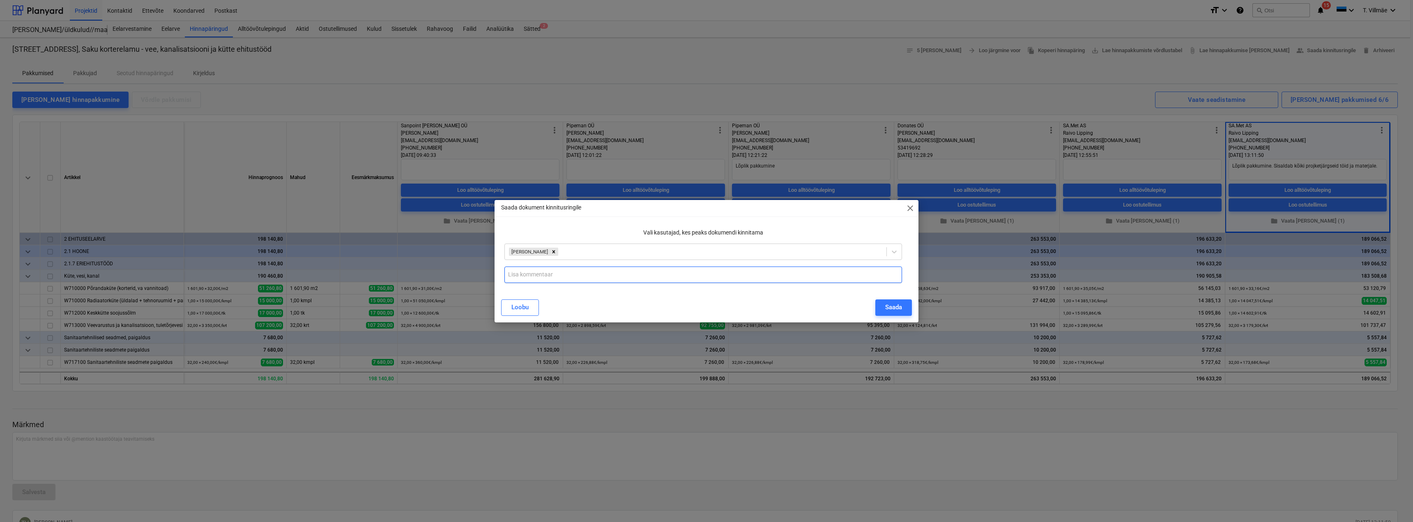
click at [547, 275] on input "text" at bounding box center [703, 275] width 398 height 16
click at [863, 274] on input "Esitan kooskõlastamiseks Sa.Met AS pakkumise Soo tee 5 korterelamu vee, kanalis…" at bounding box center [703, 275] width 398 height 16
click at [825, 306] on div "[PERSON_NAME]" at bounding box center [706, 307] width 411 height 16
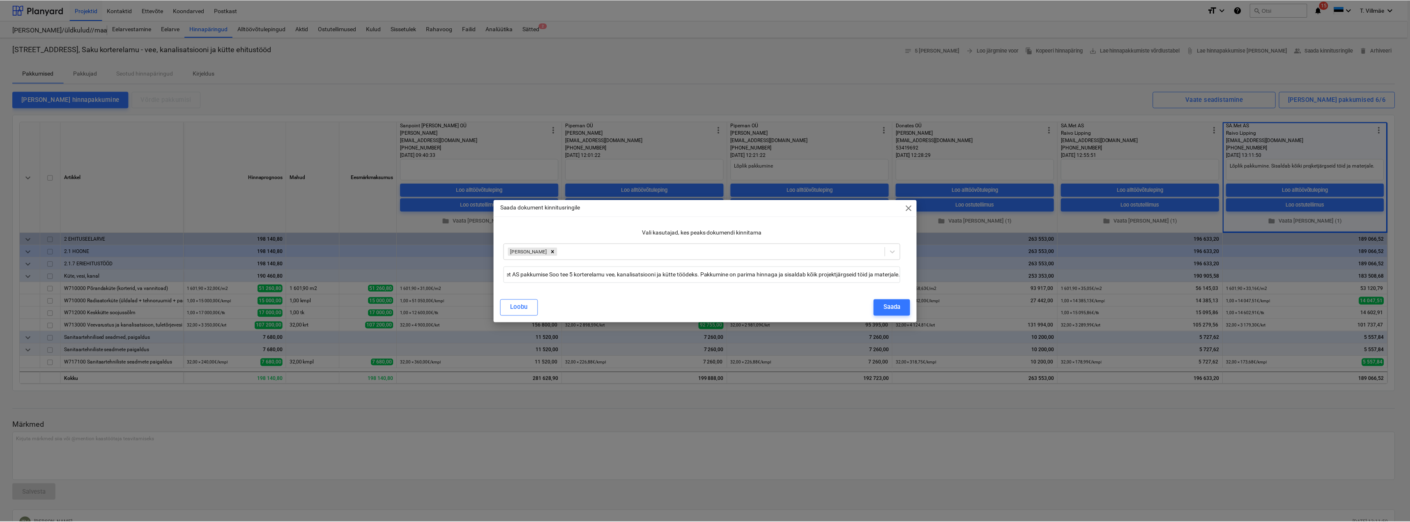
scroll to position [0, 0]
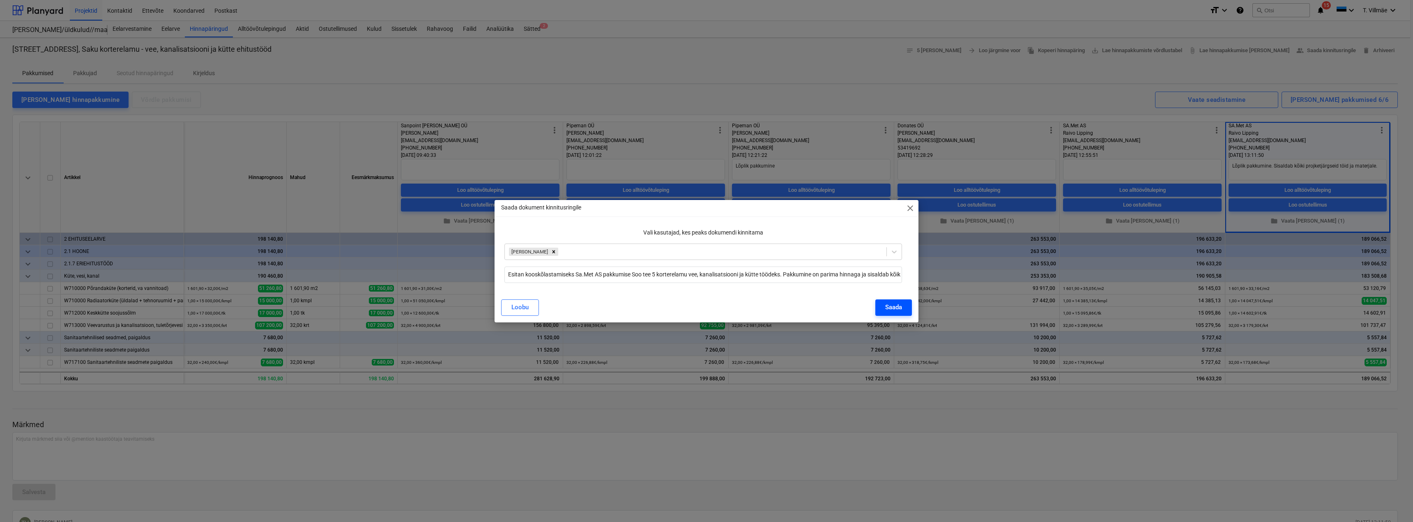
click at [897, 309] on div "Saada" at bounding box center [893, 307] width 17 height 11
